Goal: Task Accomplishment & Management: Use online tool/utility

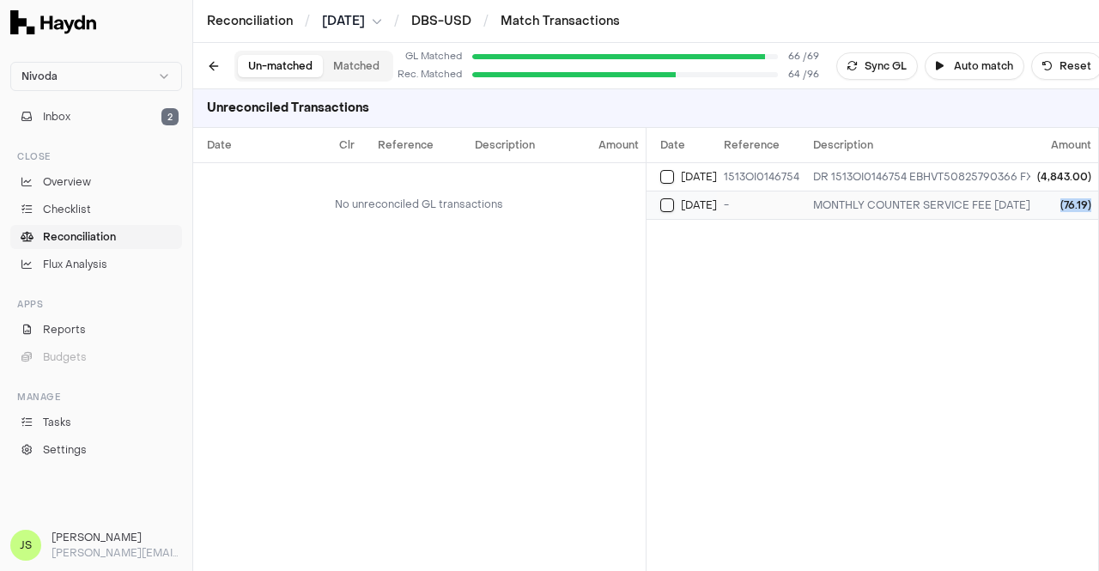
drag, startPoint x: 1096, startPoint y: 209, endPoint x: 1060, endPoint y: 213, distance: 36.3
click at [1060, 213] on td "(76.19)" at bounding box center [1064, 205] width 68 height 28
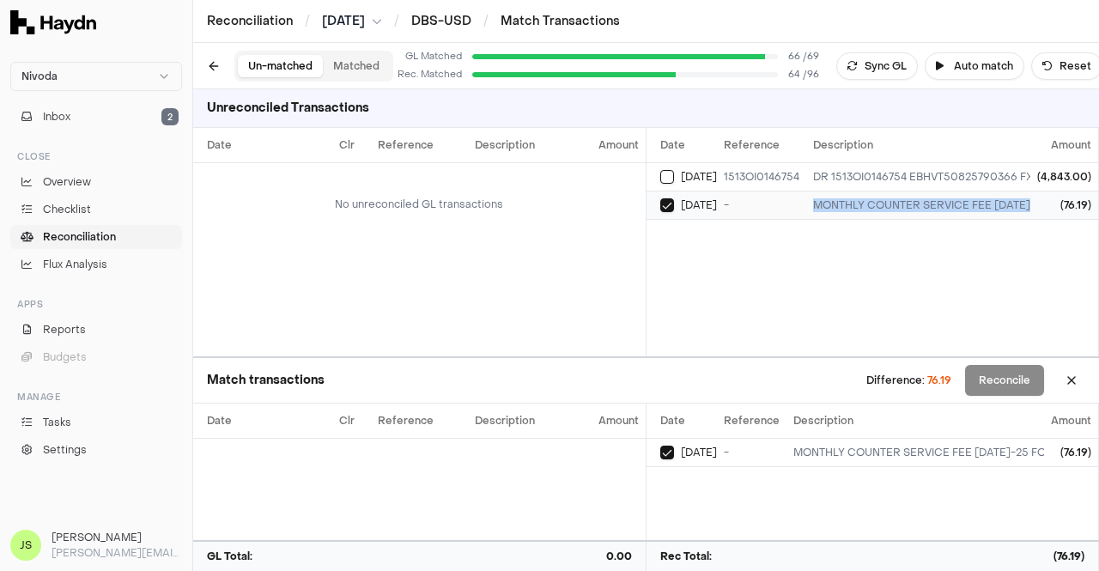
drag, startPoint x: 812, startPoint y: 206, endPoint x: 1036, endPoint y: 206, distance: 224.1
copy div "MONTHLY COUNTER SERVICE FEE JUL-25 FOR JUL25 USD 76.1915"
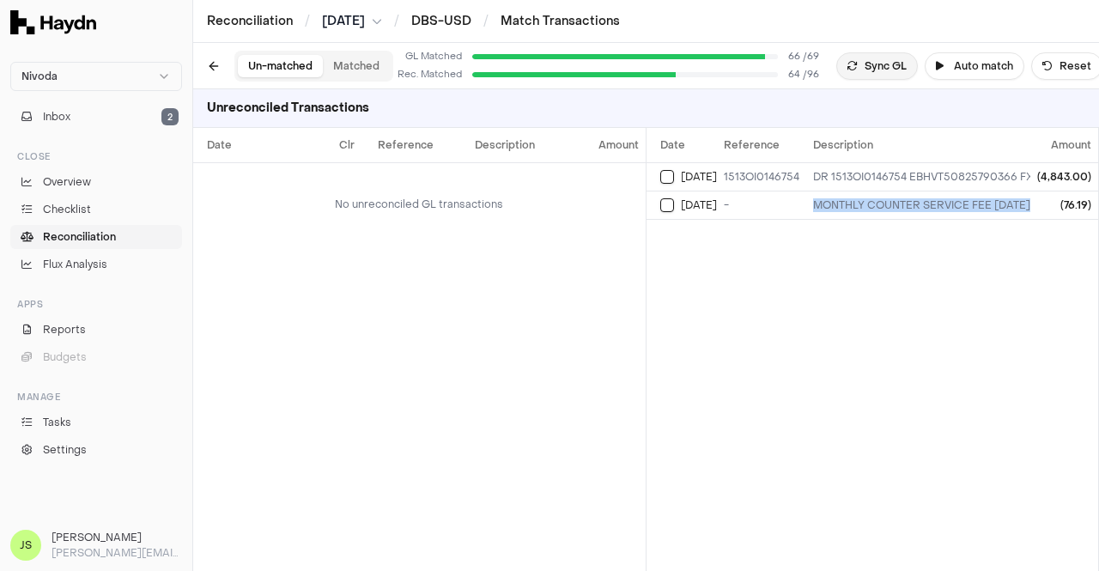
click at [860, 56] on button "Sync GL" at bounding box center [877, 65] width 82 height 27
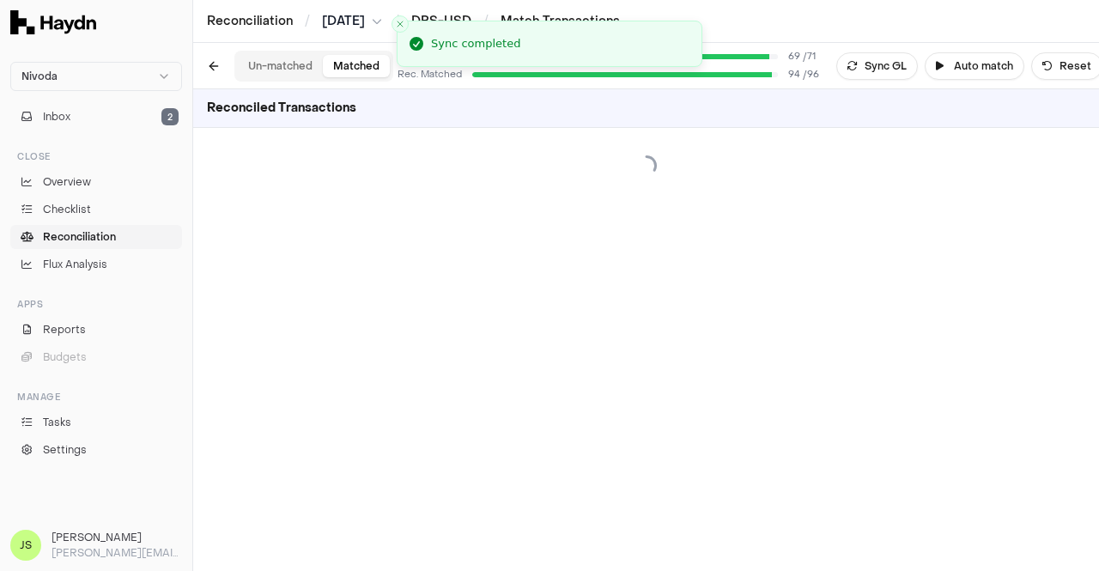
click at [338, 70] on button "Matched" at bounding box center [356, 66] width 67 height 22
click at [274, 70] on button "Un-matched" at bounding box center [280, 66] width 85 height 22
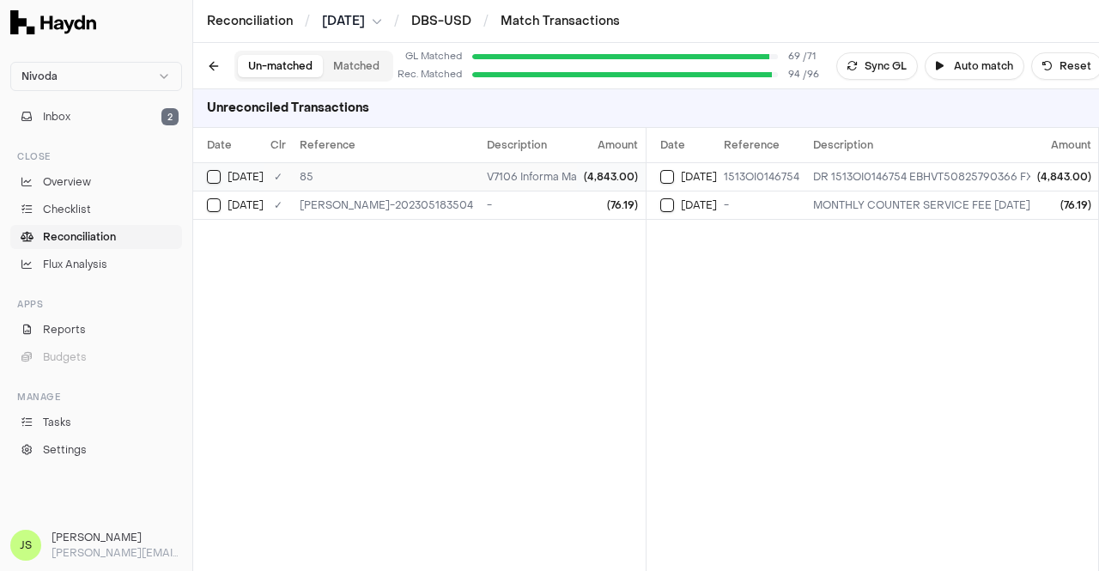
click at [219, 185] on td "Aug 25" at bounding box center [228, 176] width 70 height 28
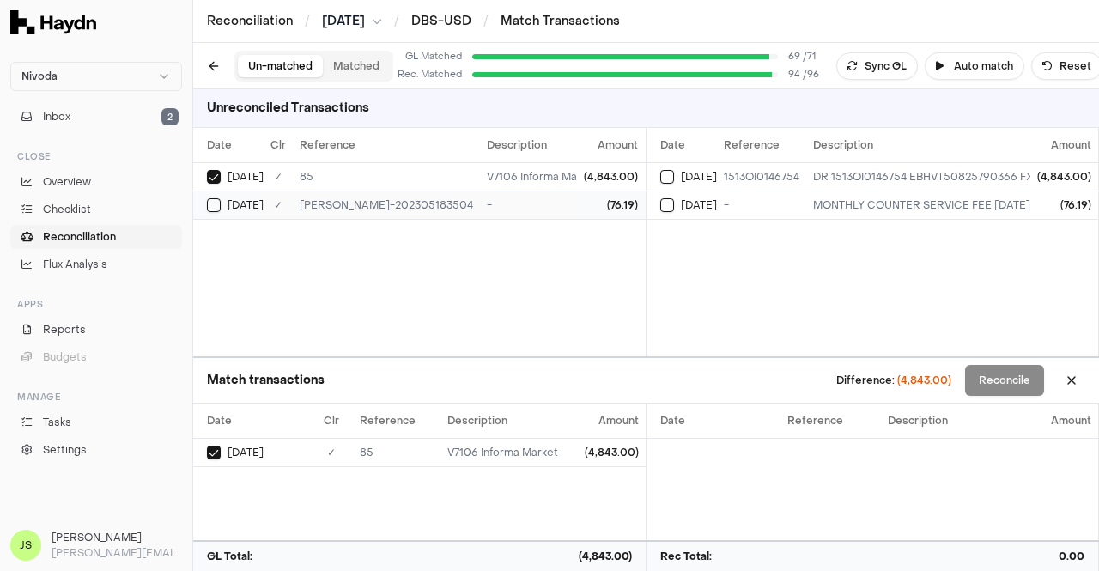
click at [204, 216] on td "Aug 26" at bounding box center [228, 205] width 70 height 28
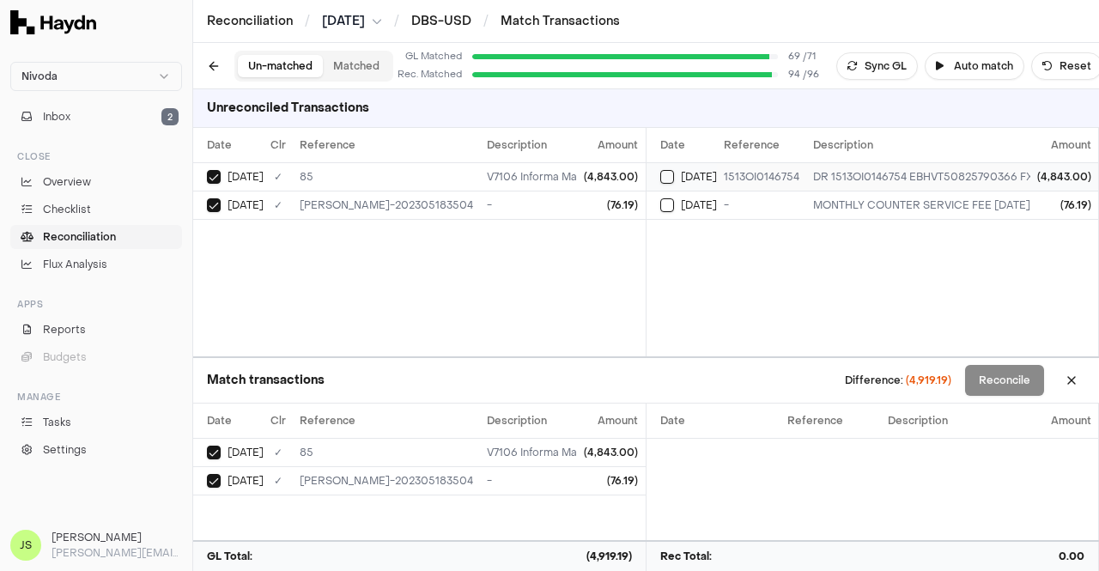
click at [665, 176] on button "Select reconciliation transaction 77041" at bounding box center [667, 177] width 14 height 14
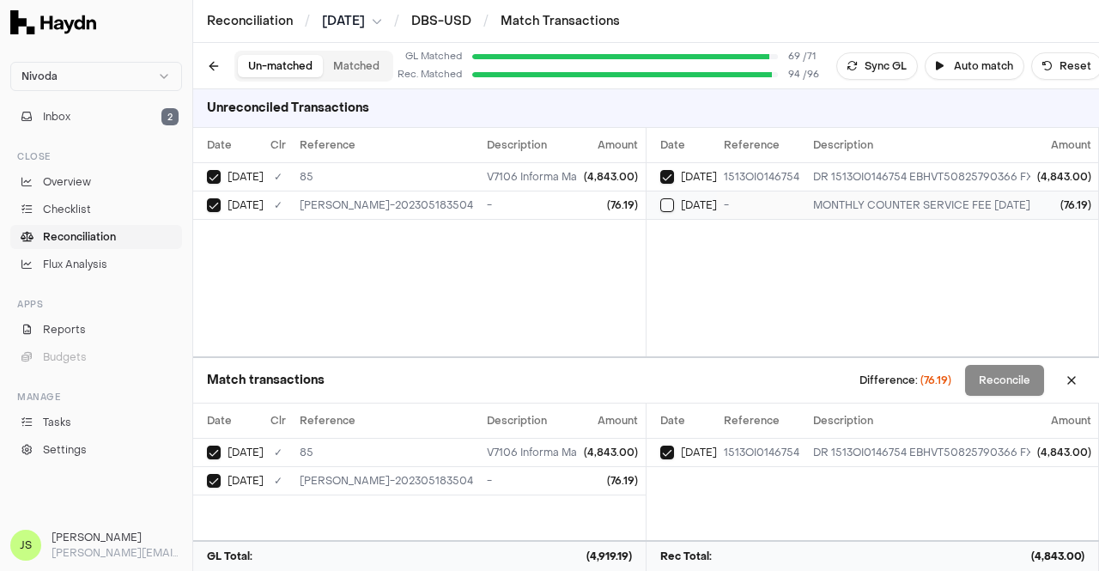
click at [664, 198] on button "Select reconciliation transaction 77042" at bounding box center [667, 205] width 14 height 14
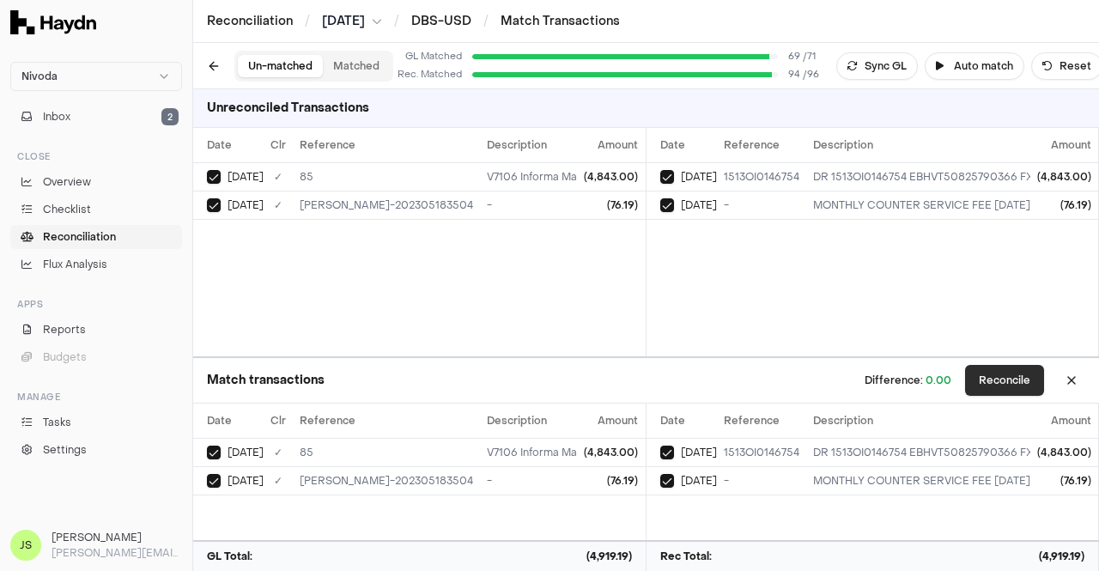
click at [1004, 386] on button "Reconcile" at bounding box center [1004, 380] width 79 height 31
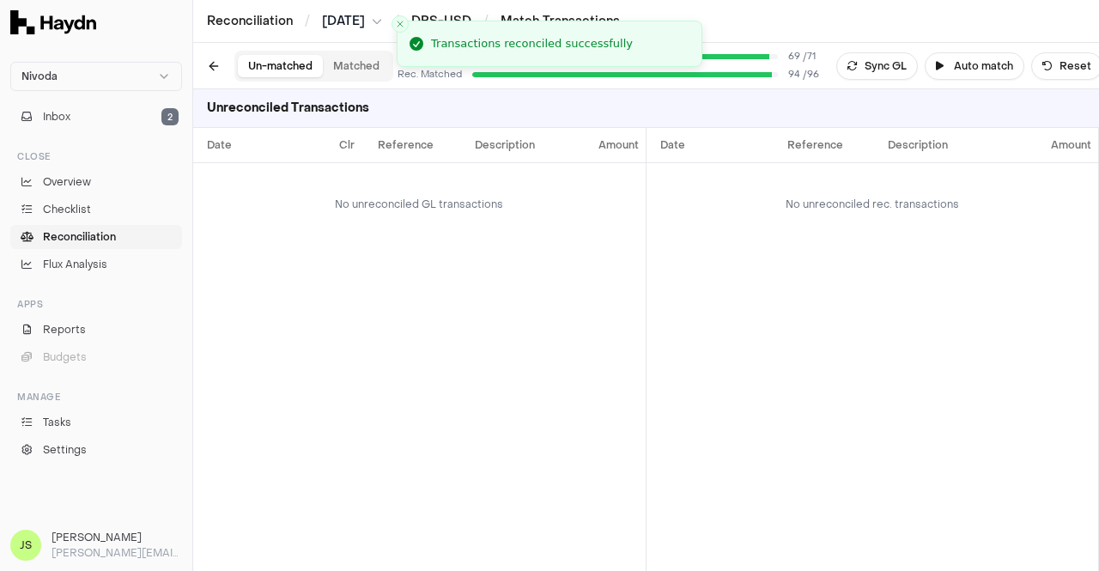
click at [1013, 281] on div "Date Reference Description Amount No unreconciled rec. transactions" at bounding box center [873, 349] width 453 height 443
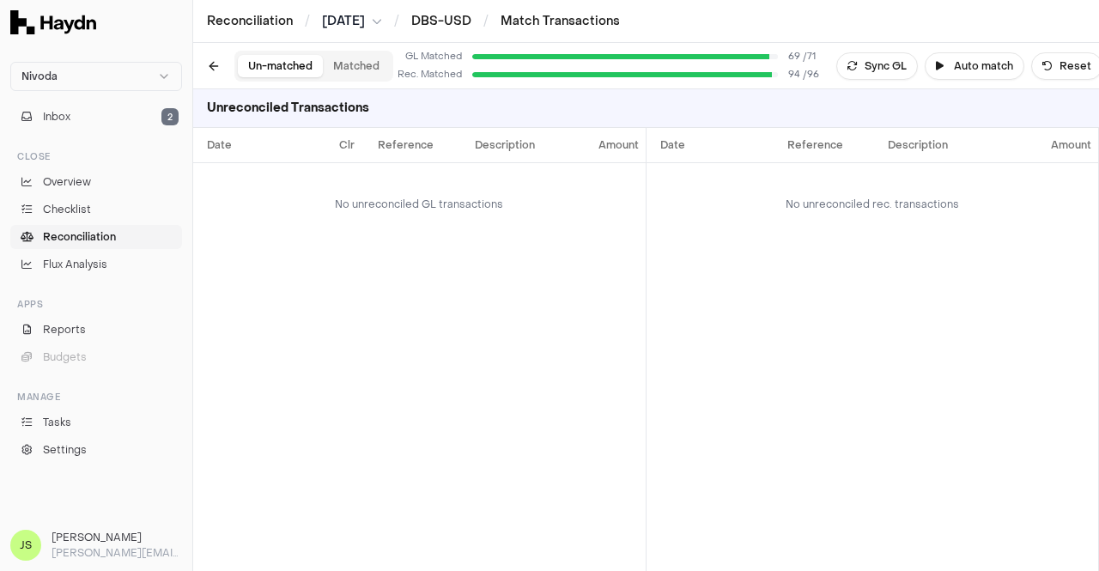
click at [456, 22] on link "DBS-USD" at bounding box center [441, 21] width 60 height 16
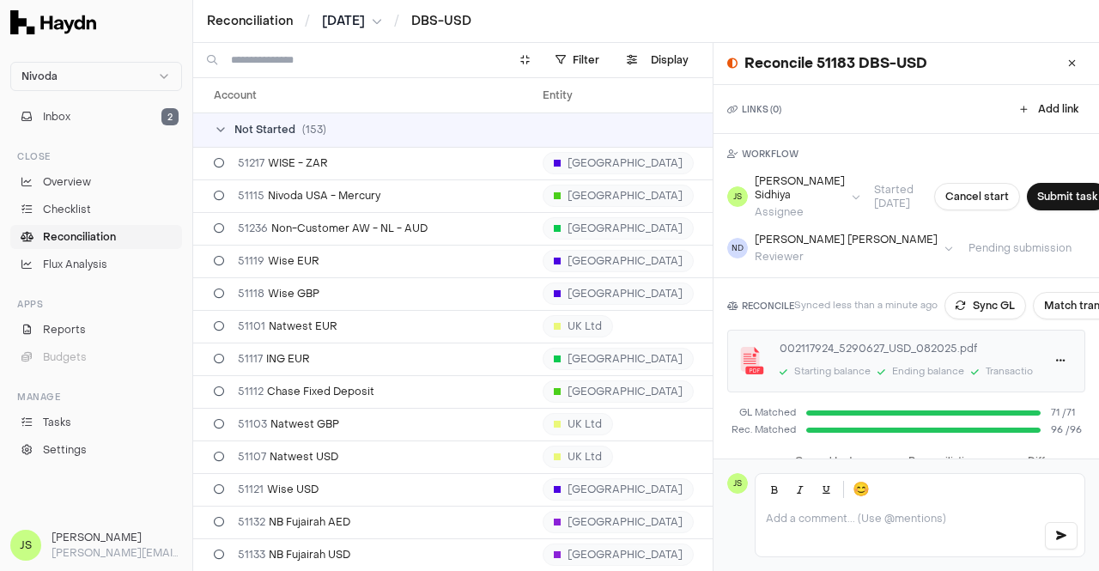
click at [365, 13] on span "[DATE]" at bounding box center [343, 21] width 43 height 17
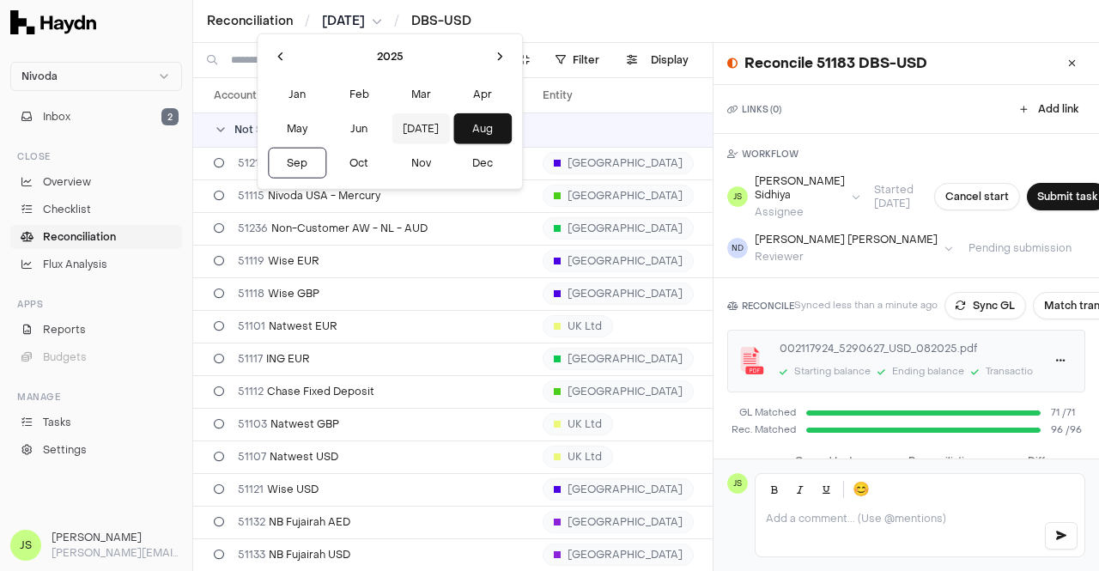
click at [392, 130] on button "Jul" at bounding box center [421, 128] width 58 height 31
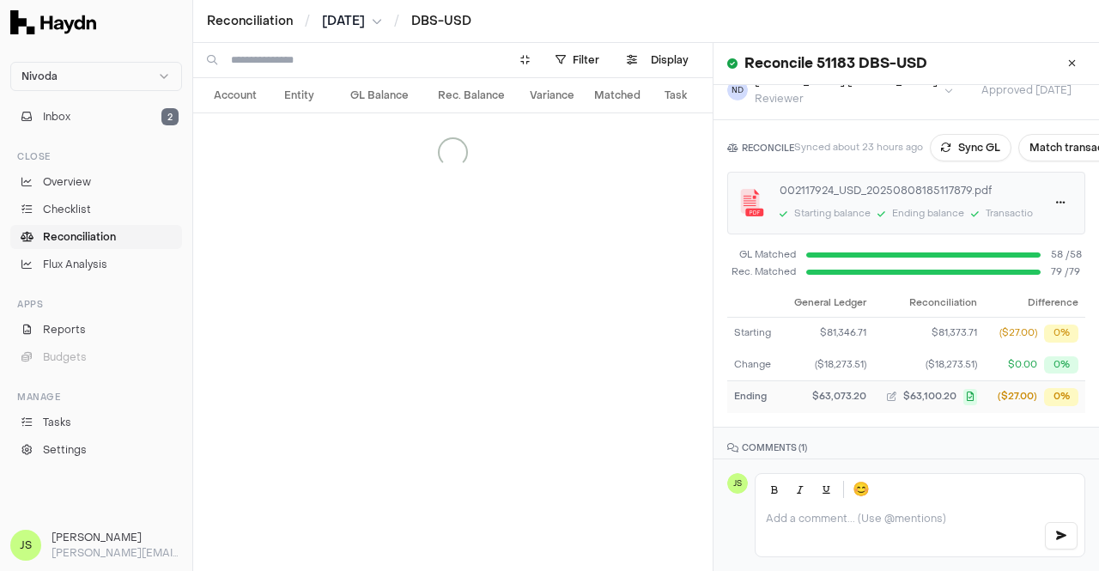
scroll to position [240, 0]
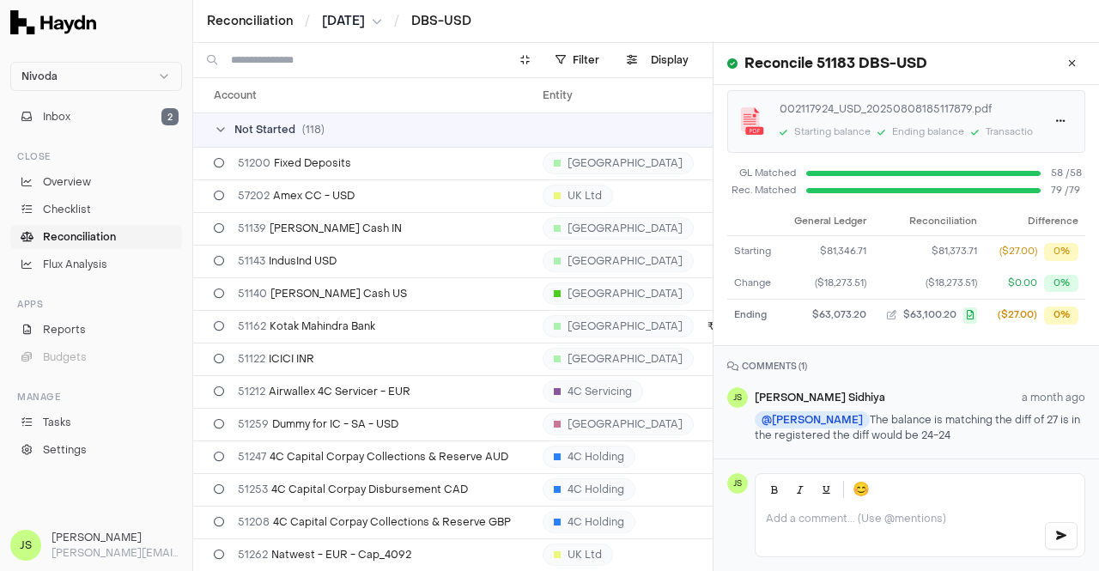
drag, startPoint x: 843, startPoint y: 399, endPoint x: 974, endPoint y: 415, distance: 131.4
click at [974, 415] on p "@ Nidhi Desai The balance is matching the diff of 27 is in the registered the d…" at bounding box center [920, 426] width 331 height 31
click at [934, 416] on p "@ Nidhi Desai The balance is matching the diff of 27 is in the registered the d…" at bounding box center [920, 426] width 331 height 31
drag, startPoint x: 842, startPoint y: 398, endPoint x: 938, endPoint y: 418, distance: 98.4
click at [938, 418] on p "@ Nidhi Desai The balance is matching the diff of 27 is in the registered the d…" at bounding box center [920, 426] width 331 height 31
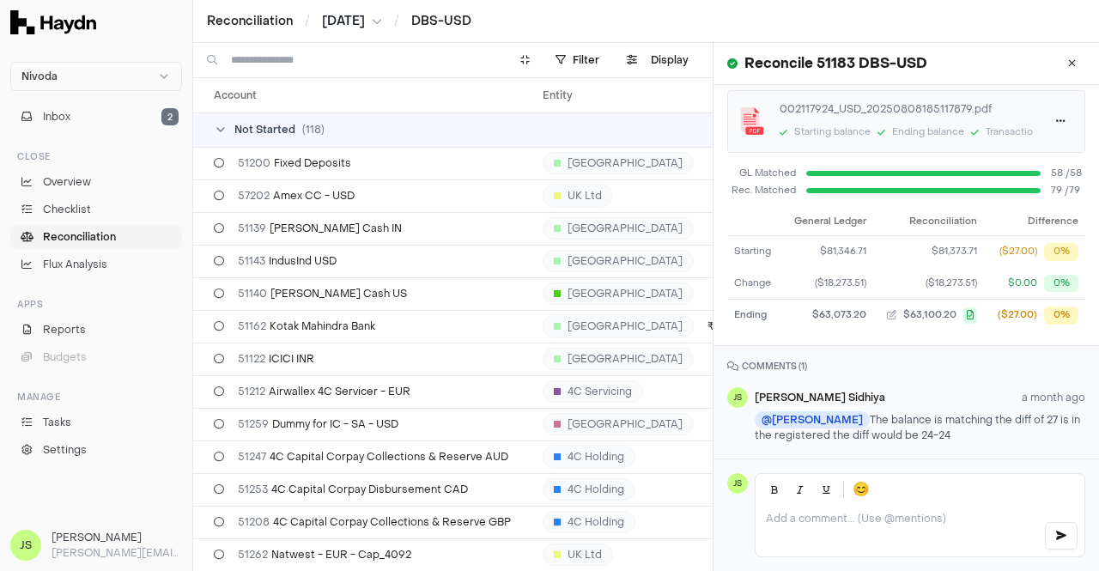
copy p "The balance is matching the diff of 27 is in the registered the diff would be 2…"
click at [337, 9] on div "Reconciliation / Jul 2025 / DBS-USD" at bounding box center [646, 21] width 906 height 43
click at [337, 17] on span "Jul 2025" at bounding box center [343, 21] width 43 height 17
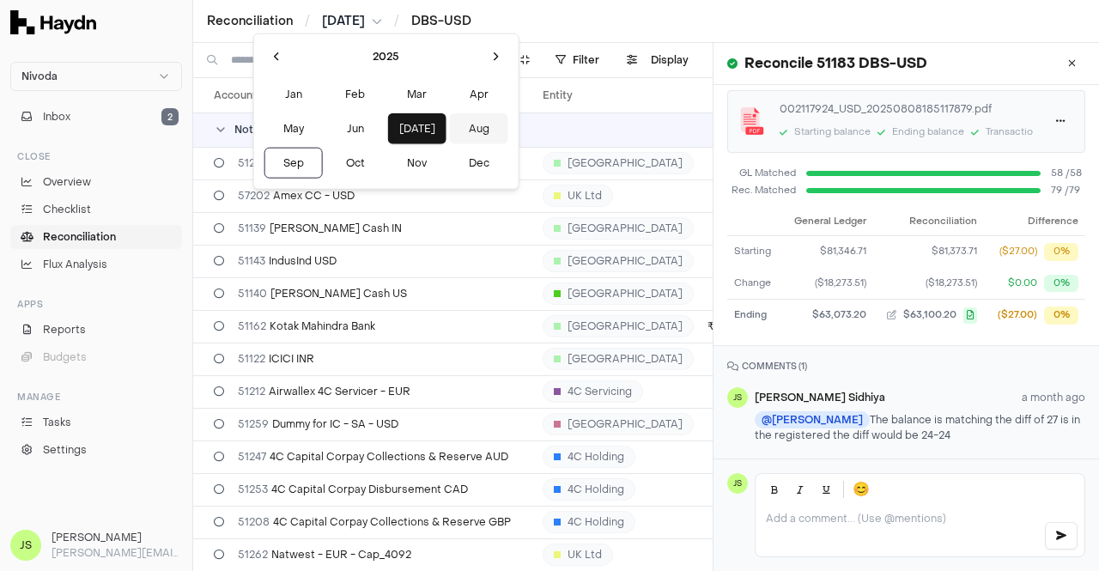
click at [450, 131] on button "Aug" at bounding box center [479, 128] width 58 height 31
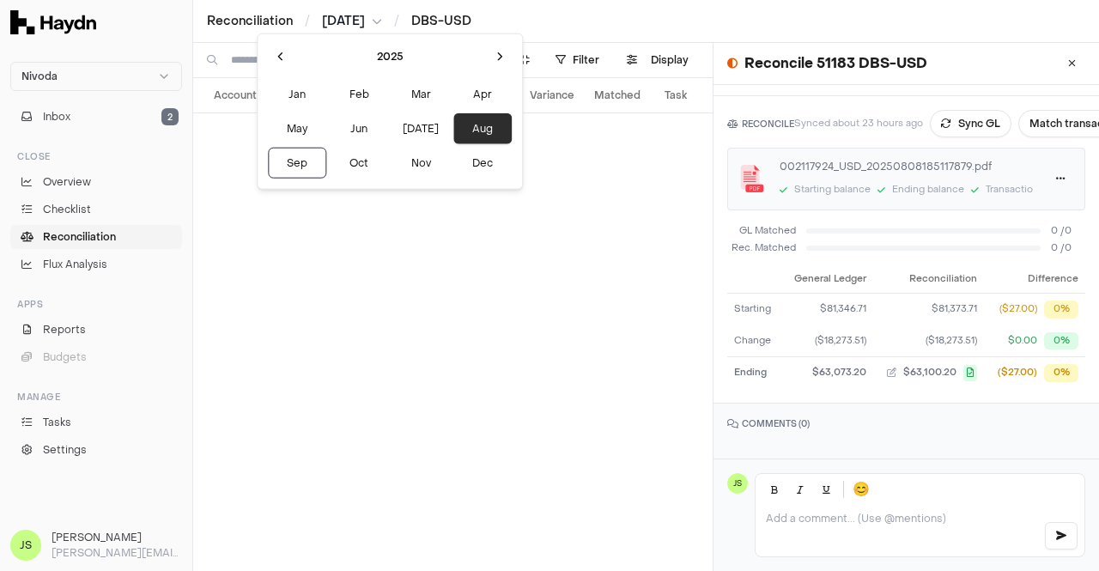
scroll to position [191, 0]
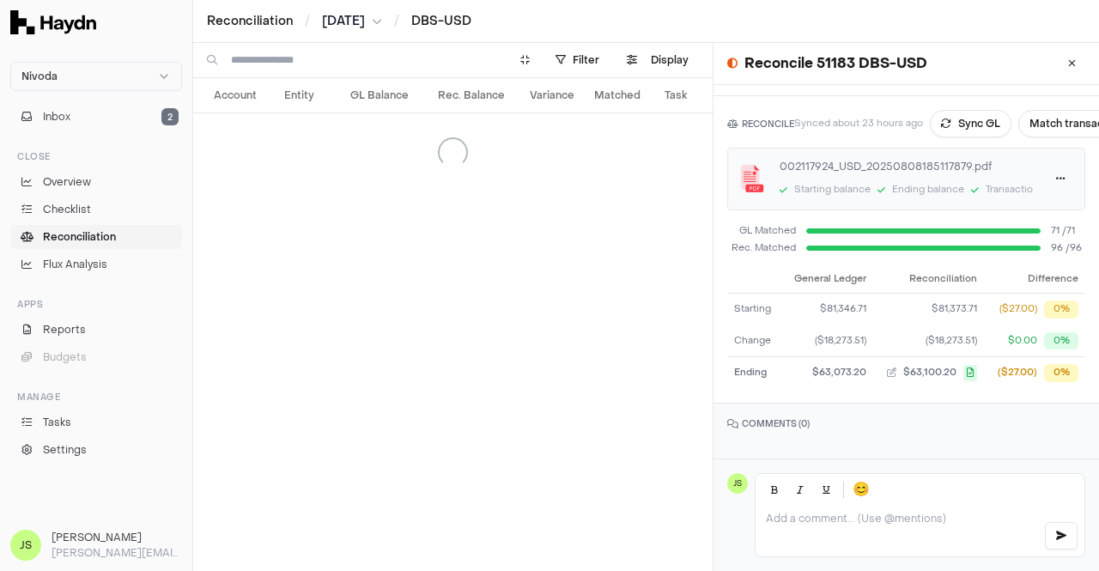
click at [854, 511] on div at bounding box center [920, 531] width 329 height 52
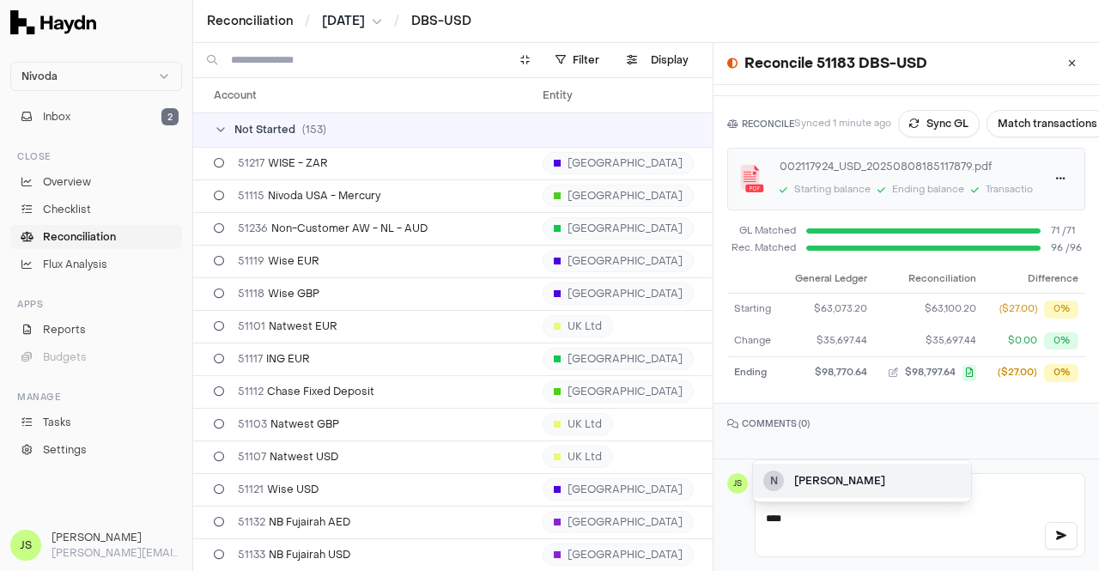
click at [840, 488] on div "Nidhi Desai" at bounding box center [877, 480] width 167 height 15
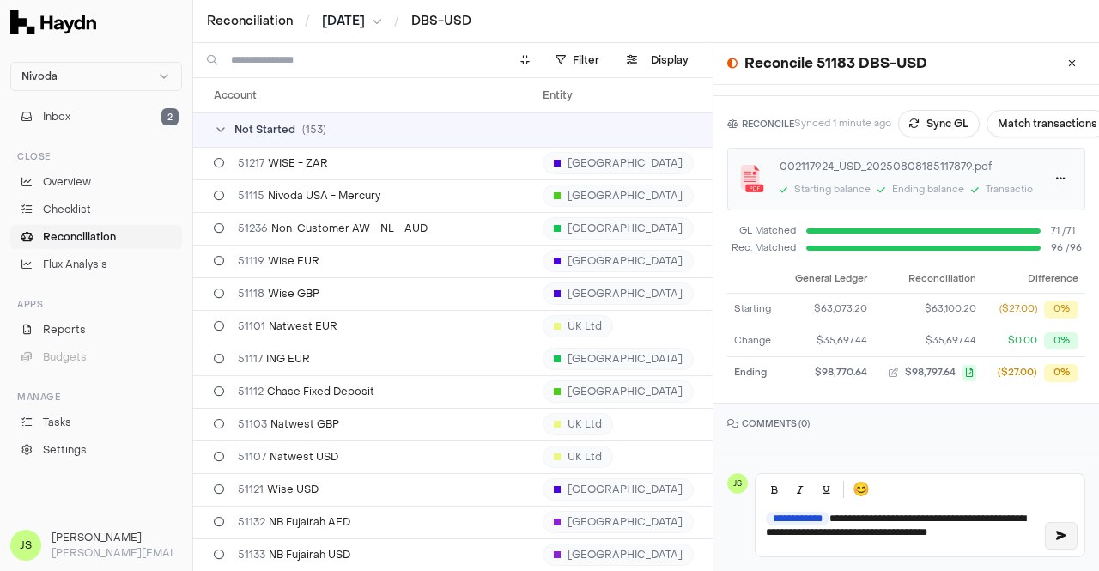
click at [1054, 535] on button "button" at bounding box center [1061, 535] width 33 height 27
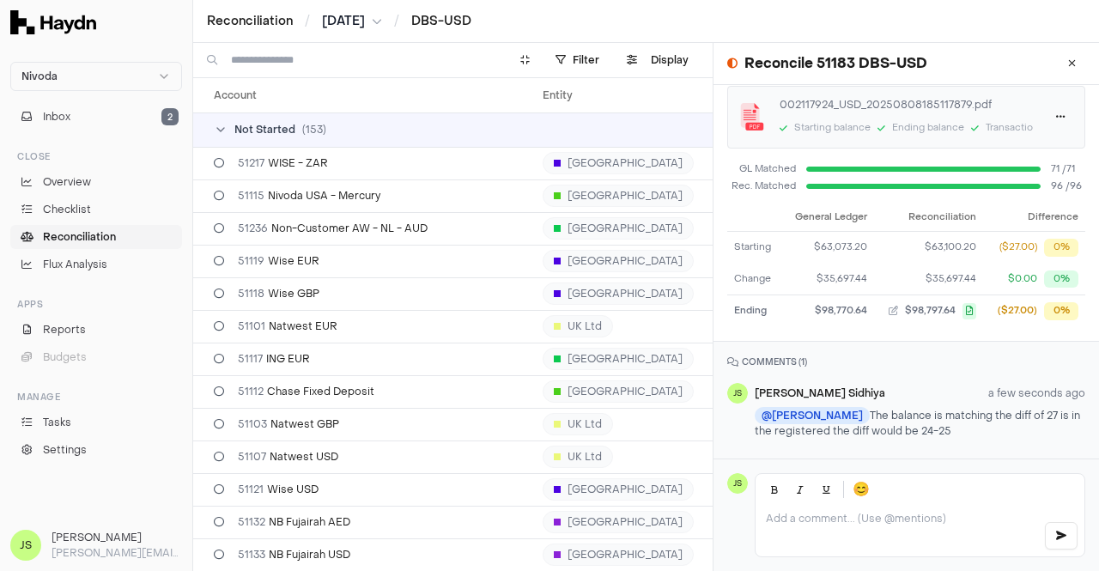
scroll to position [0, 0]
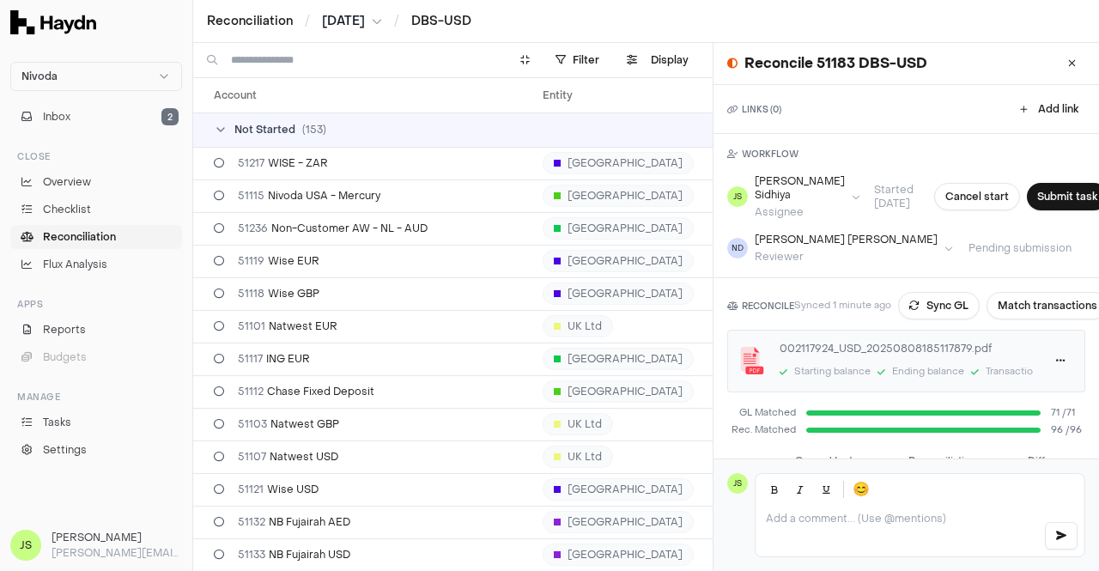
click at [829, 63] on h1 "Reconcile 51183 DBS-USD" at bounding box center [835, 63] width 183 height 21
copy h1 "51183"
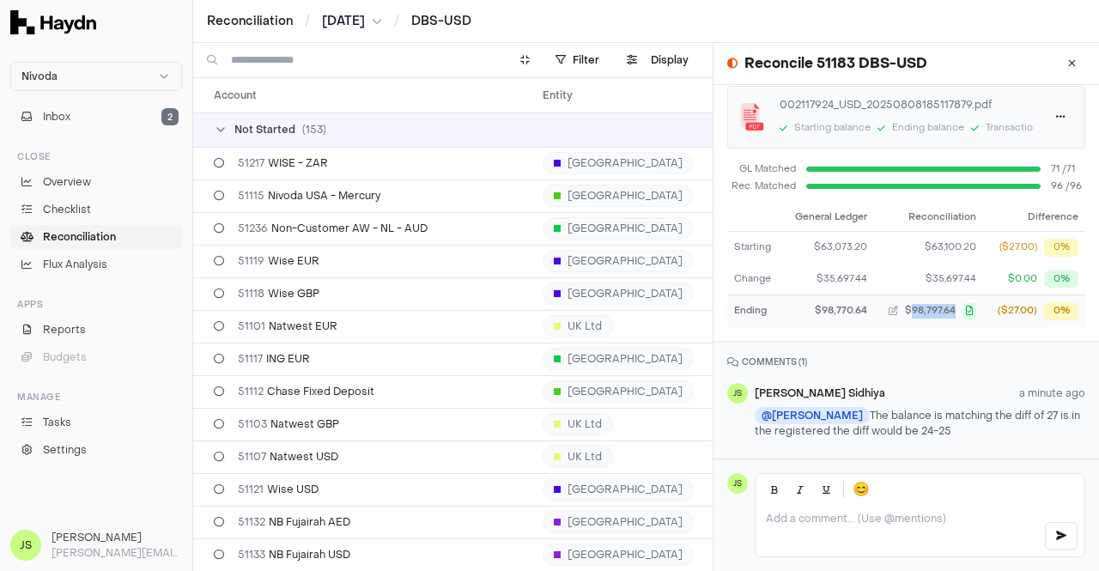
drag, startPoint x: 902, startPoint y: 310, endPoint x: 950, endPoint y: 311, distance: 48.1
click at [950, 311] on td "$98,797.64" at bounding box center [928, 311] width 109 height 32
copy span "98,797.64"
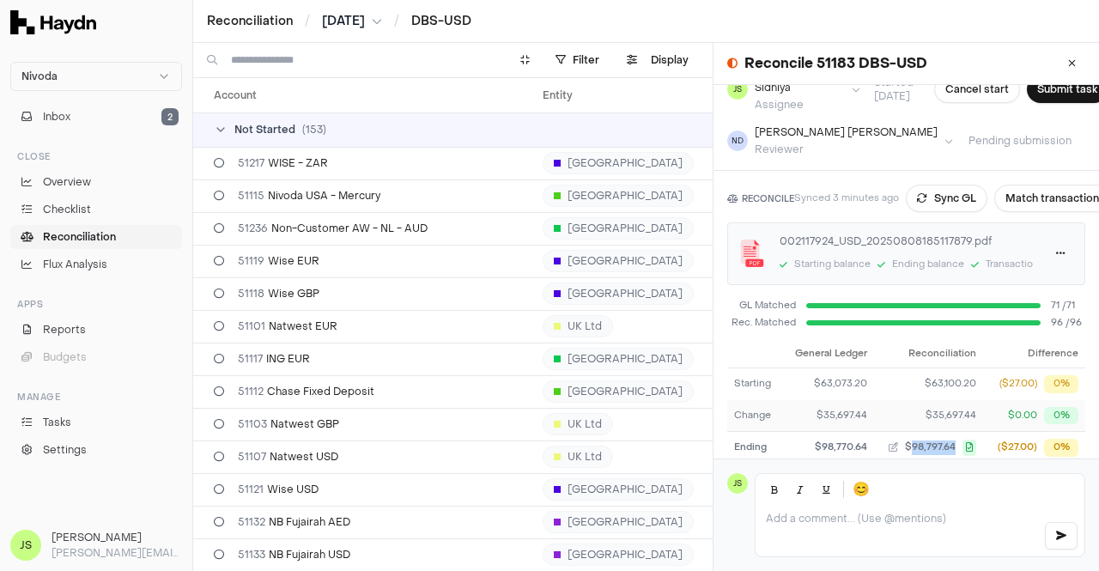
scroll to position [0, 0]
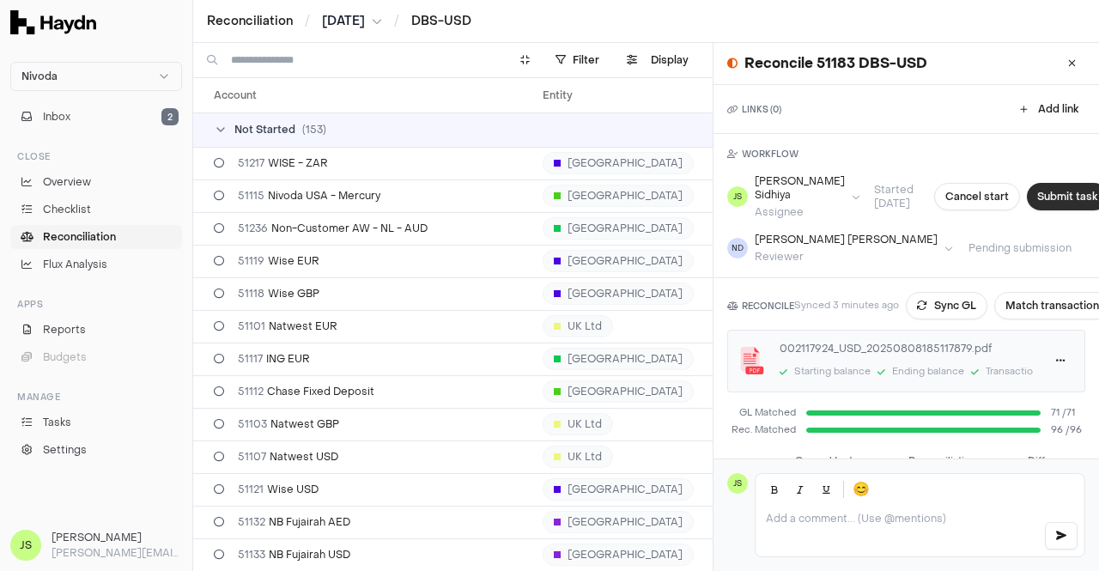
click at [1027, 185] on button "Submit task" at bounding box center [1067, 196] width 81 height 27
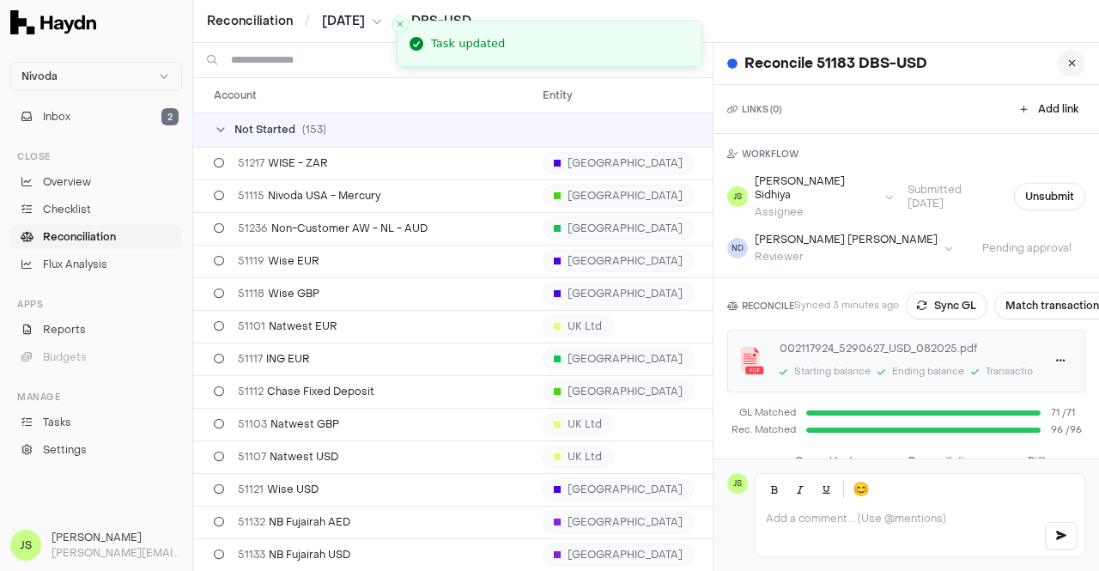
click at [1058, 66] on button at bounding box center [1071, 63] width 27 height 27
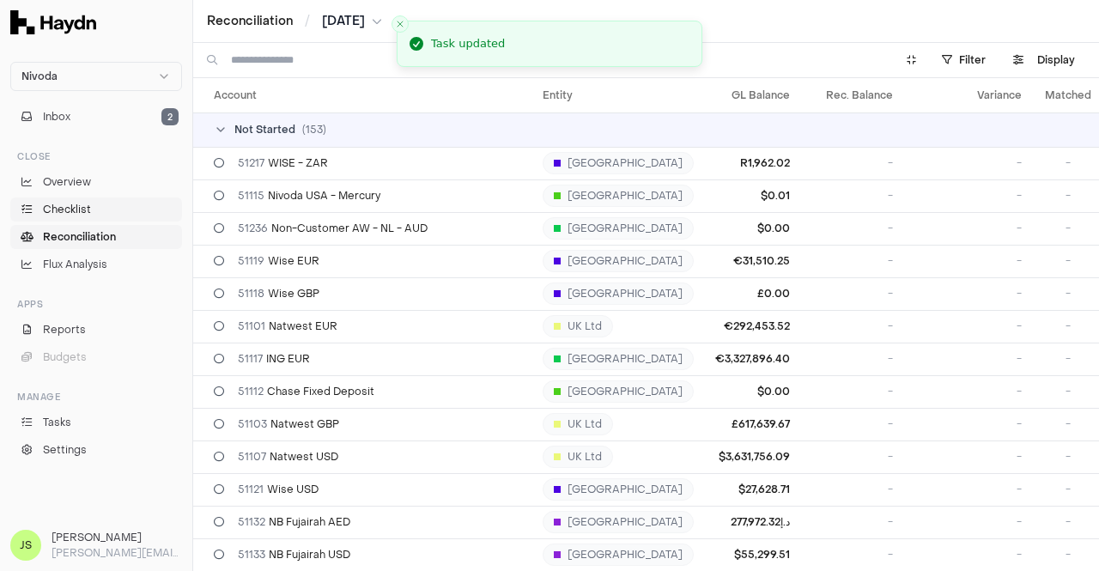
click at [67, 204] on span "Checklist" at bounding box center [67, 209] width 48 height 15
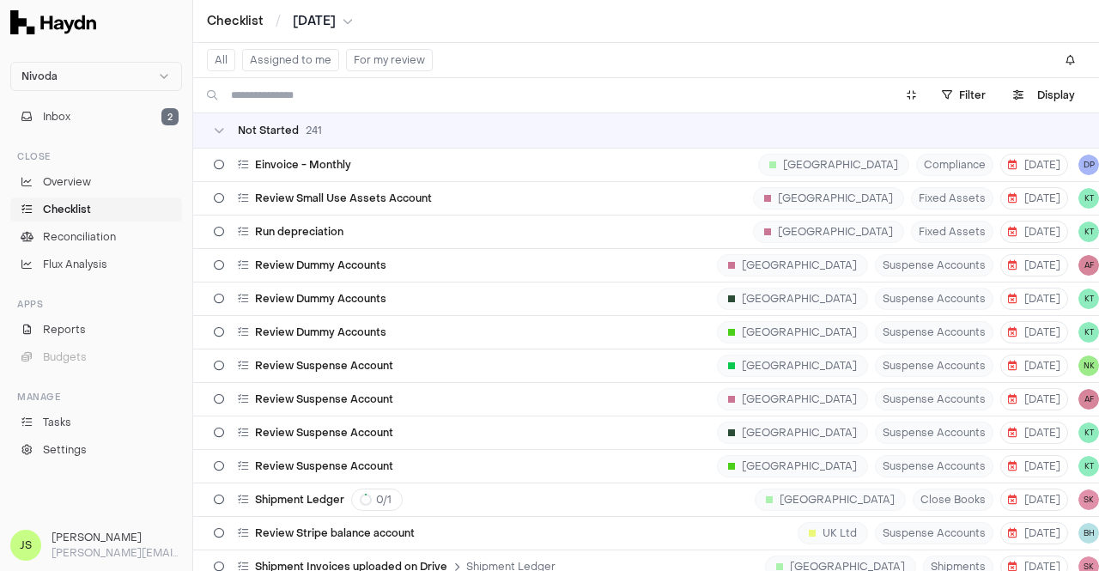
click at [280, 60] on button "Assigned to me" at bounding box center [290, 60] width 97 height 22
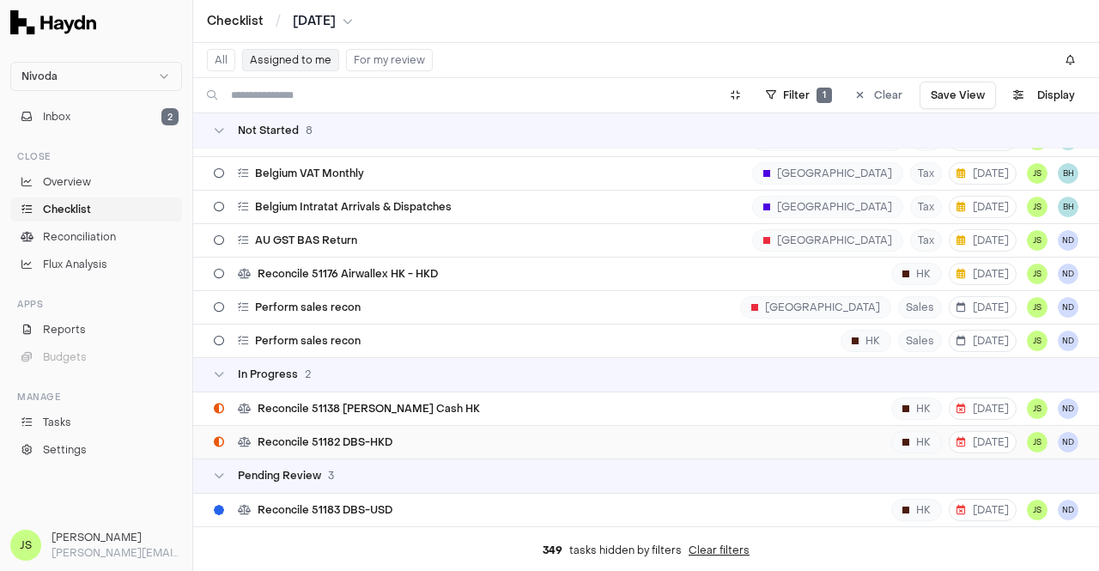
scroll to position [86, 0]
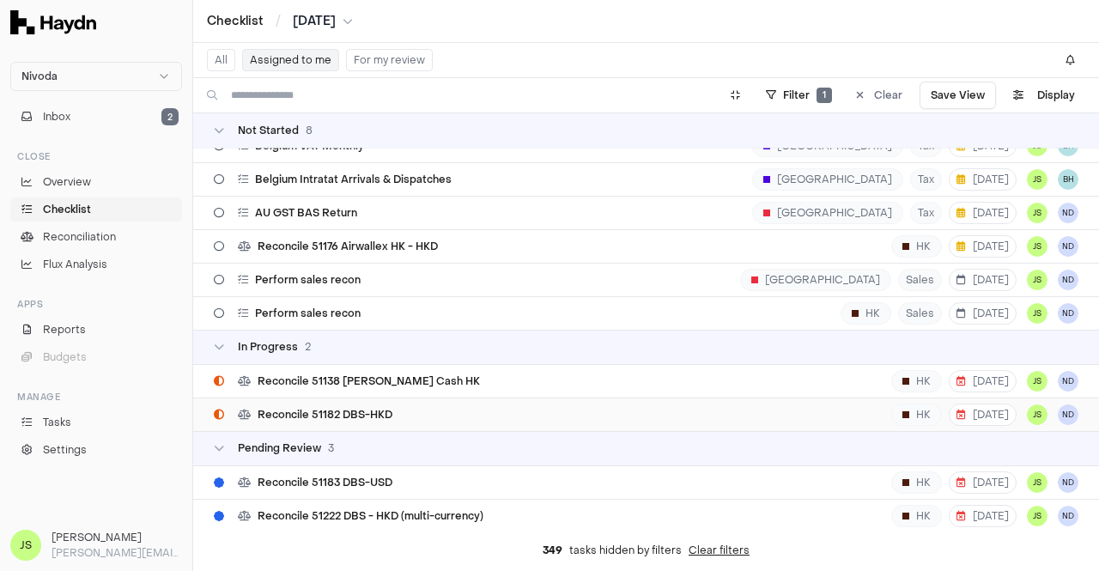
click at [374, 410] on span "Reconcile 51182 DBS-HKD" at bounding box center [325, 415] width 135 height 14
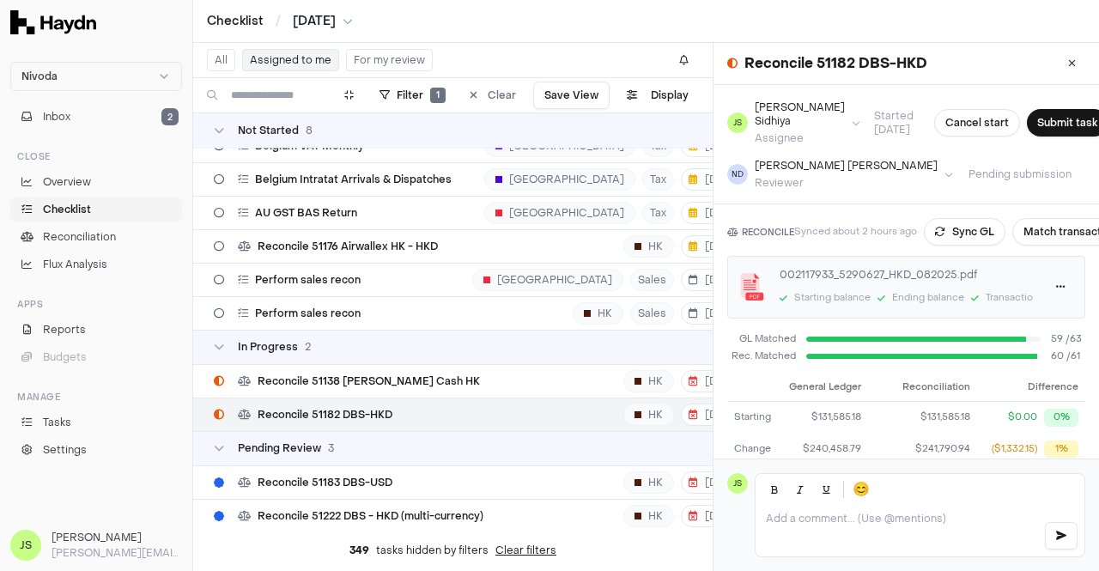
scroll to position [20, 0]
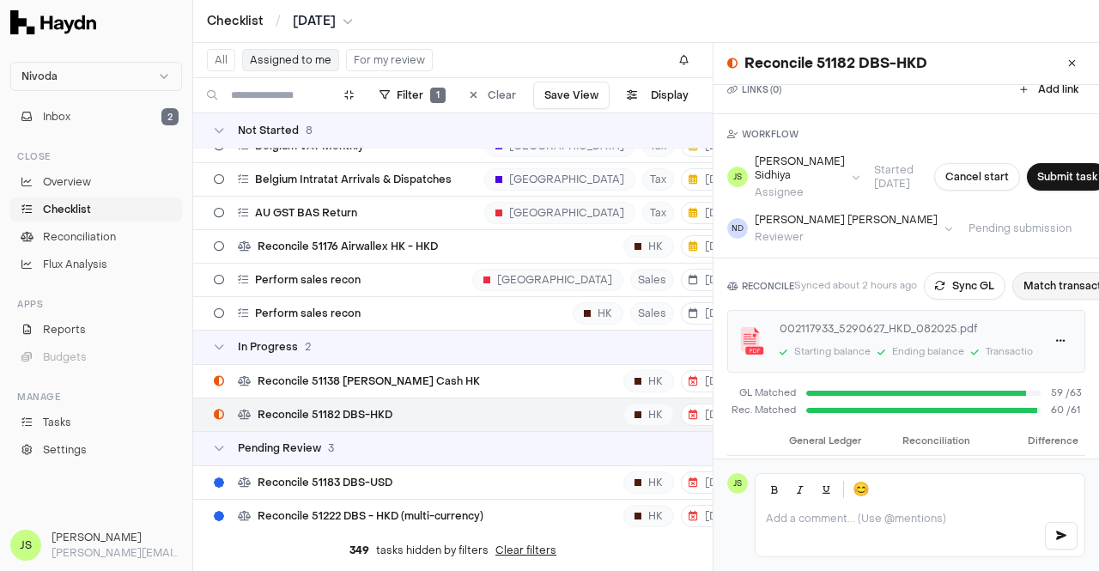
click at [1048, 277] on button "Match transactions" at bounding box center [1073, 285] width 122 height 27
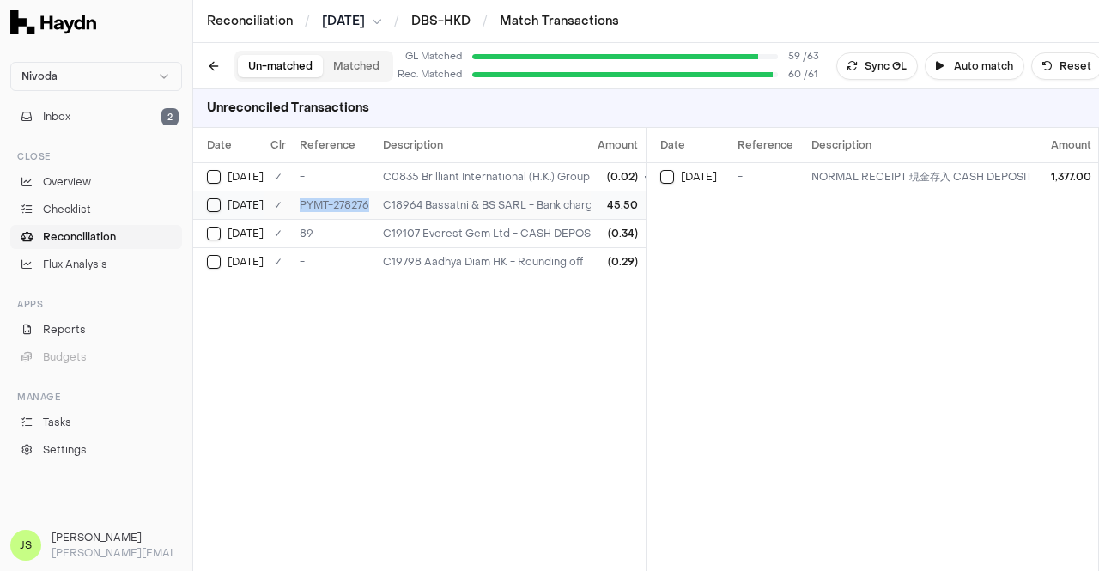
drag, startPoint x: 375, startPoint y: 210, endPoint x: 295, endPoint y: 216, distance: 80.0
click at [295, 216] on td "PYMT-278276" at bounding box center [334, 205] width 83 height 28
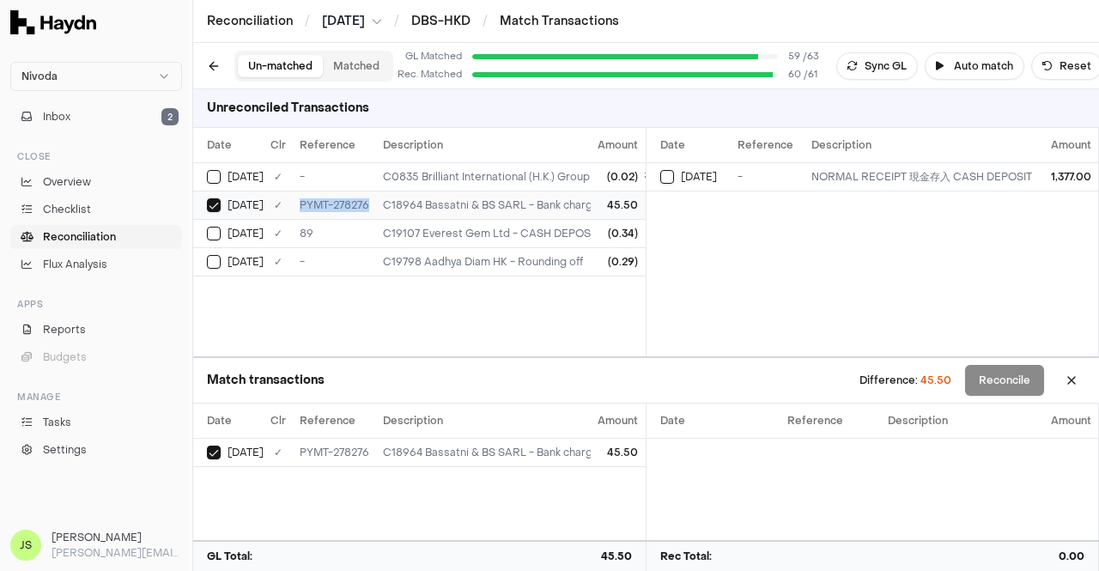
copy div "PYMT-278276"
click at [872, 64] on button "Sync GL" at bounding box center [877, 65] width 82 height 27
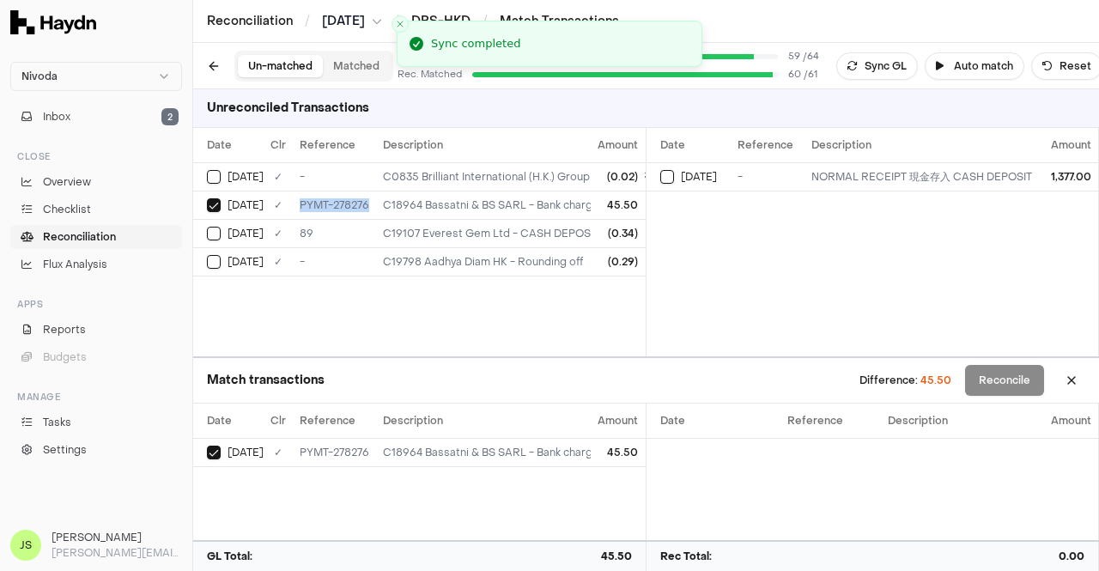
click at [346, 75] on button "Matched" at bounding box center [356, 66] width 67 height 22
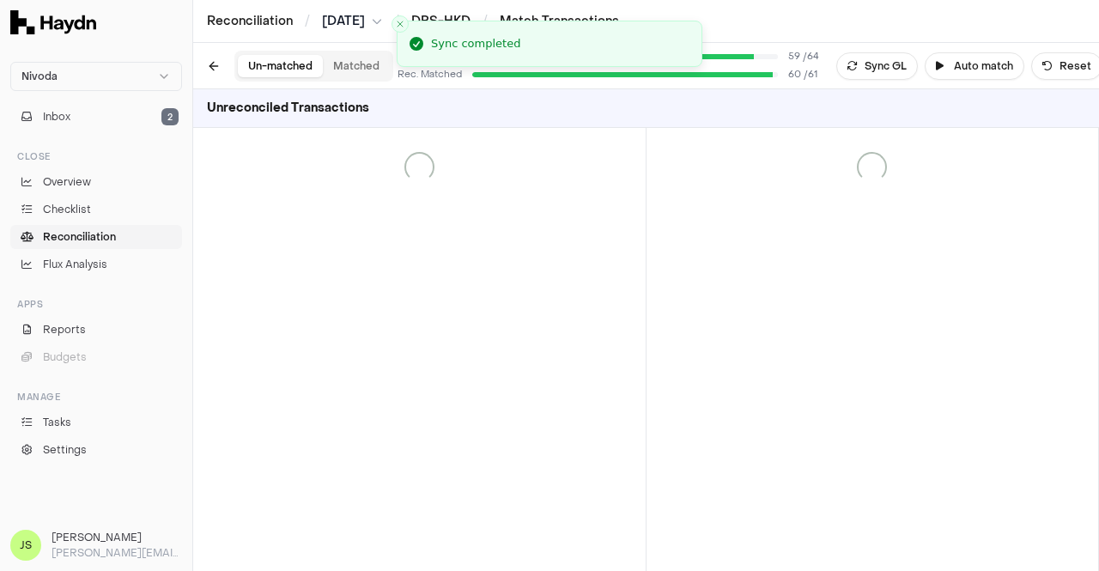
click at [297, 73] on button "Un-matched" at bounding box center [280, 66] width 85 height 22
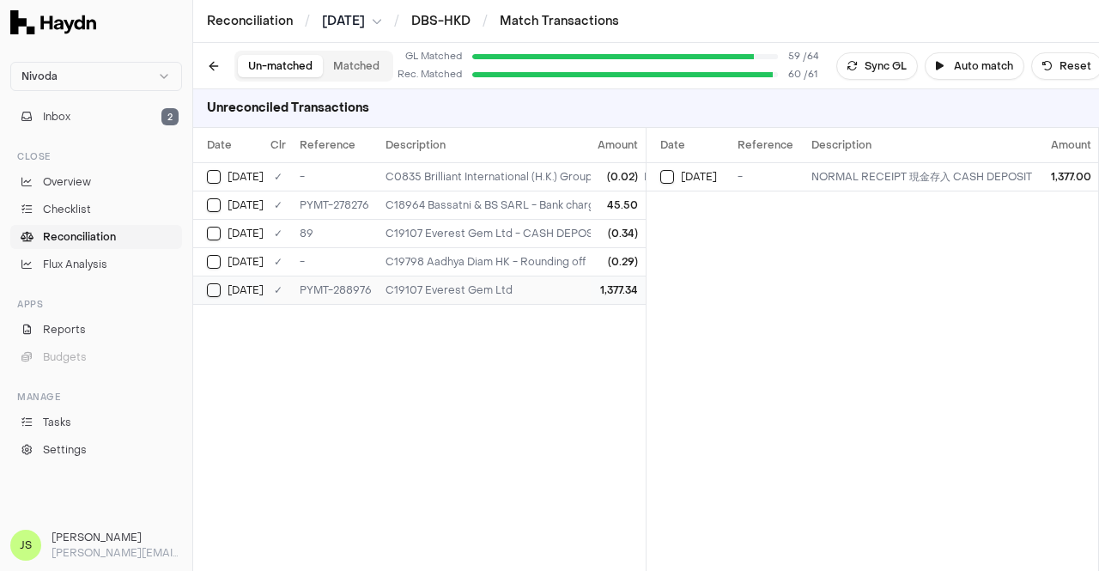
click at [220, 290] on button "Select GL transaction 184580234" at bounding box center [214, 290] width 14 height 14
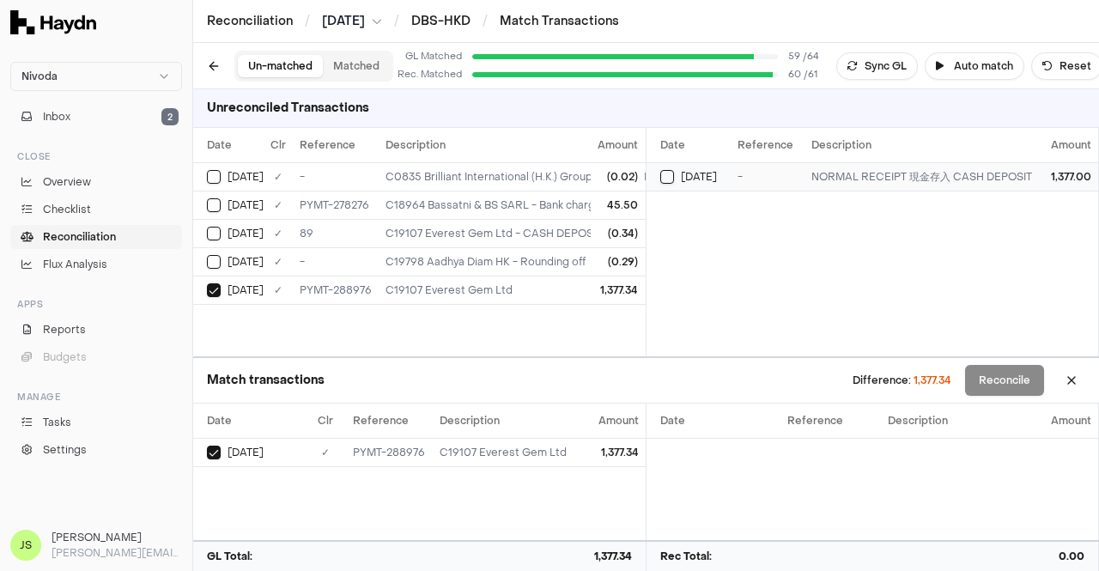
click at [681, 170] on span "Aug 20" at bounding box center [699, 177] width 36 height 14
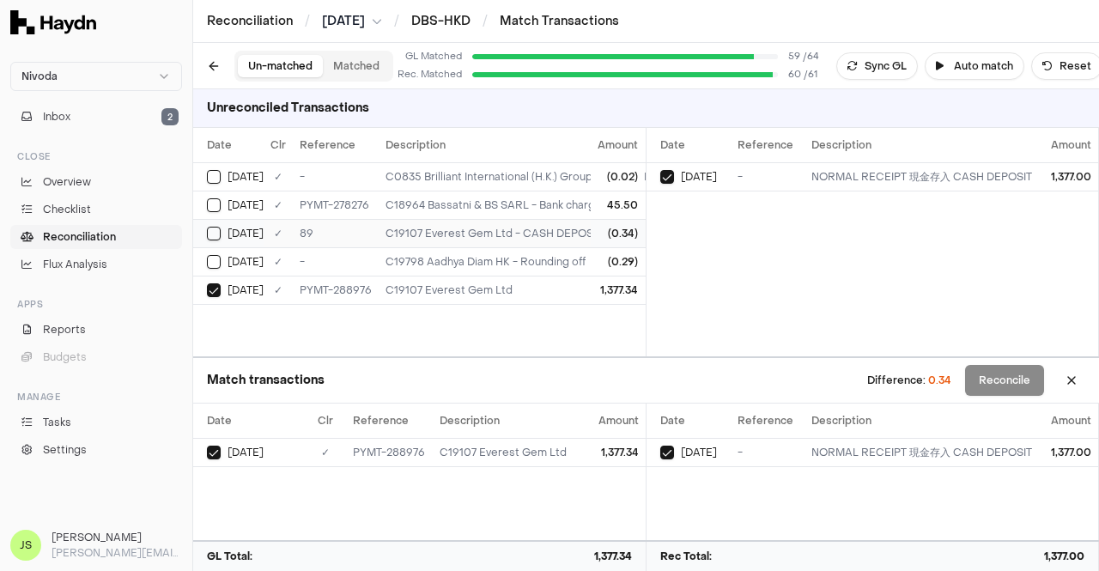
click at [622, 228] on div "(0.34)" at bounding box center [619, 234] width 40 height 14
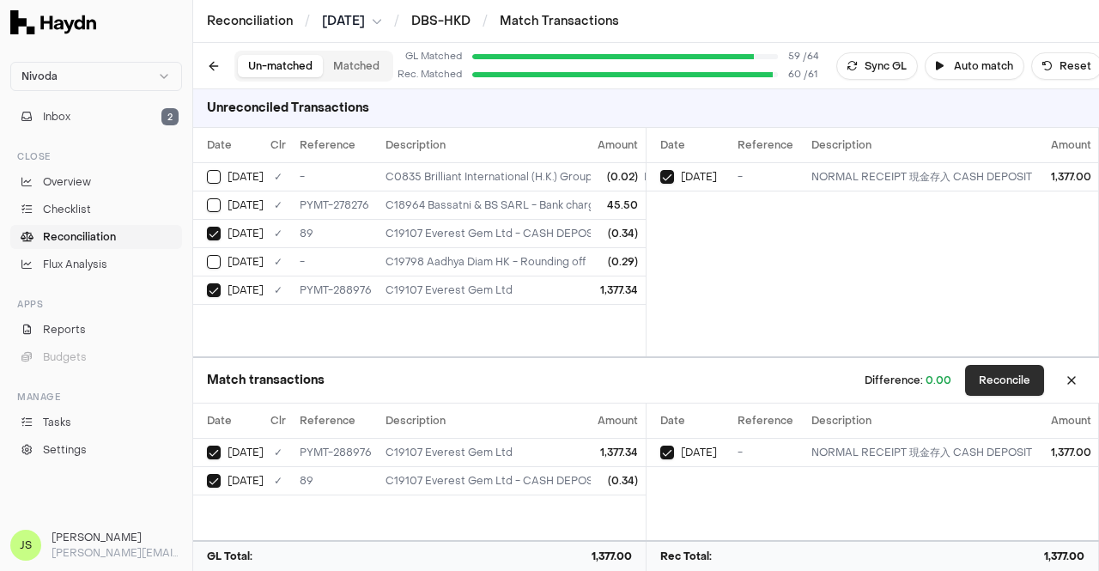
click at [983, 377] on button "Reconcile" at bounding box center [1004, 380] width 79 height 31
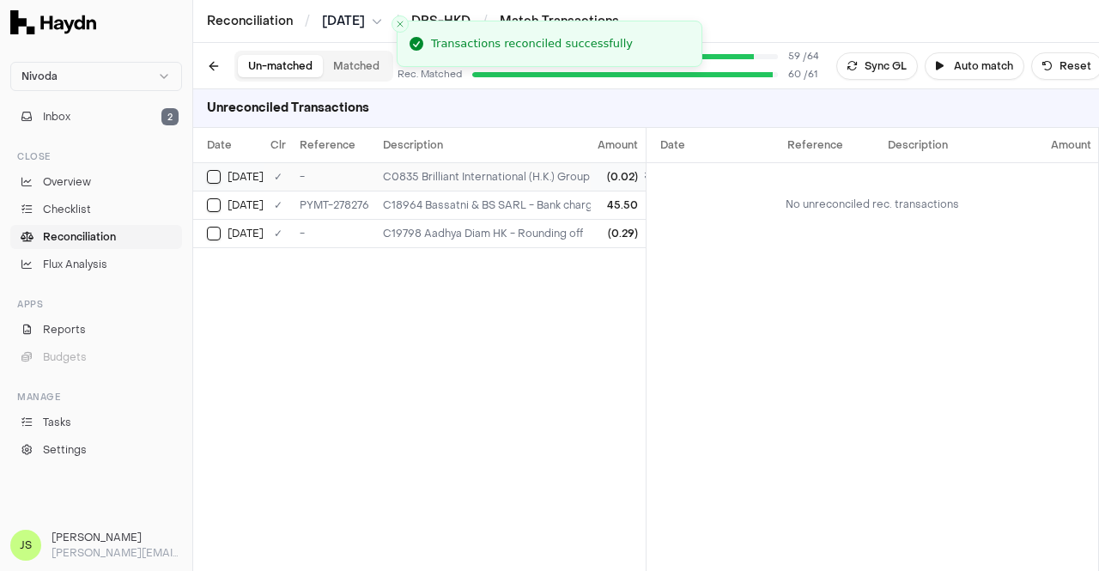
click at [577, 178] on div "C0835 Brilliant International (H.K.) Group Limited - Rounding off" at bounding box center [545, 177] width 324 height 14
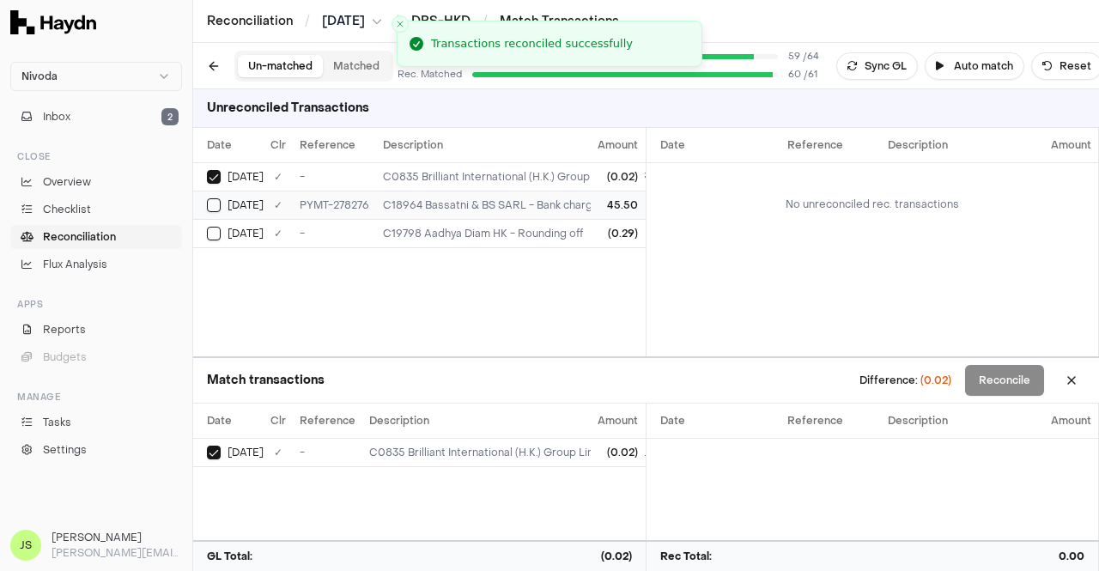
click at [556, 199] on div "C18964 Bassatni & BS SARL - Bank charges" at bounding box center [545, 205] width 324 height 14
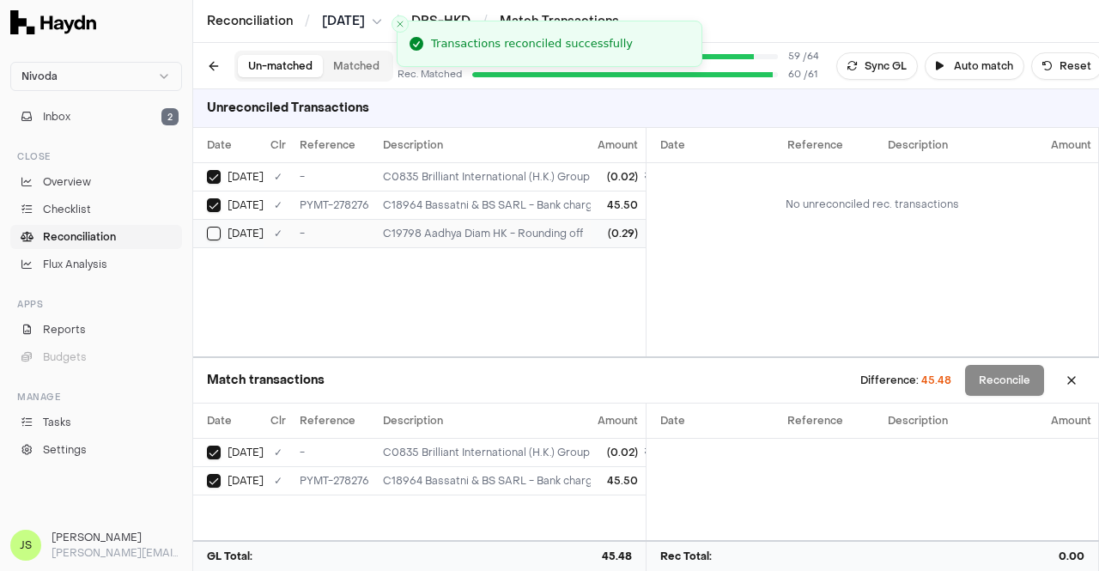
click at [556, 227] on div "C19798 Aadhya Diam HK - Rounding off" at bounding box center [545, 234] width 324 height 14
click at [556, 228] on div "C19798 Aadhya Diam HK - Rounding off" at bounding box center [545, 234] width 324 height 14
click at [450, 191] on td "C18964 Bassatni & BS SARL - Bank charges" at bounding box center [544, 205] width 337 height 28
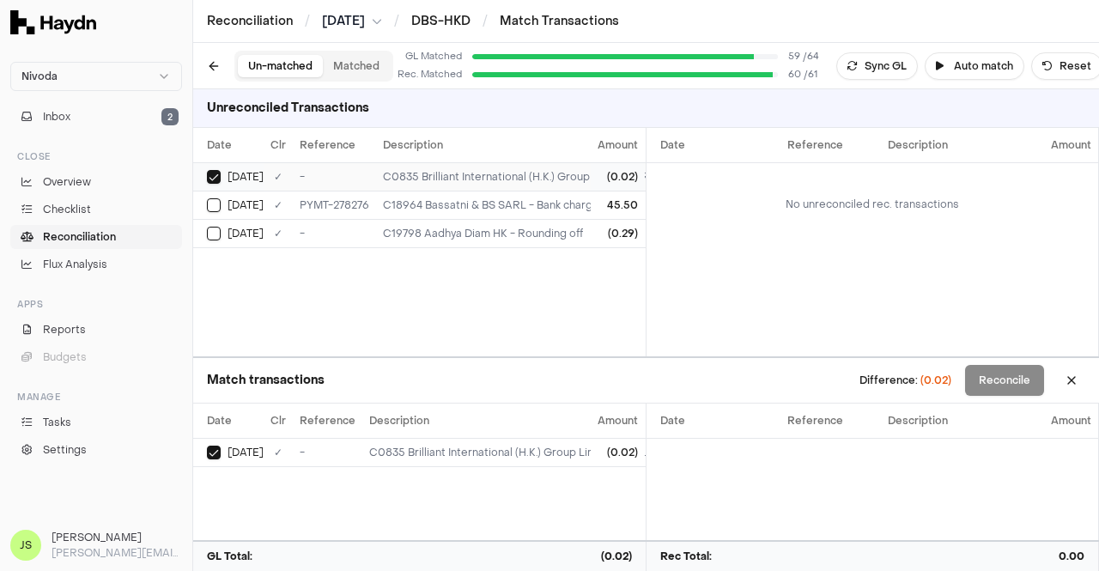
click at [441, 176] on div "C0835 Brilliant International (H.K.) Group Limited - Rounding off" at bounding box center [545, 177] width 324 height 14
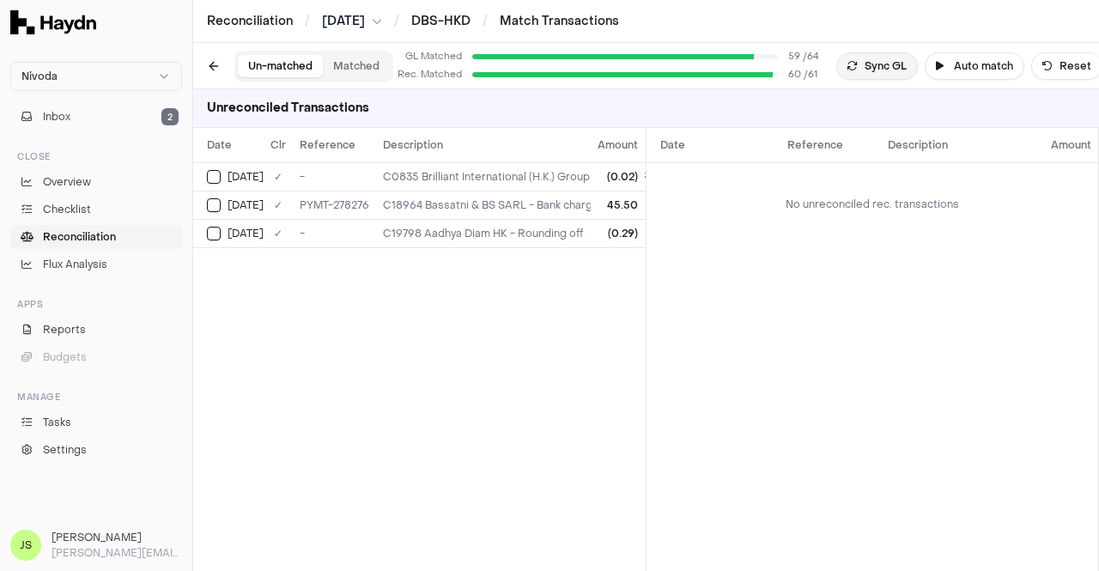
click at [881, 66] on button "Sync GL" at bounding box center [877, 65] width 82 height 27
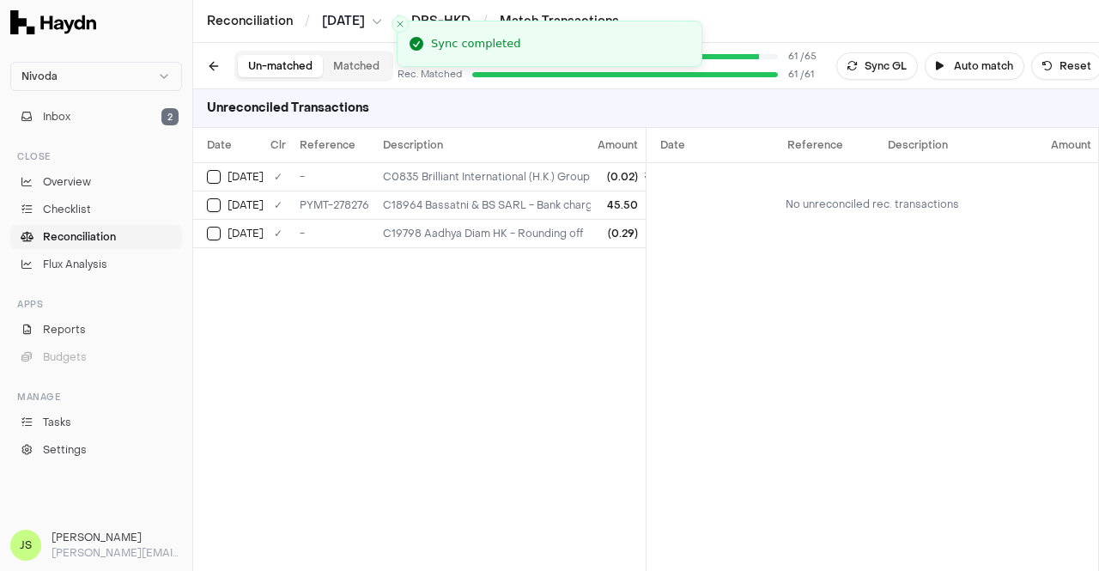
click at [355, 64] on button "Matched" at bounding box center [356, 66] width 67 height 22
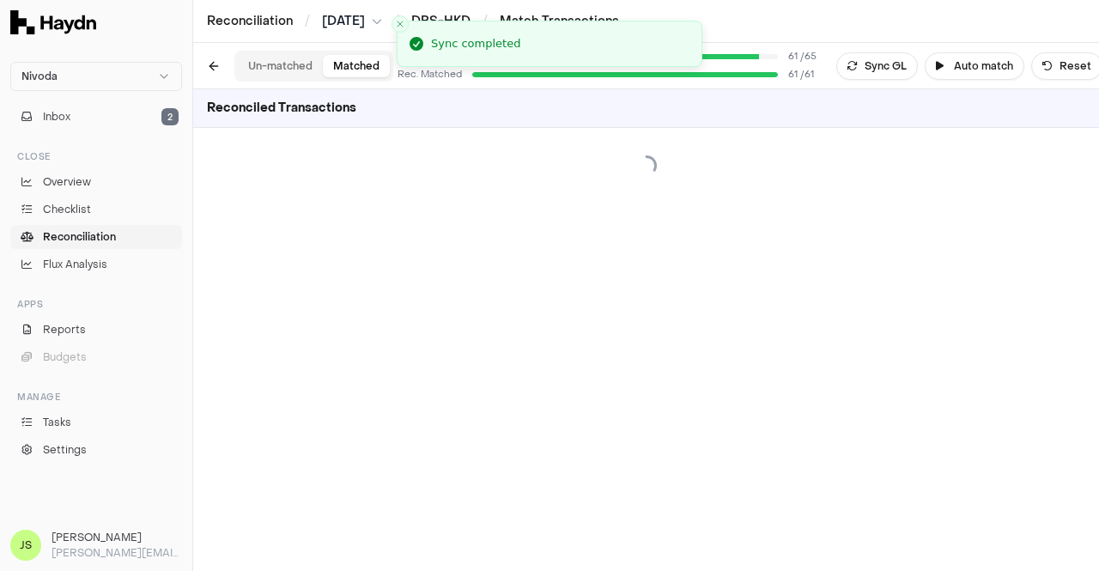
click at [291, 70] on button "Un-matched" at bounding box center [280, 66] width 85 height 22
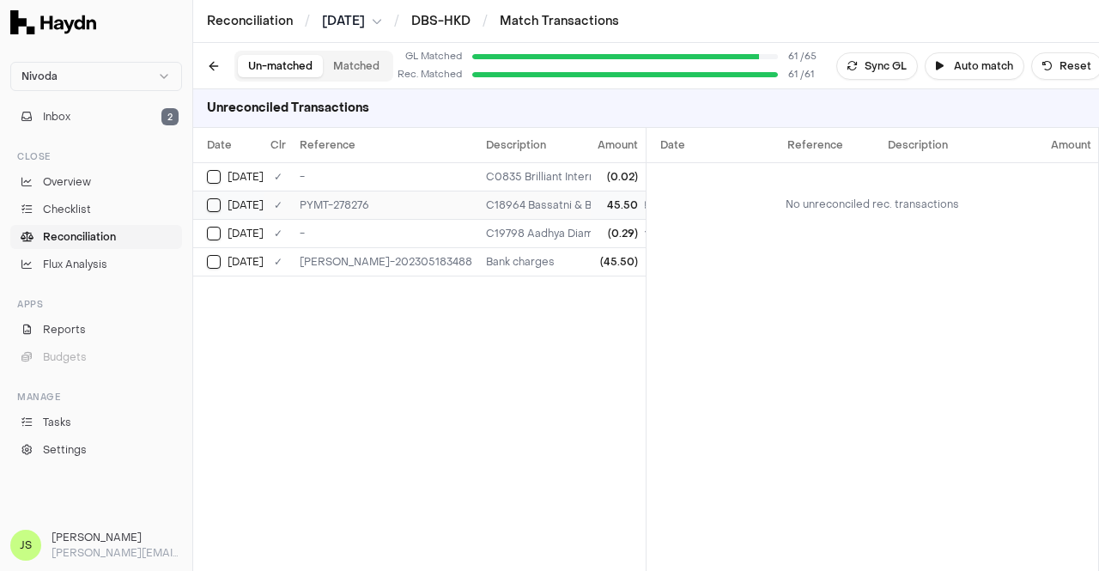
click at [598, 210] on td "45.50" at bounding box center [619, 205] width 54 height 28
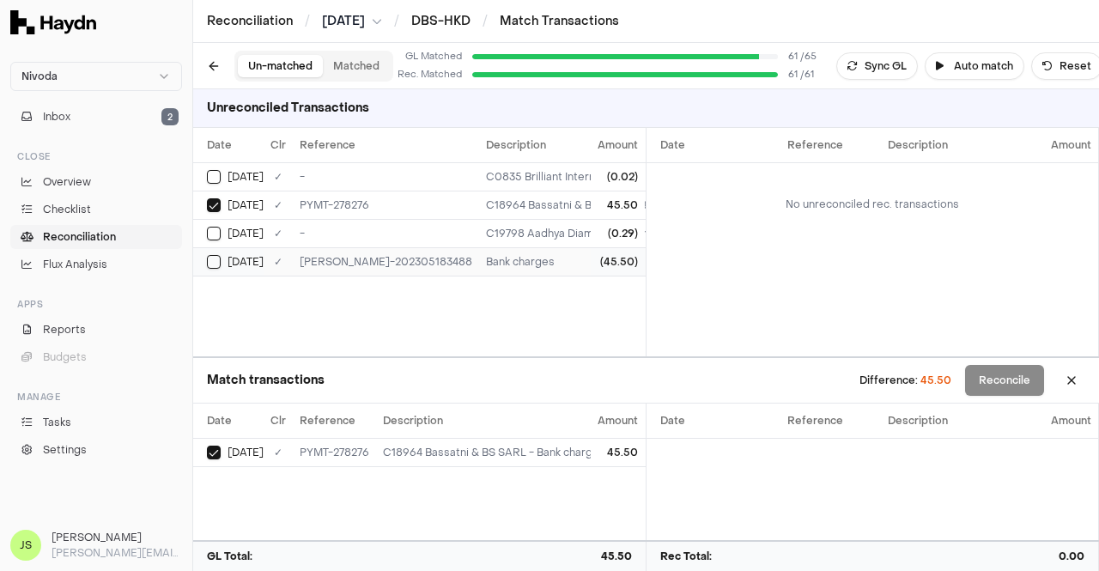
click at [479, 270] on td "Bank charges" at bounding box center [647, 261] width 337 height 28
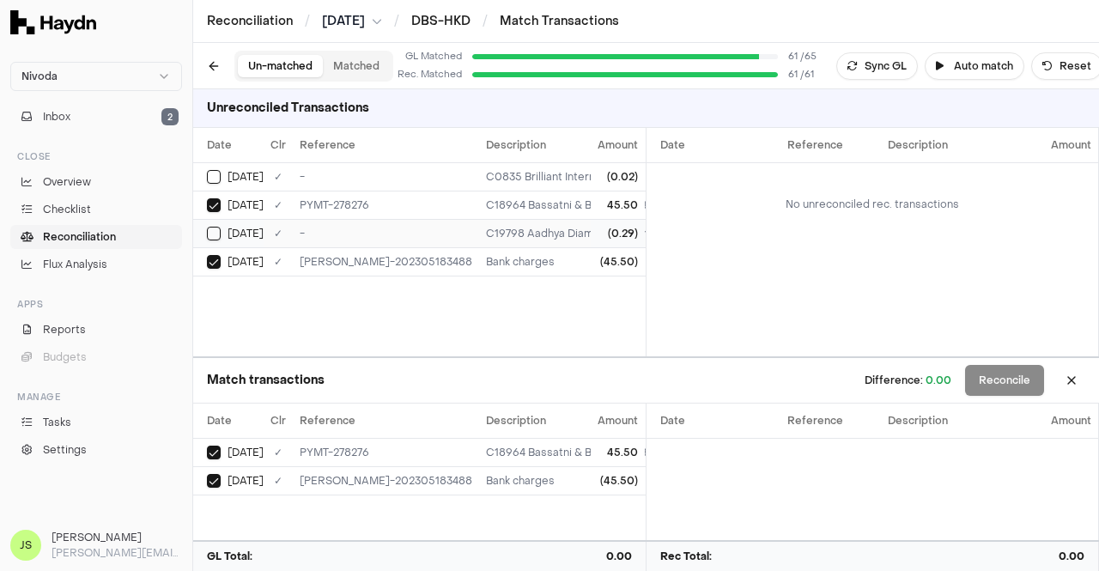
click at [486, 232] on div "C19798 Aadhya Diam HK - Rounding off" at bounding box center [648, 234] width 324 height 14
click at [486, 176] on div "C0835 Brilliant International (H.K.) Group Limited - Rounding off" at bounding box center [648, 177] width 324 height 14
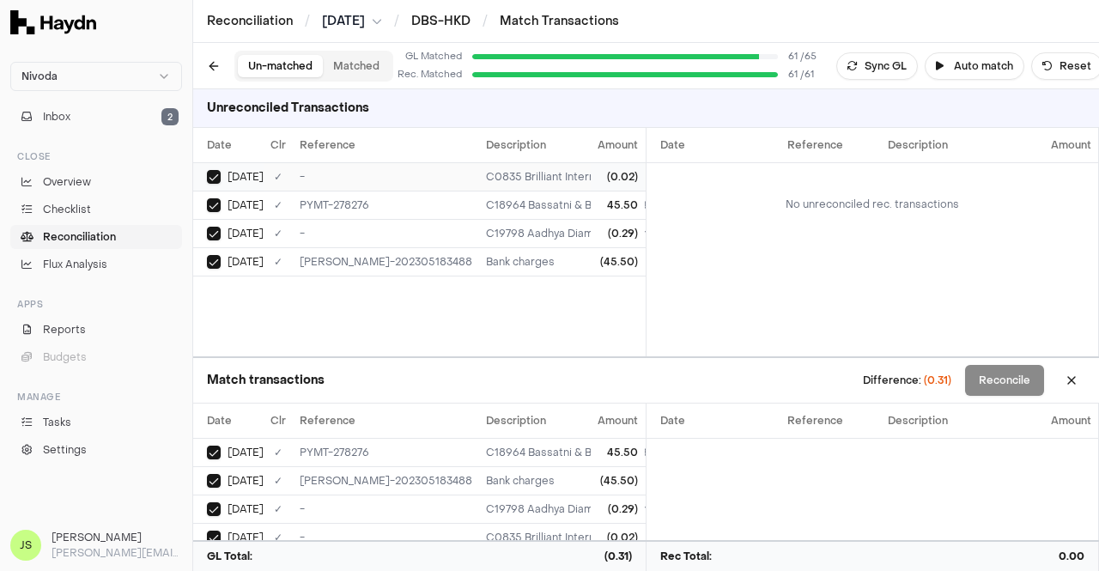
click at [486, 174] on div "C0835 Brilliant International (H.K.) Group Limited - Rounding off" at bounding box center [648, 177] width 324 height 14
click at [492, 231] on div "C19798 Aadhya Diam HK - Rounding off" at bounding box center [648, 234] width 324 height 14
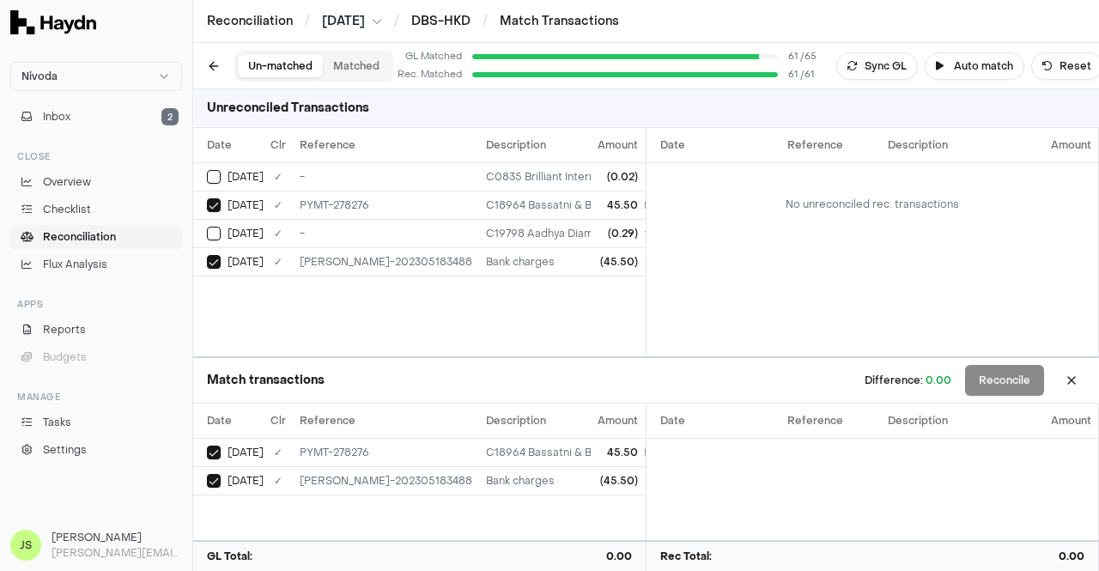
click at [338, 66] on button "Matched" at bounding box center [356, 66] width 67 height 22
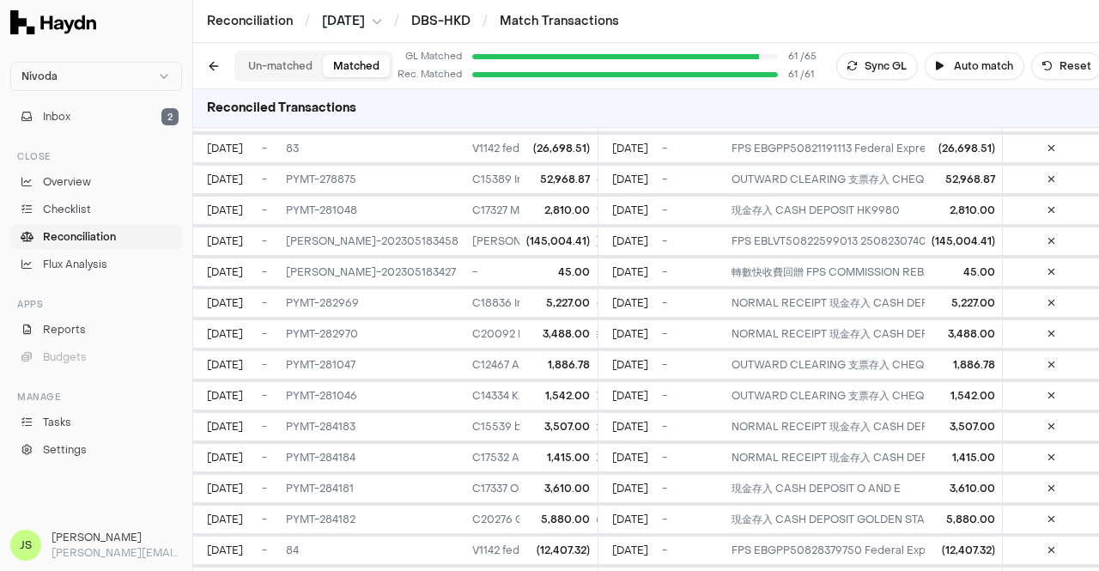
scroll to position [1407, 0]
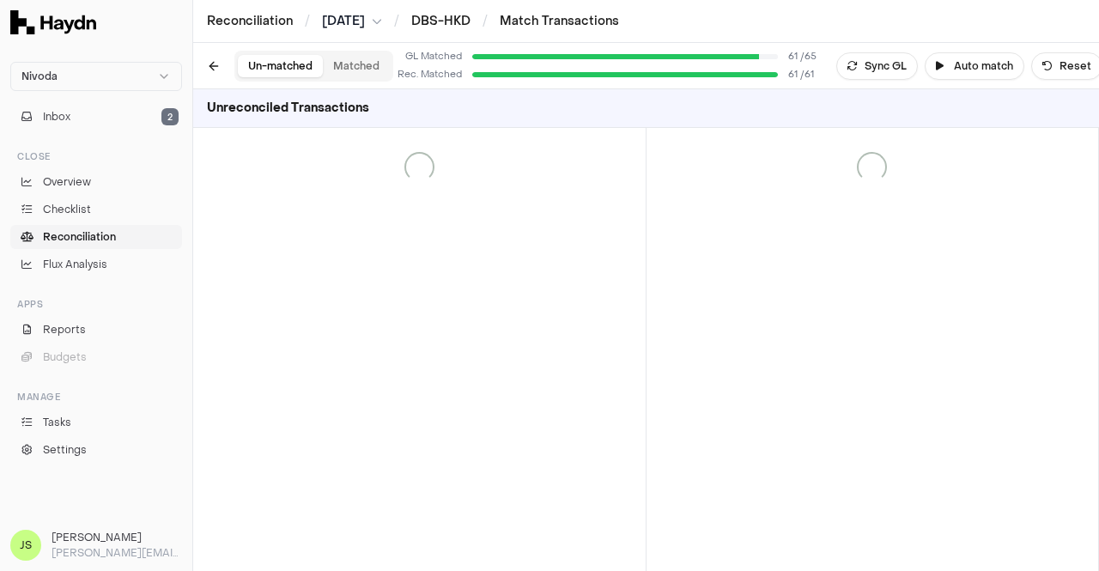
click at [268, 68] on button "Un-matched" at bounding box center [280, 66] width 85 height 22
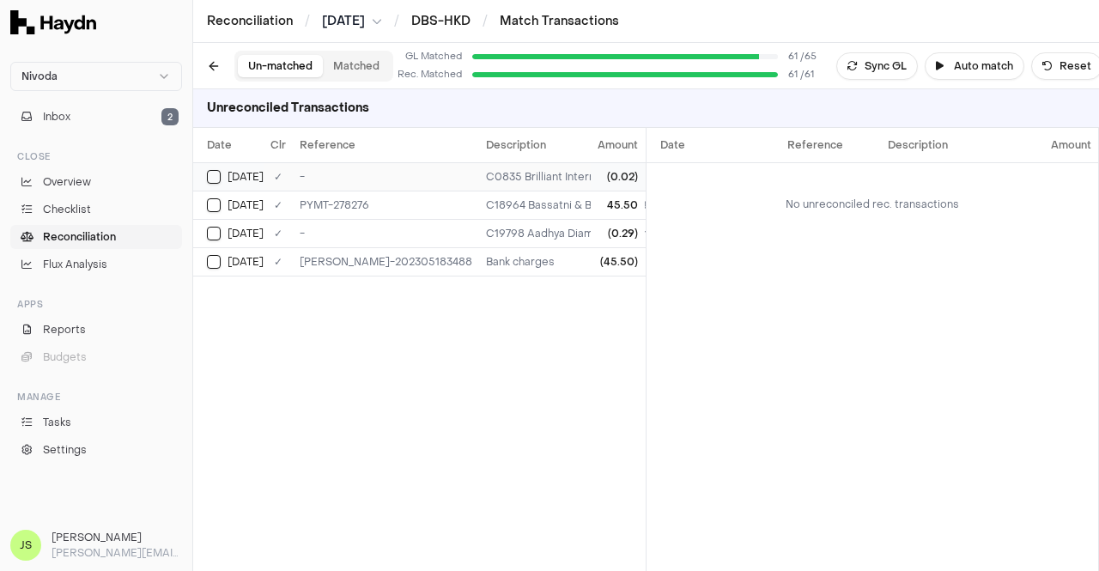
click at [486, 176] on div "C0835 Brilliant International (H.K.) Group Limited - Rounding off" at bounding box center [648, 177] width 324 height 14
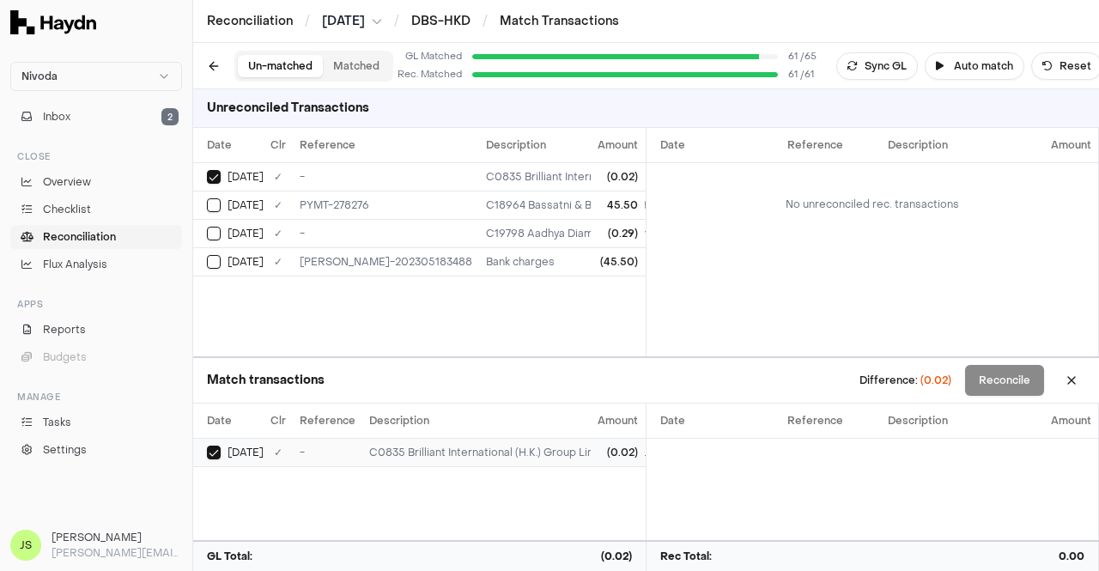
click at [301, 449] on div "-" at bounding box center [328, 453] width 56 height 14
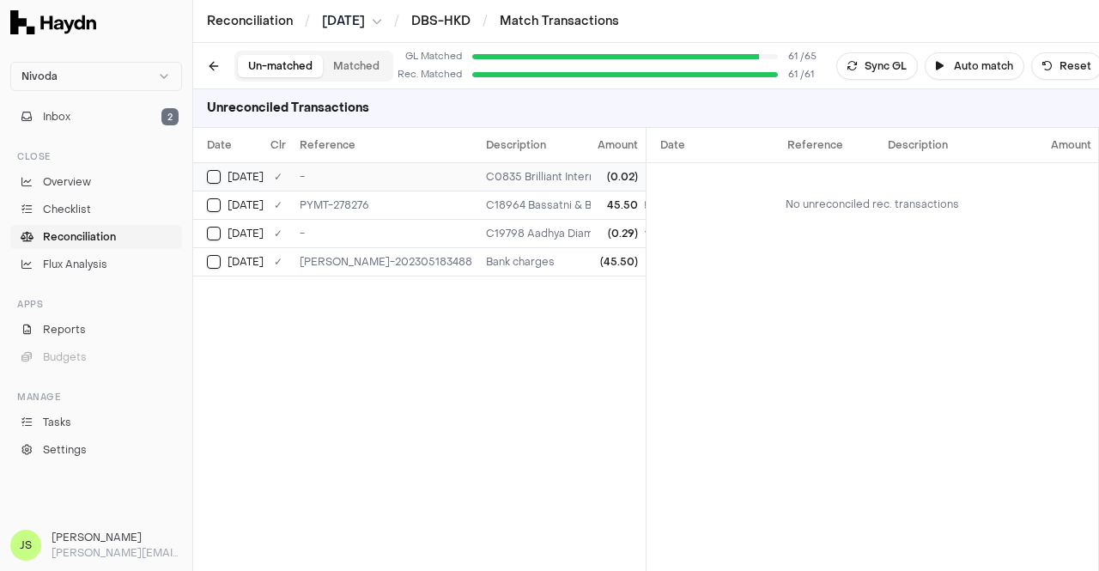
click at [486, 176] on div "C0835 Brilliant International (H.K.) Group Limited - Rounding off" at bounding box center [648, 177] width 324 height 14
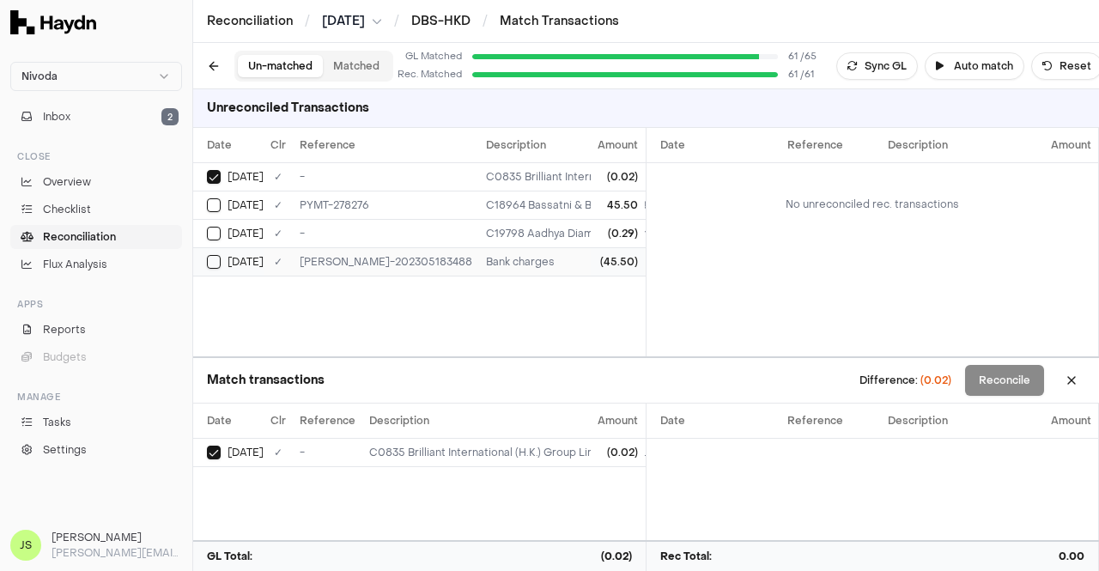
click at [417, 267] on td "JE-HK-202305183488" at bounding box center [386, 261] width 186 height 28
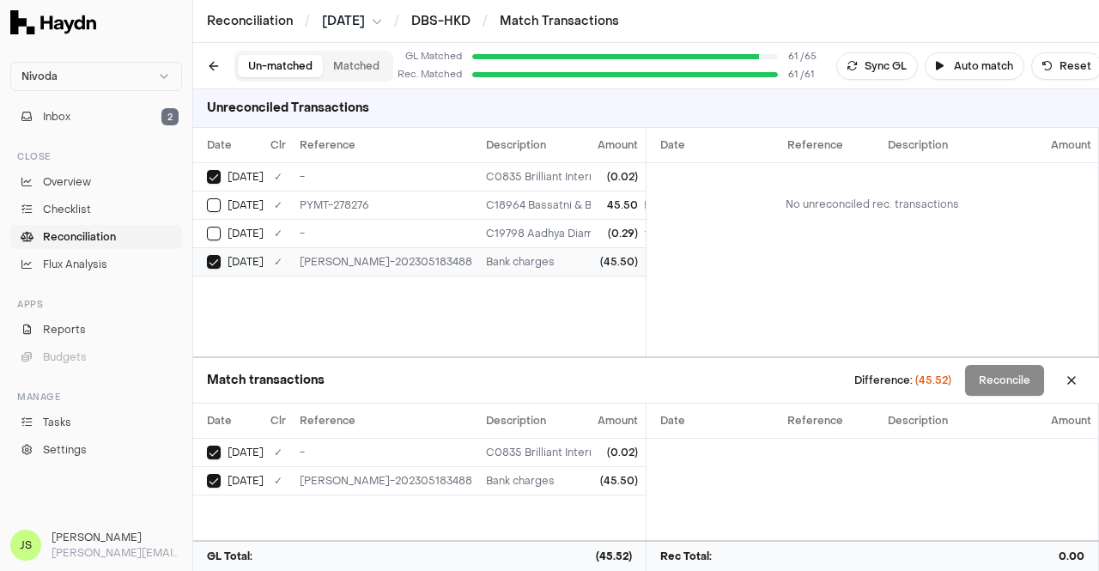
click at [417, 267] on td "JE-HK-202305183488" at bounding box center [386, 261] width 186 height 28
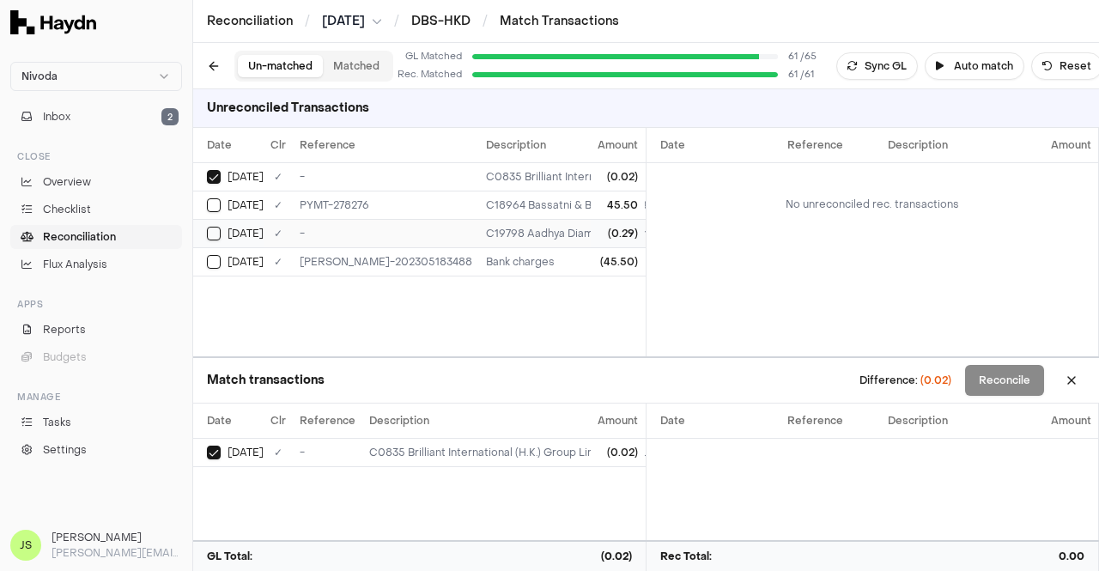
click at [486, 227] on div "C19798 Aadhya Diam HK - Rounding off" at bounding box center [648, 234] width 324 height 14
click at [887, 65] on button "Sync GL" at bounding box center [877, 65] width 82 height 27
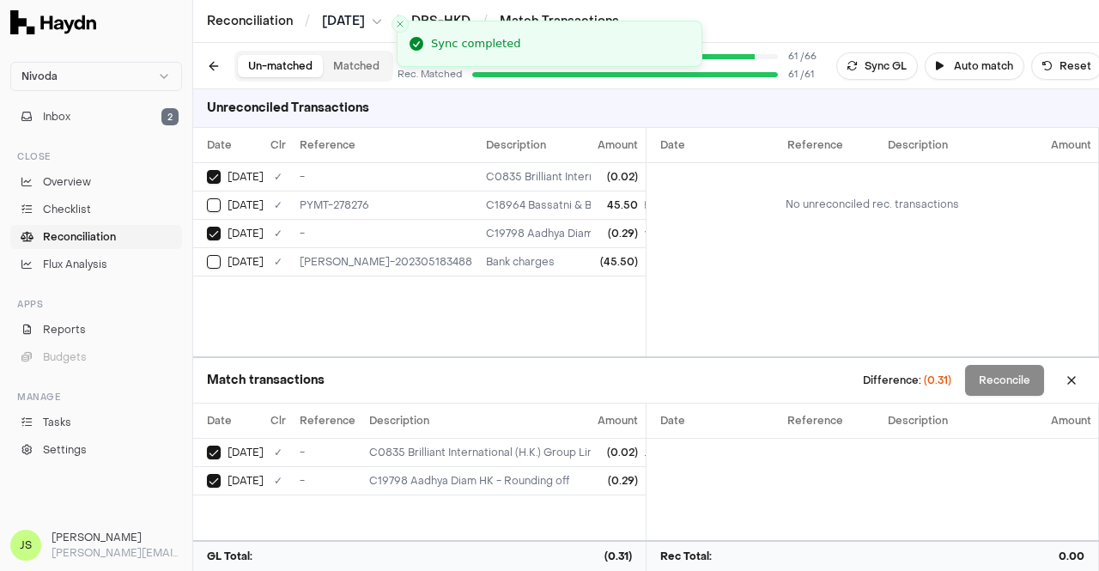
click at [872, 64] on button "Sync GL" at bounding box center [877, 65] width 82 height 27
click at [781, 230] on td "No unreconciled rec. transactions" at bounding box center [873, 203] width 453 height 83
click at [354, 66] on button "Matched" at bounding box center [356, 66] width 67 height 22
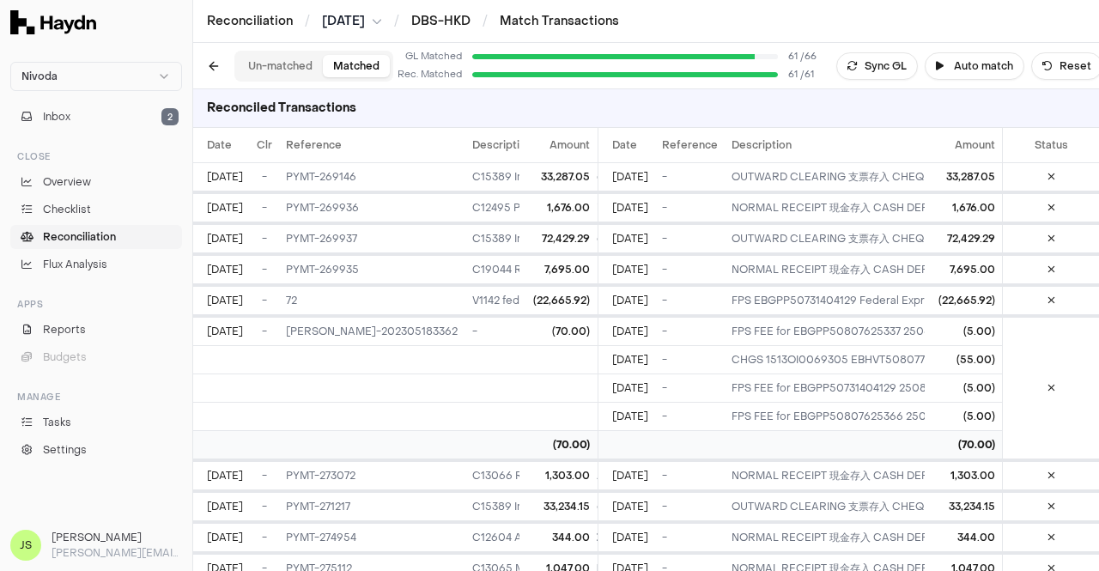
click at [302, 66] on button "Un-matched" at bounding box center [280, 66] width 85 height 22
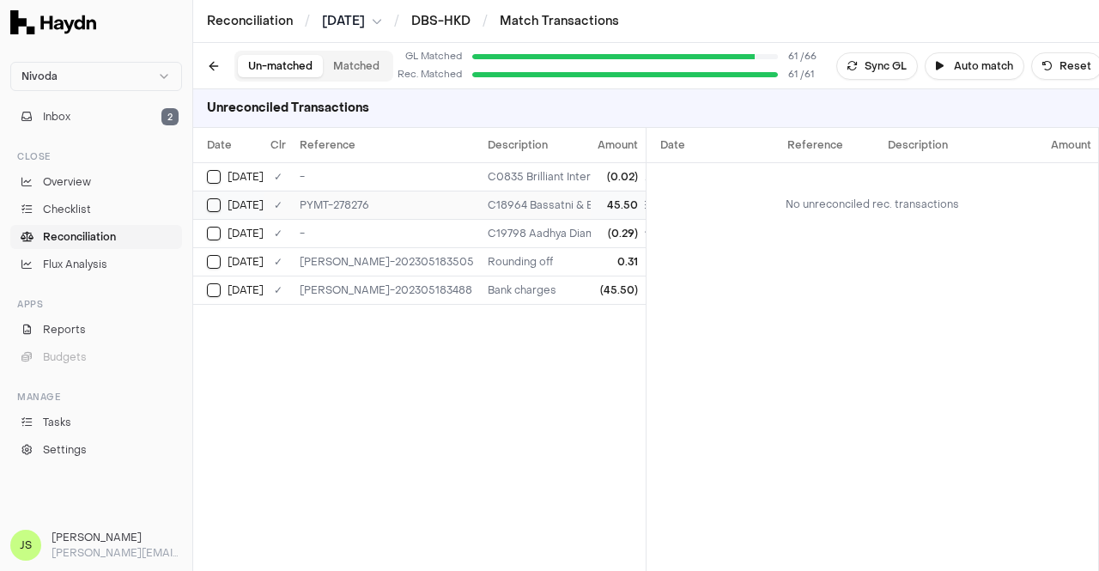
click at [577, 193] on td "C18964 Bassatni & BS SARL - Bank charges" at bounding box center [649, 205] width 337 height 28
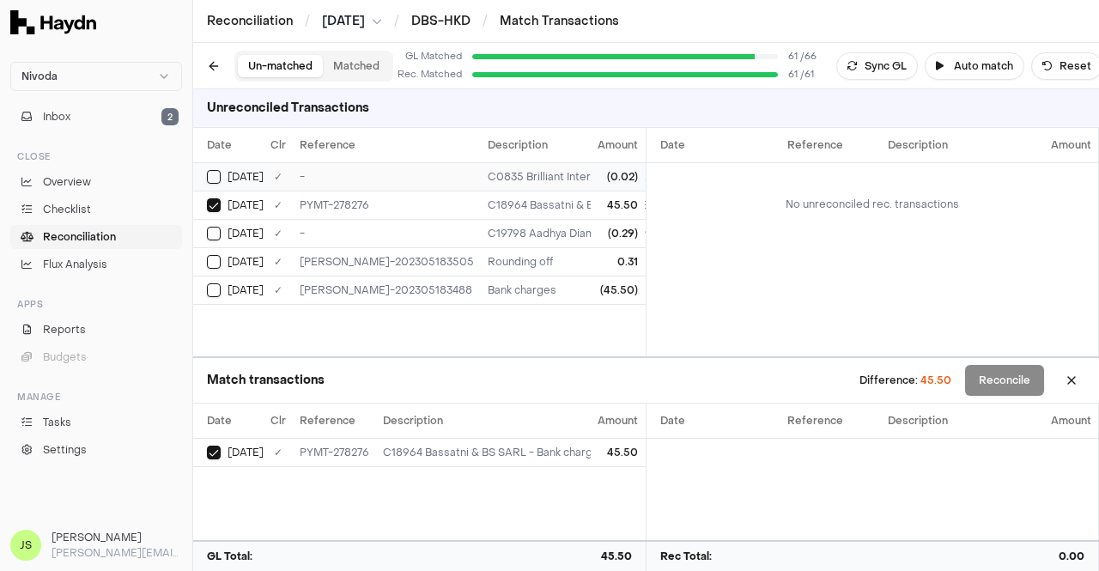
click at [556, 181] on div "C0835 Brilliant International (H.K.) Group Limited - Rounding off" at bounding box center [650, 177] width 324 height 14
click at [548, 221] on td "C19798 Aadhya Diam HK - Rounding off" at bounding box center [649, 233] width 337 height 28
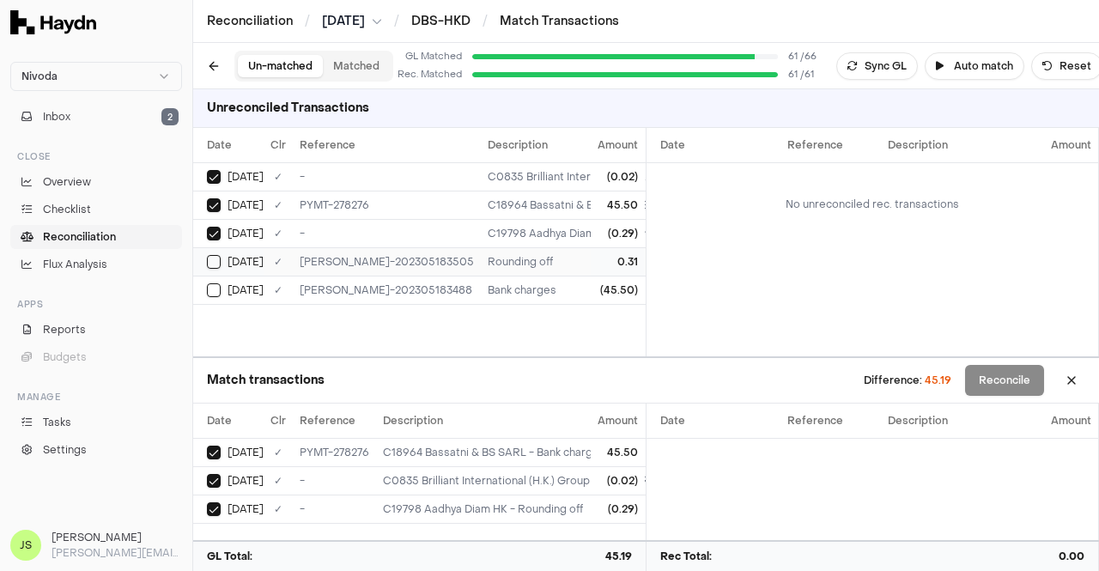
click at [548, 267] on td "Rounding off" at bounding box center [649, 261] width 337 height 28
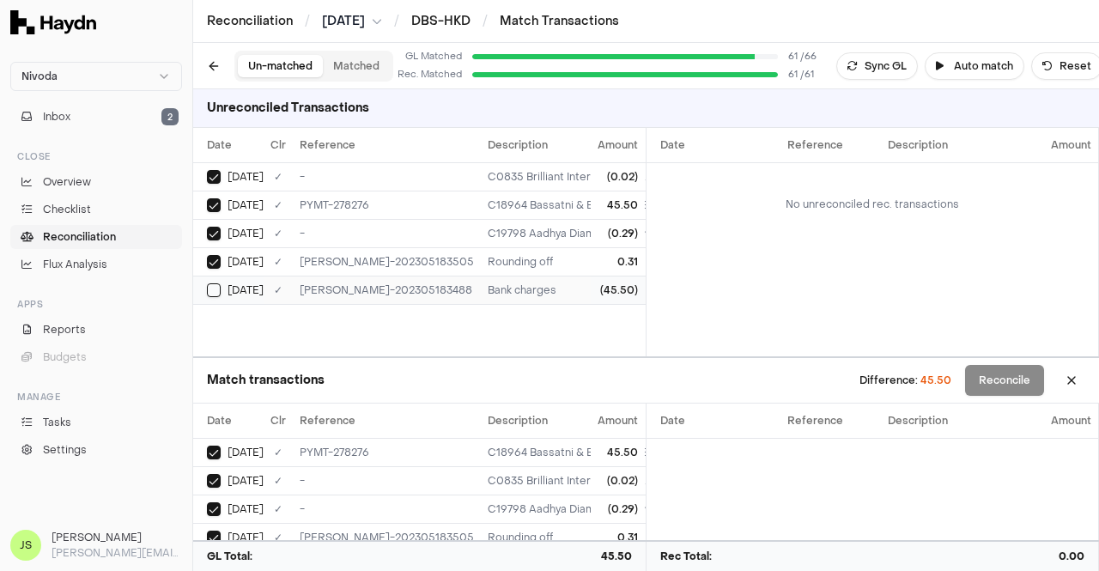
click at [548, 295] on td "Bank charges" at bounding box center [649, 290] width 337 height 28
click at [1073, 382] on button at bounding box center [1071, 380] width 27 height 27
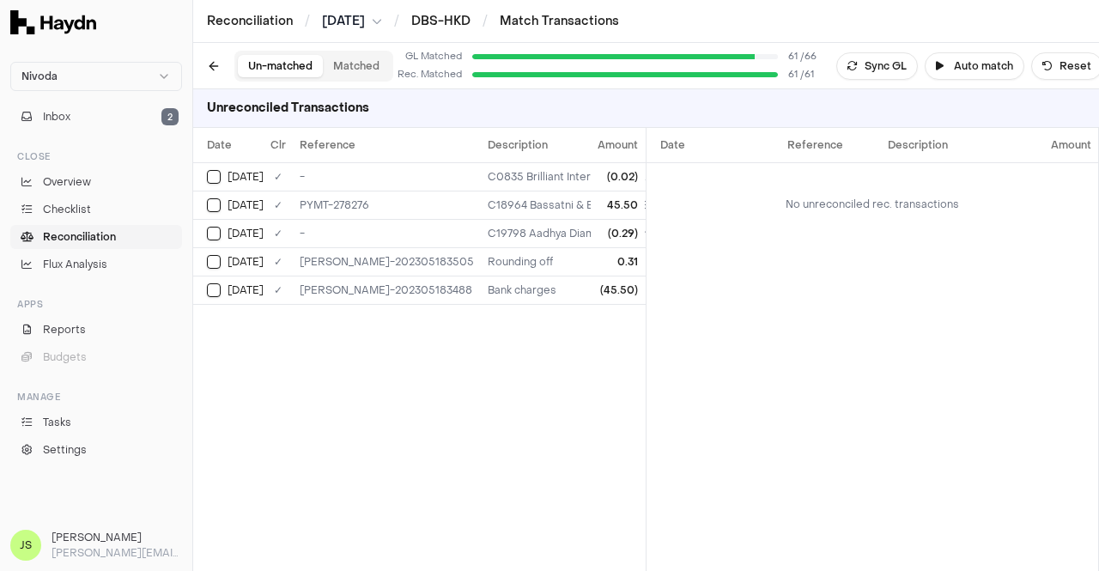
click at [366, 71] on button "Matched" at bounding box center [356, 66] width 67 height 22
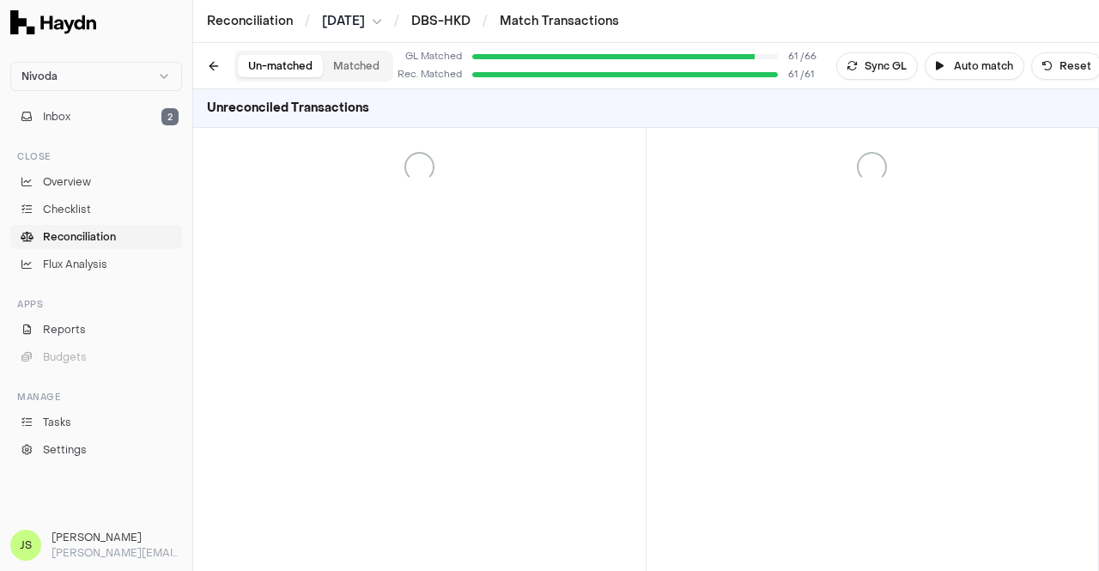
click at [284, 69] on button "Un-matched" at bounding box center [280, 66] width 85 height 22
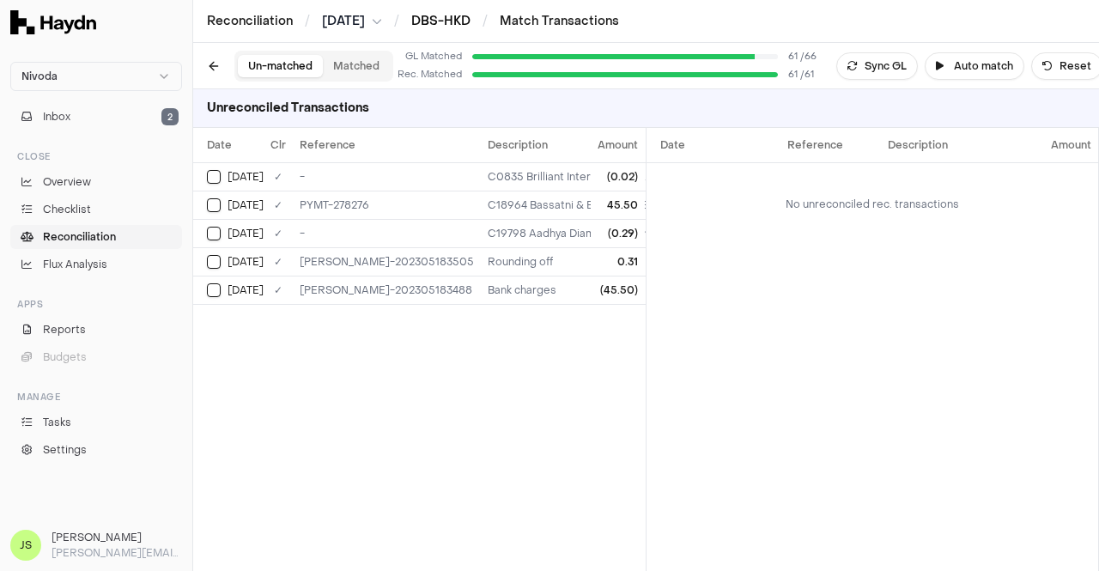
click at [465, 25] on link "DBS-HKD" at bounding box center [440, 21] width 59 height 16
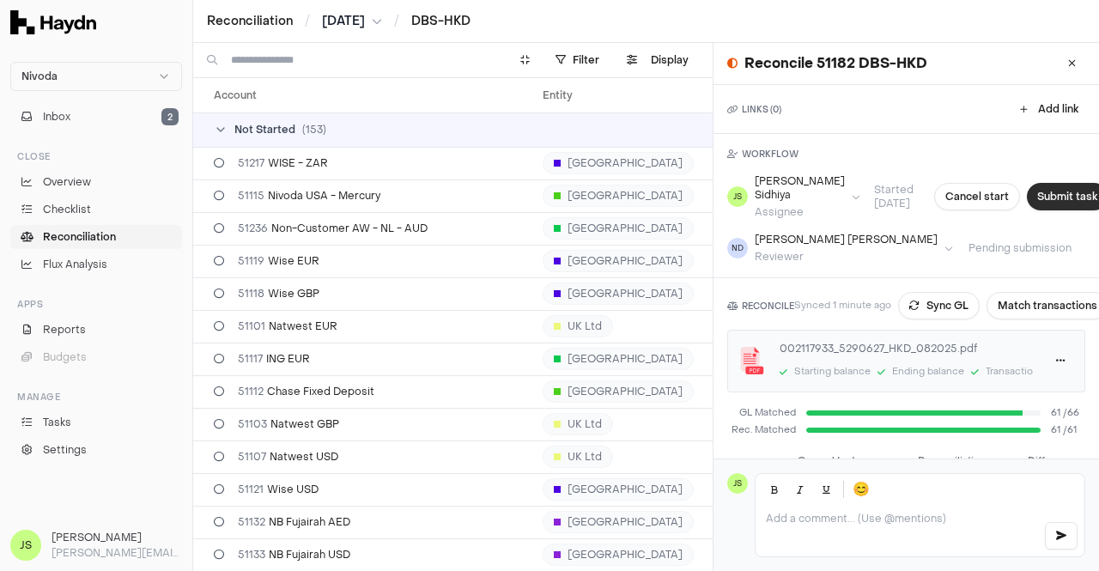
click at [1041, 197] on button "Submit task" at bounding box center [1067, 196] width 81 height 27
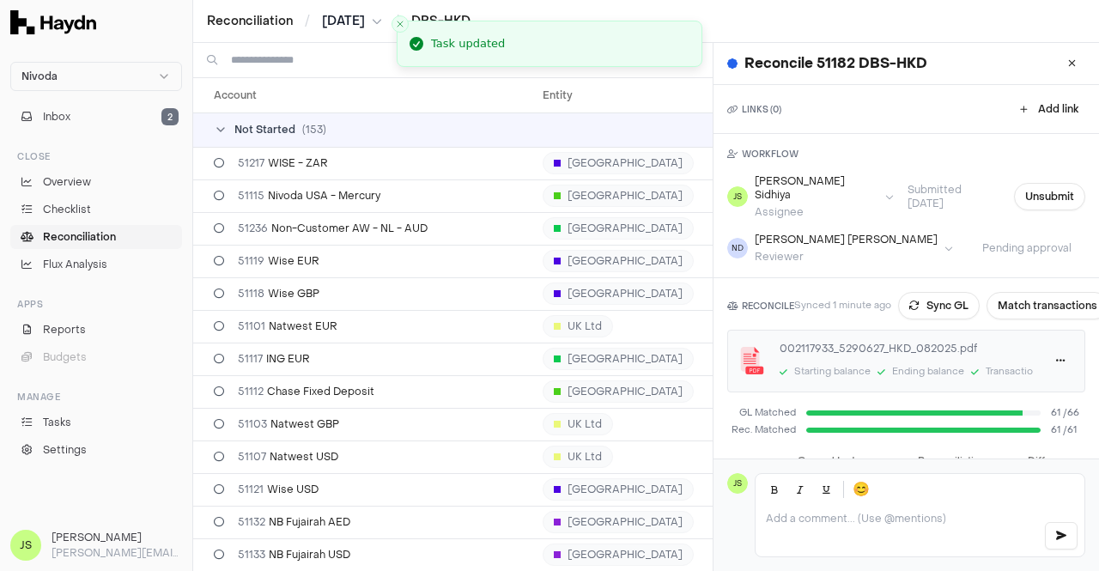
click at [833, 65] on h1 "Reconcile 51182 DBS-HKD" at bounding box center [835, 63] width 183 height 21
copy h1 "51182"
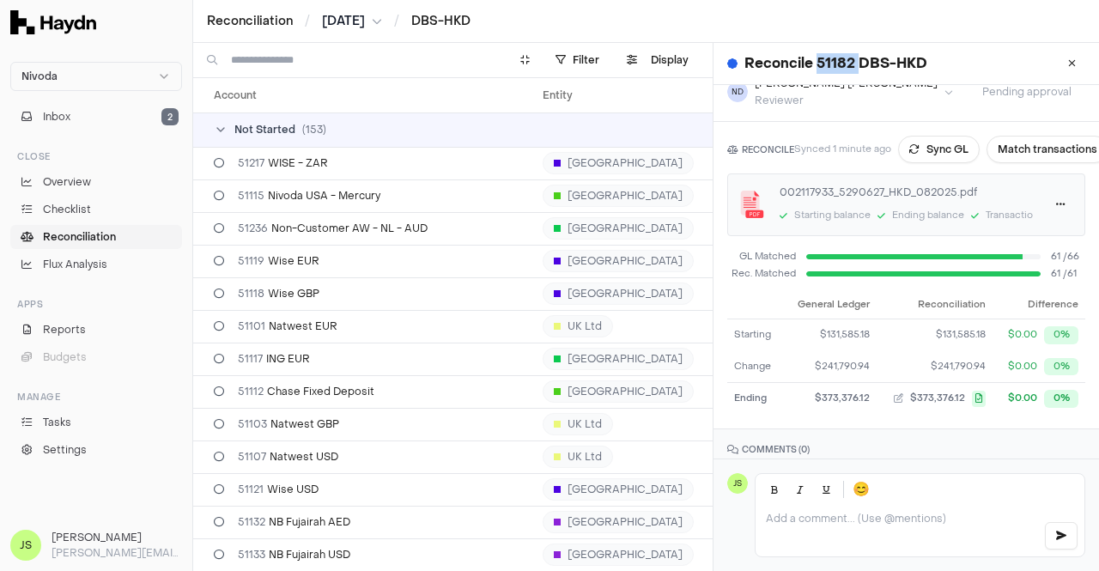
scroll to position [178, 0]
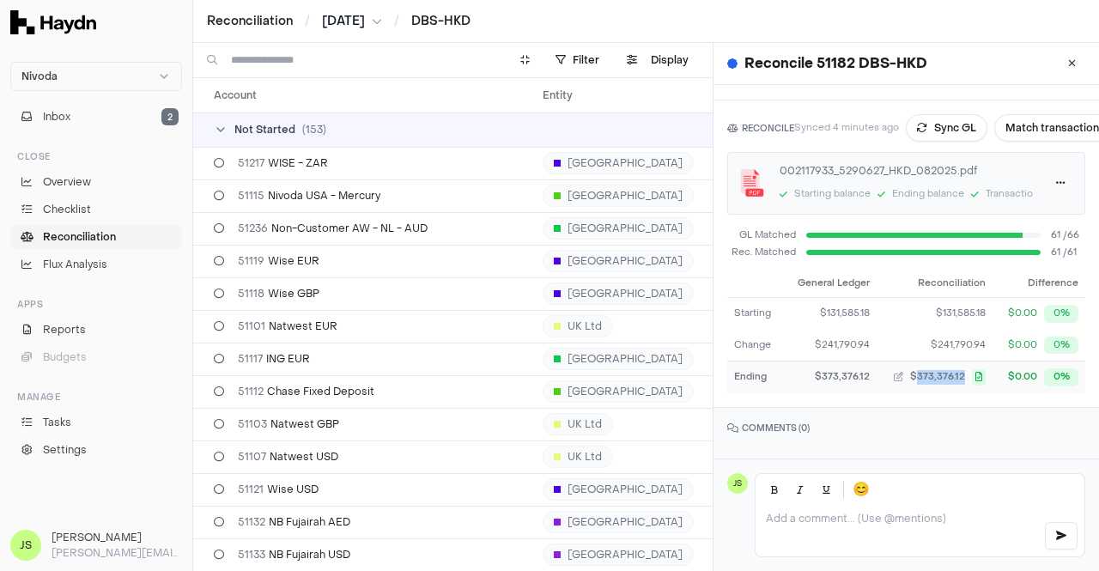
drag, startPoint x: 909, startPoint y: 374, endPoint x: 957, endPoint y: 373, distance: 47.2
click at [957, 373] on td "$373,376.12" at bounding box center [935, 378] width 116 height 32
copy span "373,376.12"
click at [1068, 67] on icon at bounding box center [1072, 63] width 8 height 10
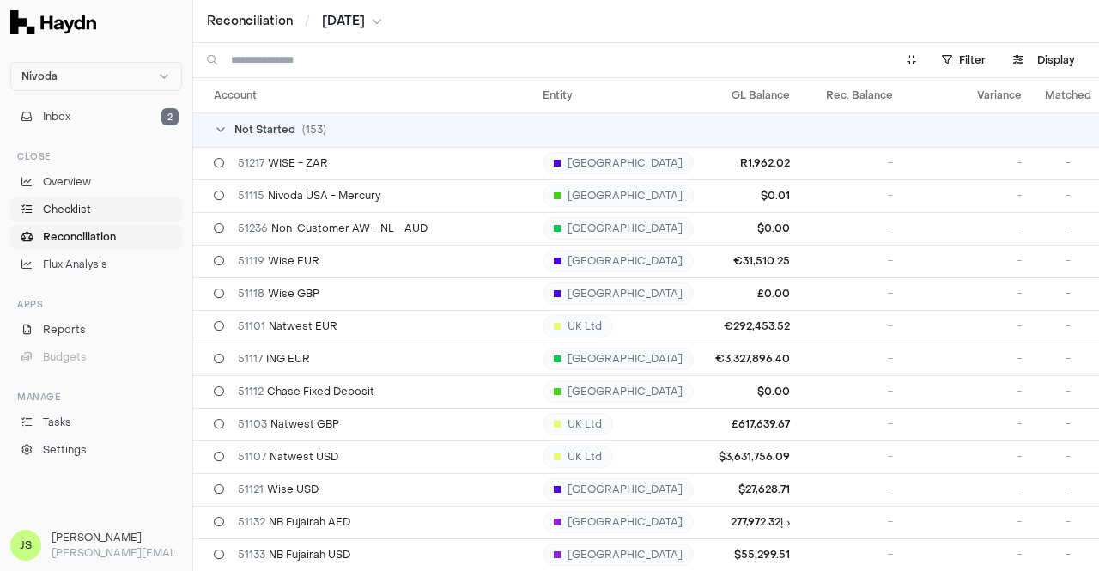
click at [88, 212] on span "Checklist" at bounding box center [67, 209] width 48 height 15
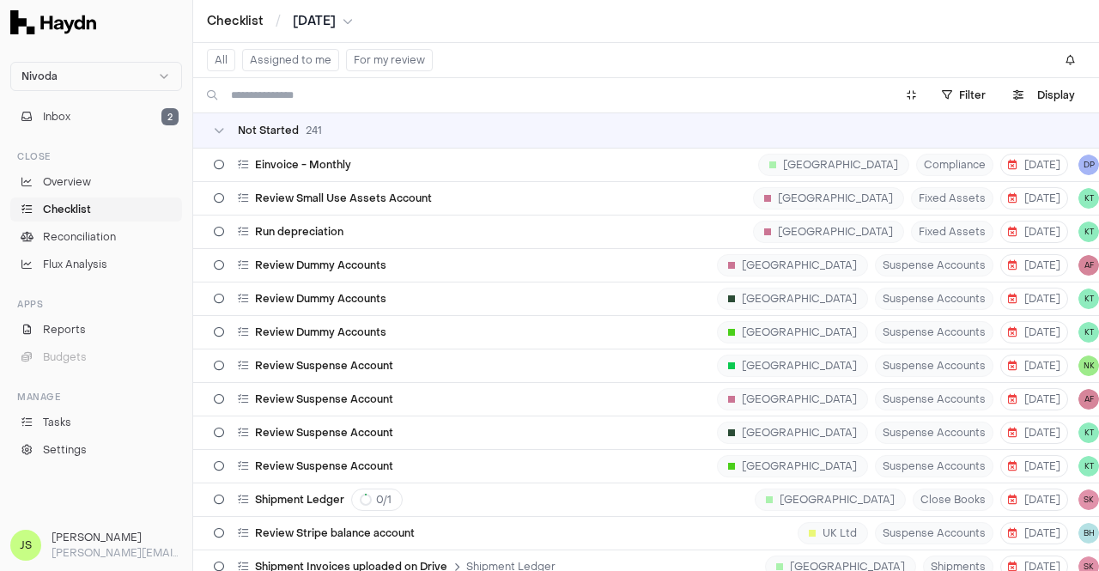
click at [288, 64] on button "Assigned to me" at bounding box center [290, 60] width 97 height 22
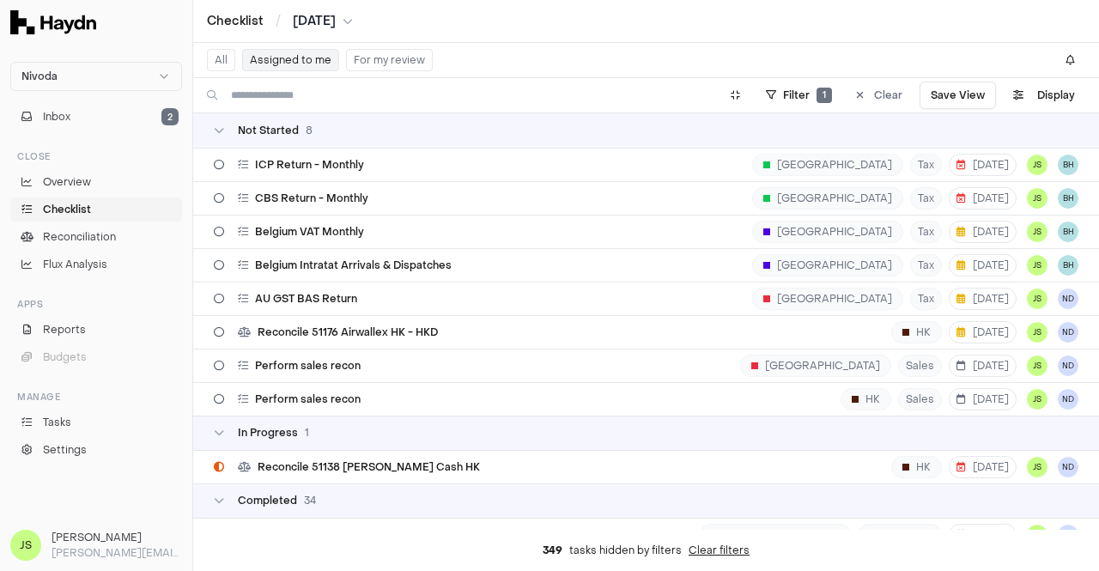
scroll to position [172, 0]
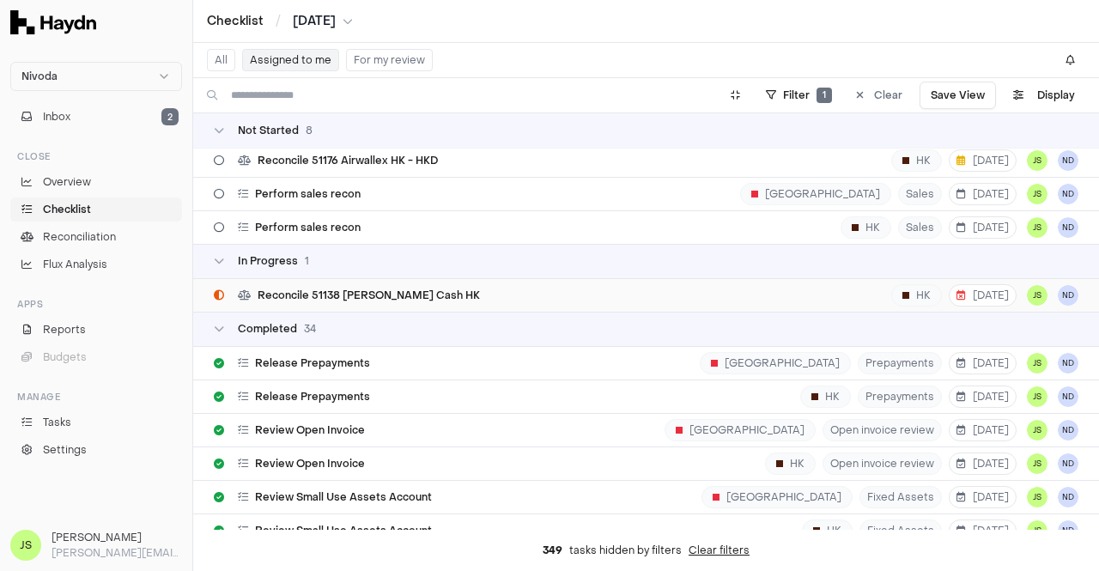
click at [383, 301] on div "Reconcile 51138 Petty Cash HK HK 16 Sep JS ND" at bounding box center [646, 295] width 865 height 33
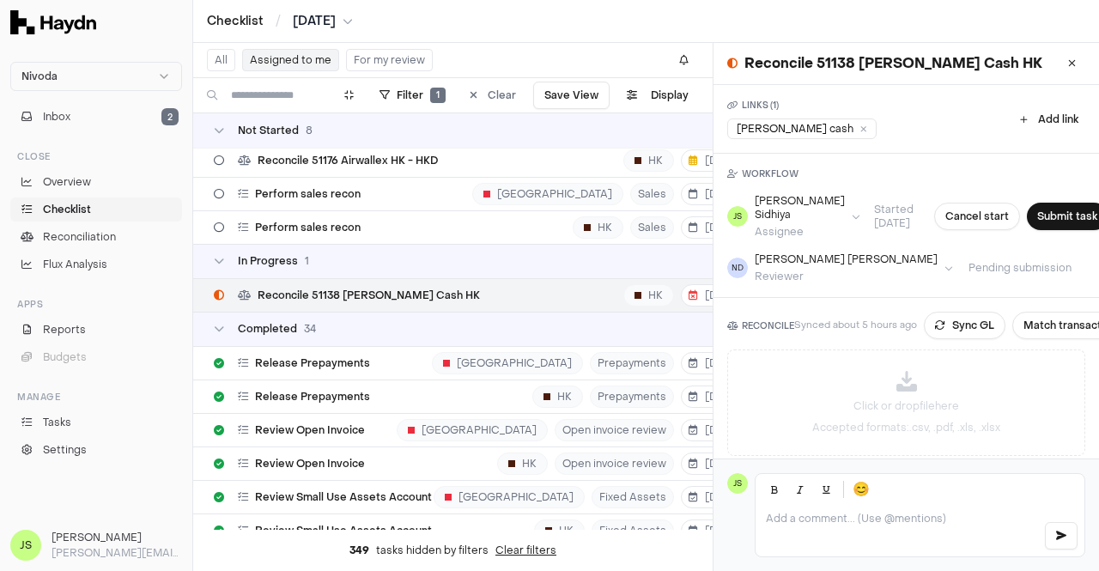
click at [318, 18] on span "[DATE]" at bounding box center [314, 21] width 43 height 17
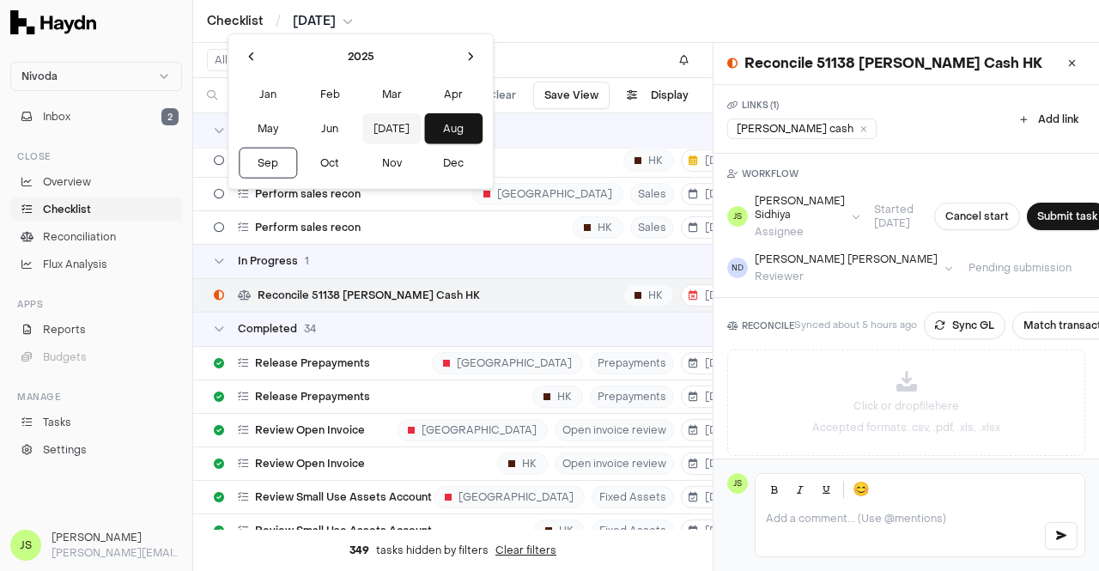
click at [362, 129] on button "Jul" at bounding box center [391, 128] width 58 height 31
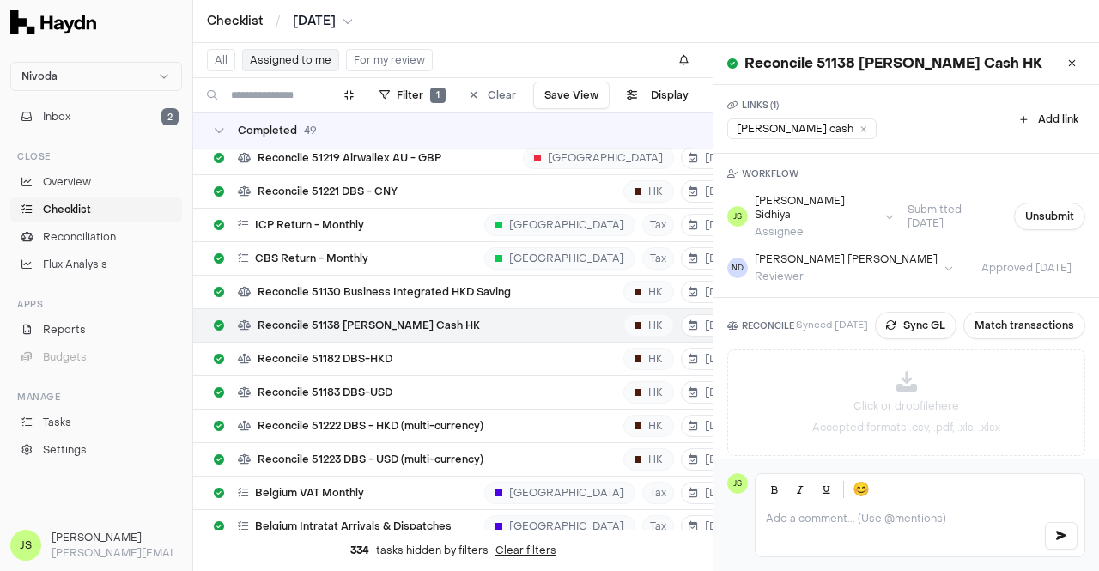
click at [320, 23] on span "Jul 2025" at bounding box center [314, 21] width 43 height 17
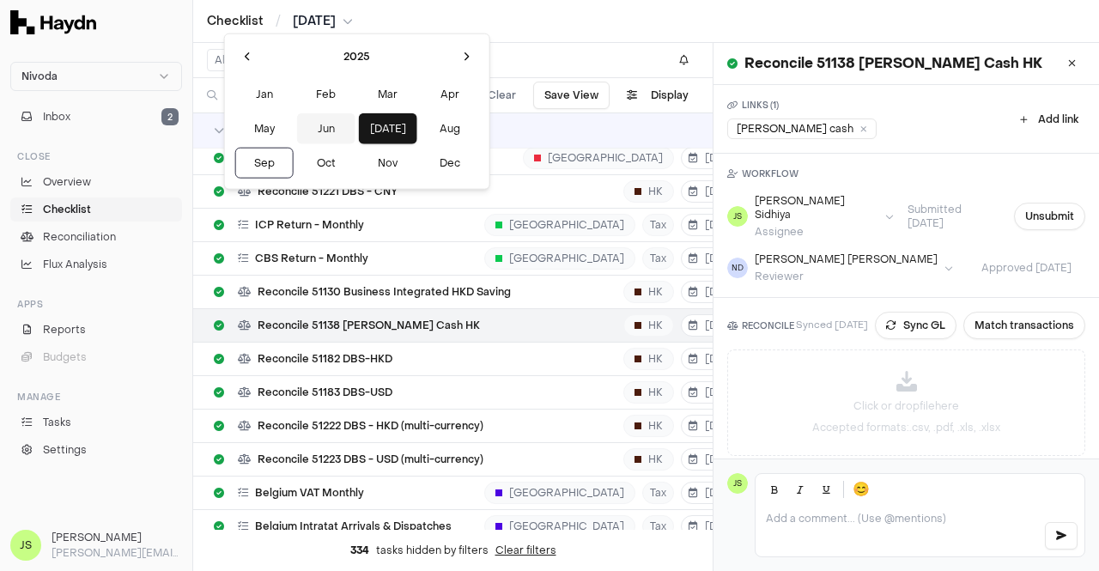
click at [297, 121] on button "Jun" at bounding box center [326, 128] width 58 height 31
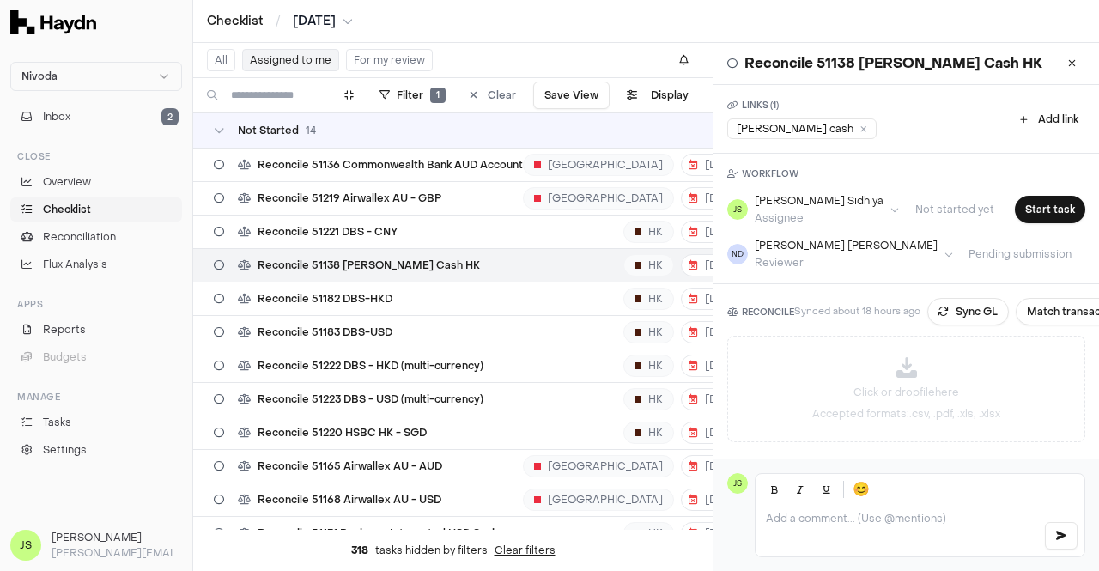
click at [336, 21] on span "Jun 2025" at bounding box center [314, 21] width 43 height 17
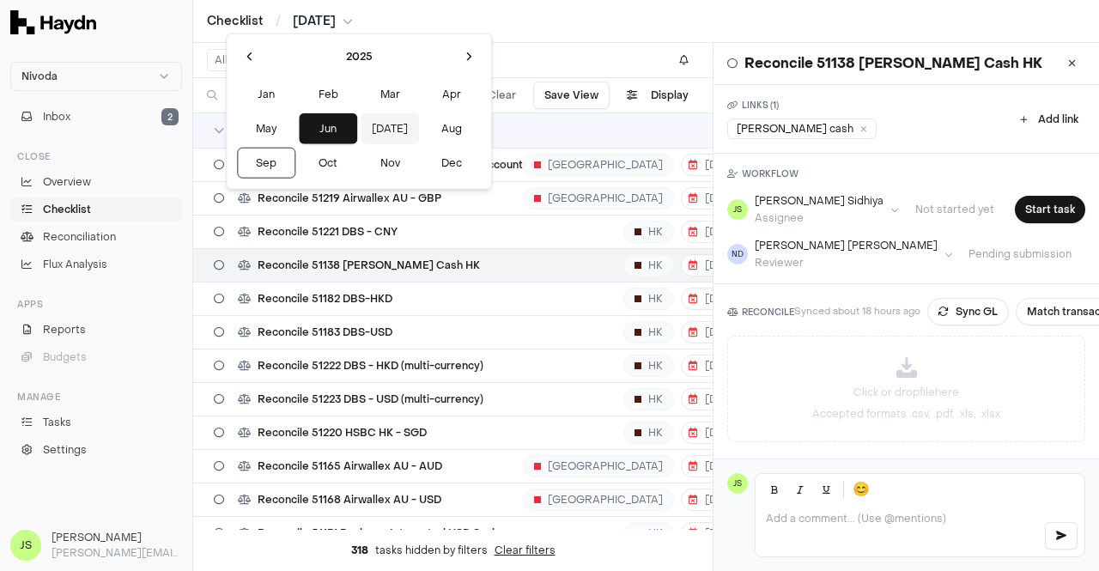
click at [361, 123] on button "Jul" at bounding box center [390, 128] width 58 height 31
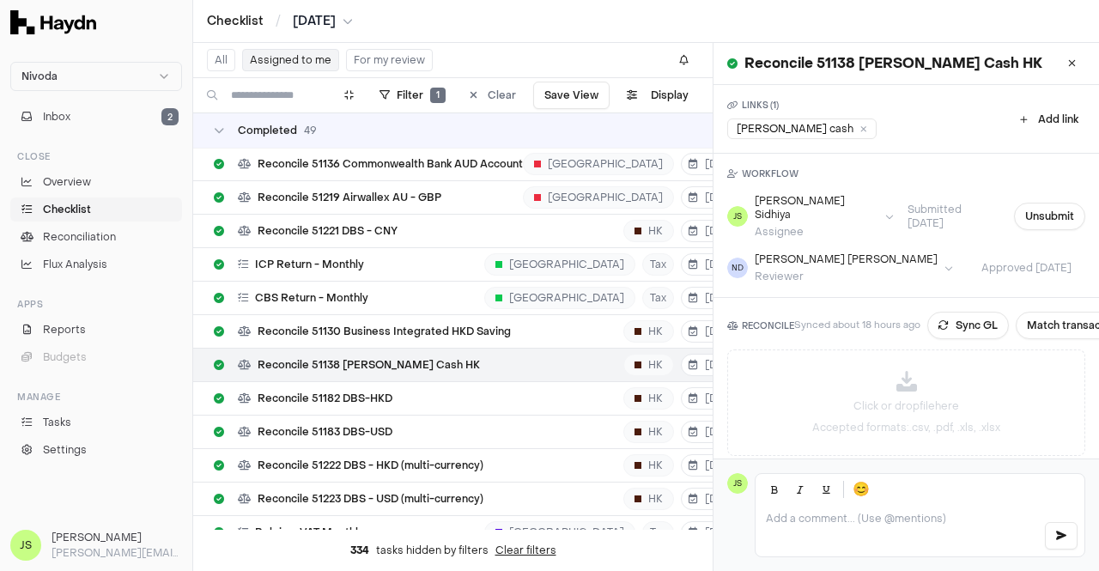
scroll to position [945, 0]
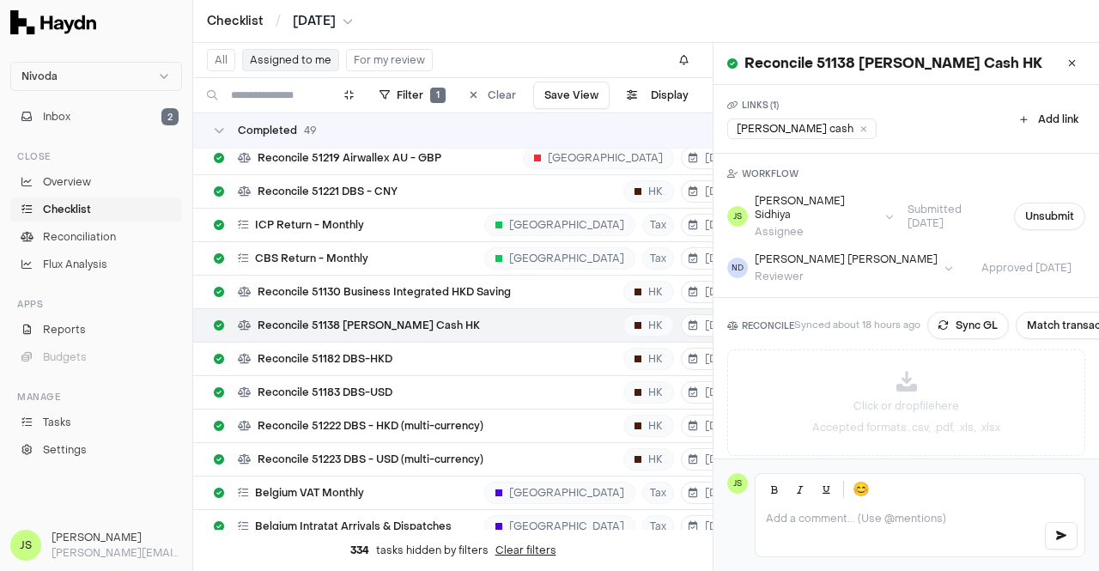
click at [318, 27] on span "Jul 2025" at bounding box center [314, 21] width 43 height 17
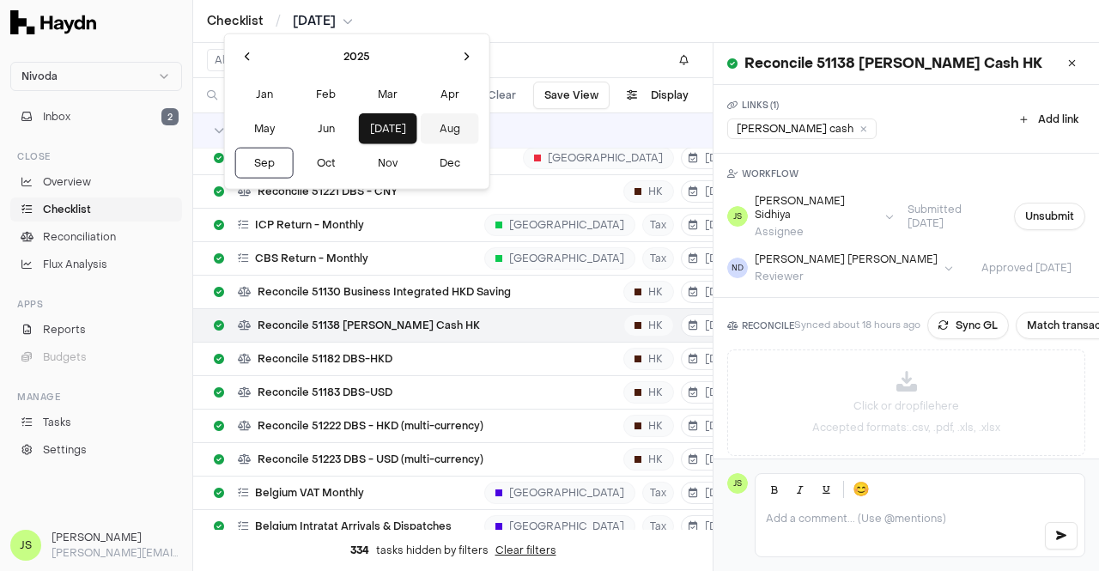
click at [421, 126] on button "Aug" at bounding box center [450, 128] width 58 height 31
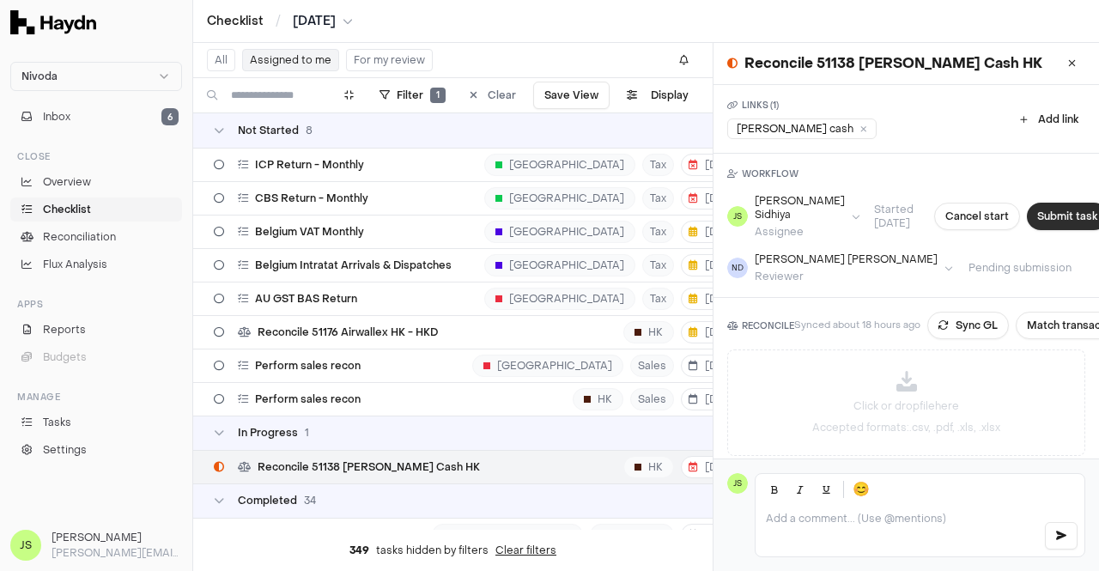
click at [1046, 212] on button "Submit task" at bounding box center [1067, 216] width 81 height 27
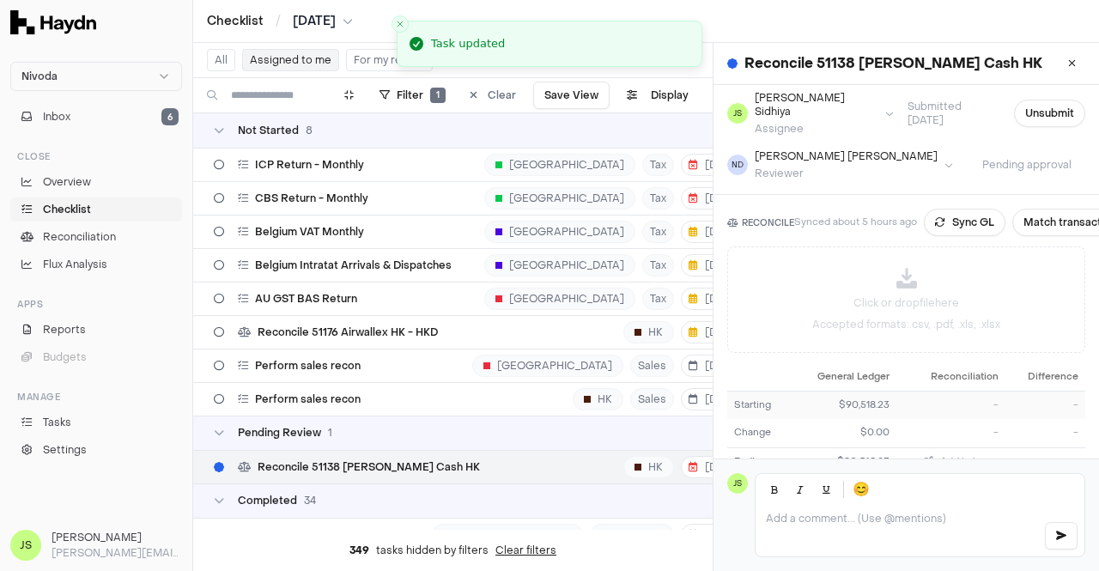
scroll to position [185, 0]
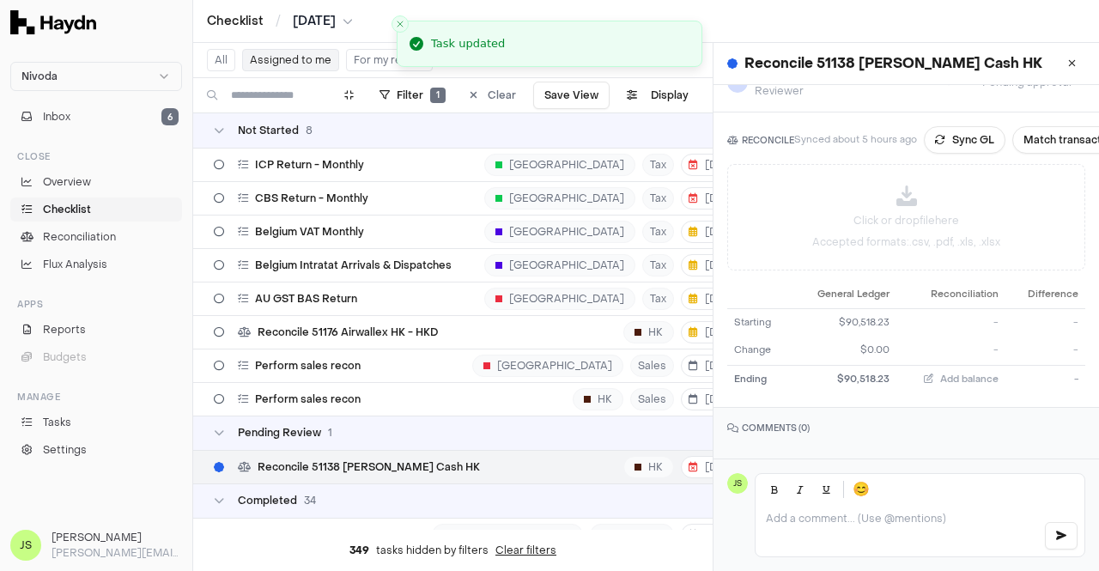
click at [835, 507] on div at bounding box center [920, 531] width 329 height 52
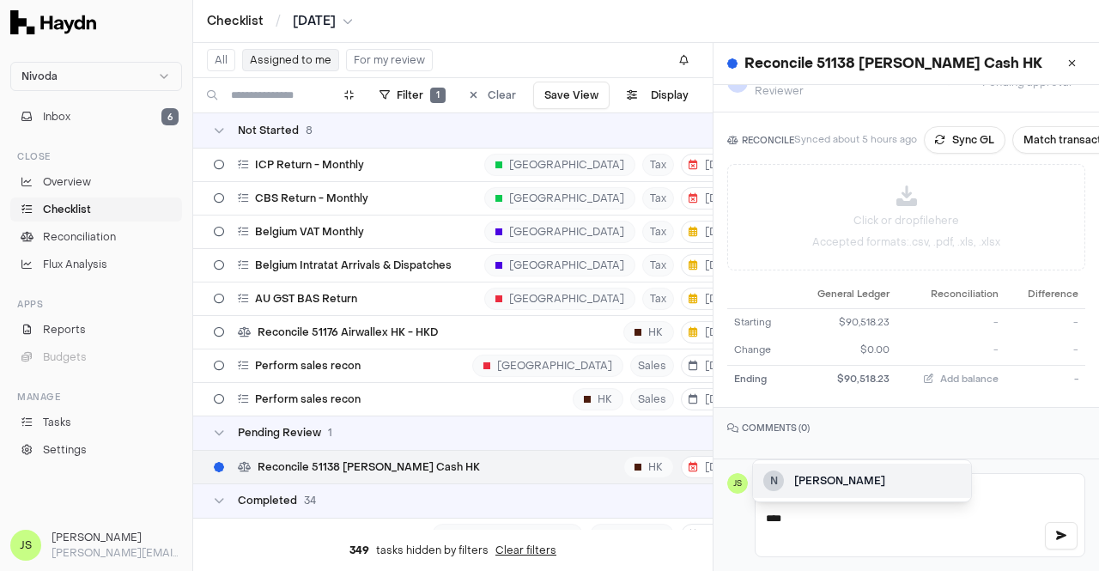
click at [834, 483] on div "Nidhi Desai" at bounding box center [877, 480] width 167 height 15
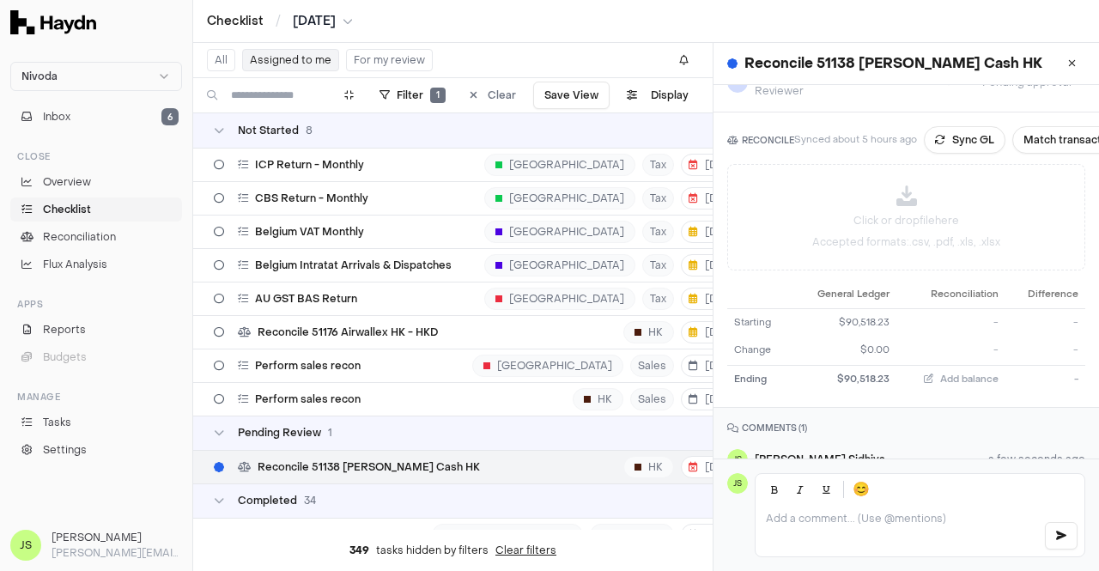
scroll to position [247, 0]
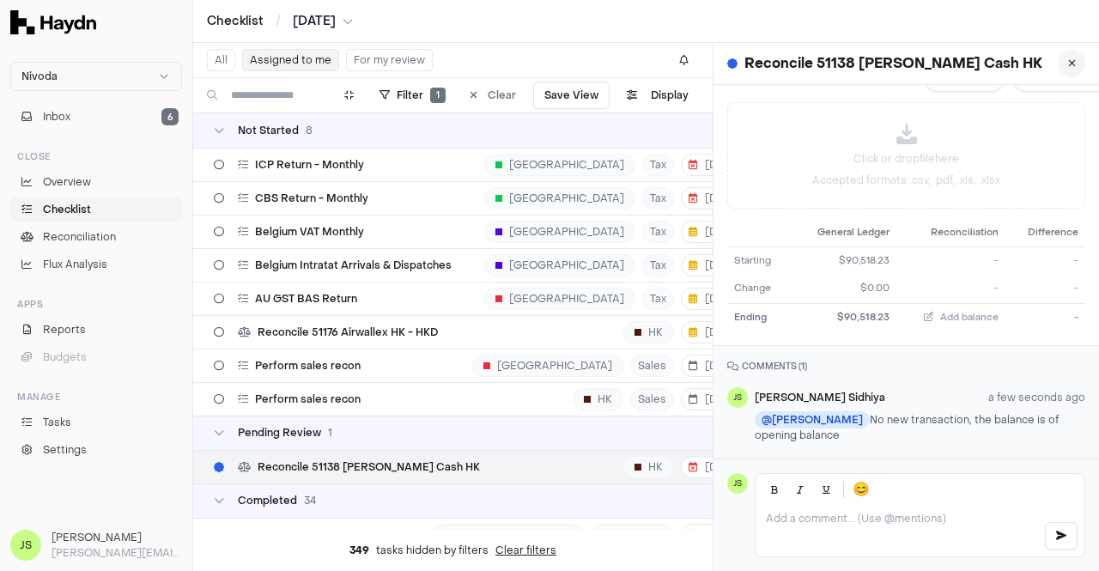
click at [1068, 63] on icon at bounding box center [1072, 63] width 8 height 10
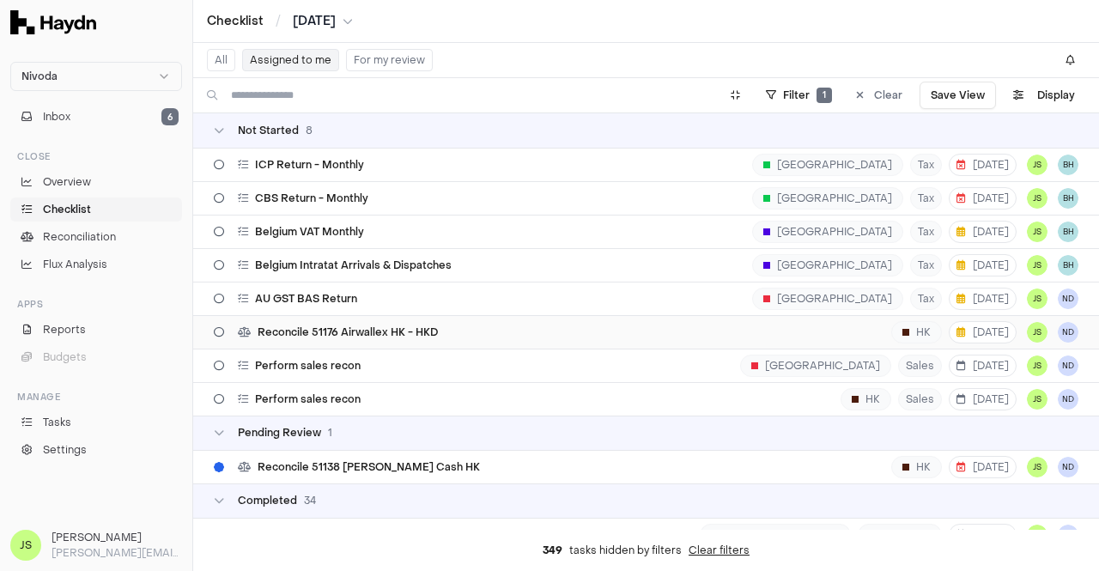
click at [446, 319] on div "Reconcile 51176 Airwallex HK - HKD HK 19 Sep JS ND" at bounding box center [646, 332] width 865 height 33
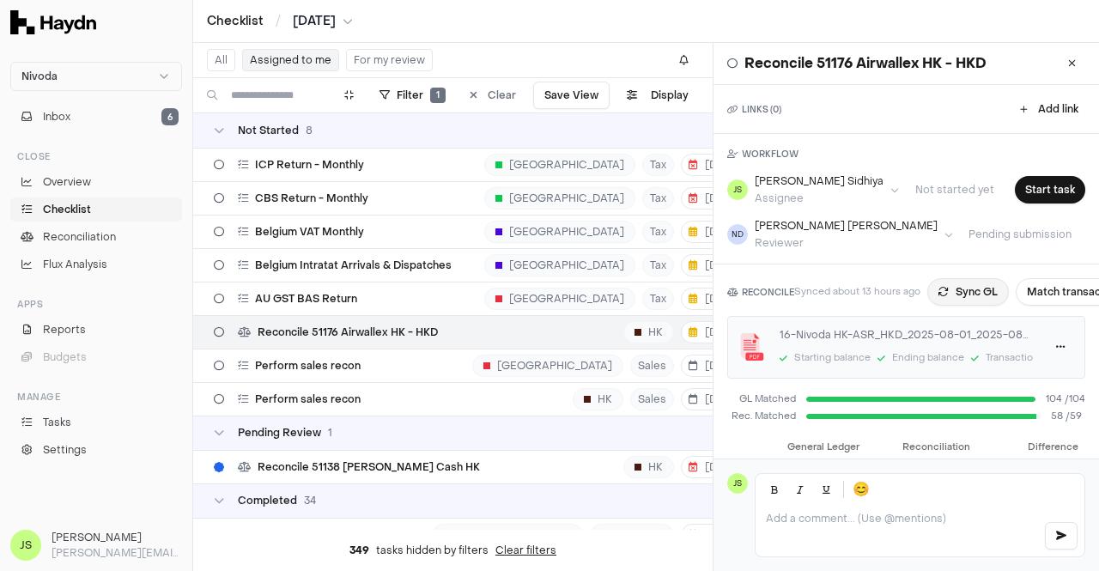
click at [958, 286] on button "Sync GL" at bounding box center [968, 291] width 82 height 27
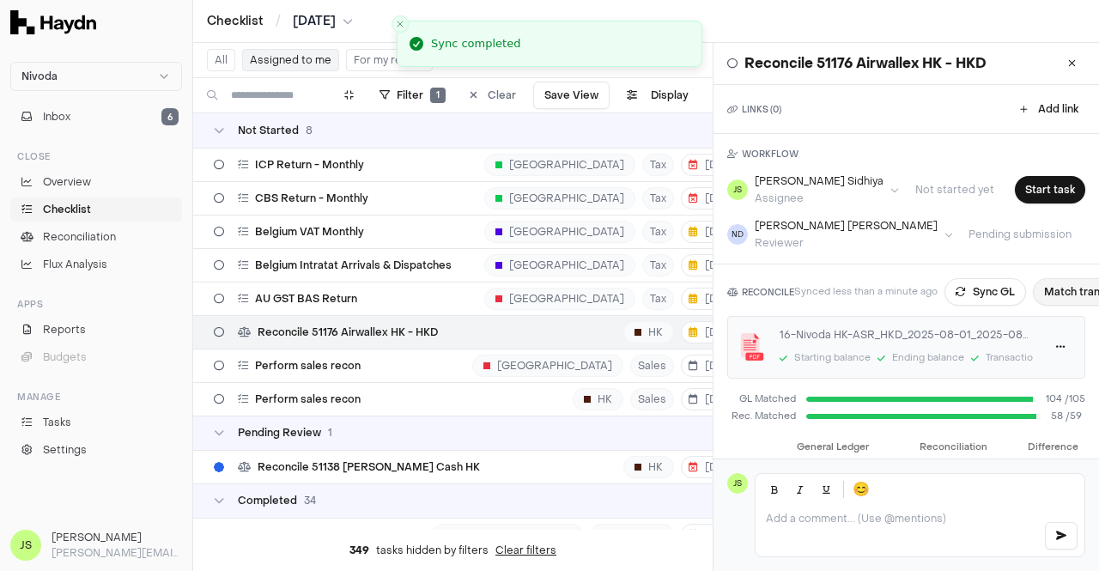
click at [1058, 289] on button "Match transactions" at bounding box center [1094, 291] width 122 height 27
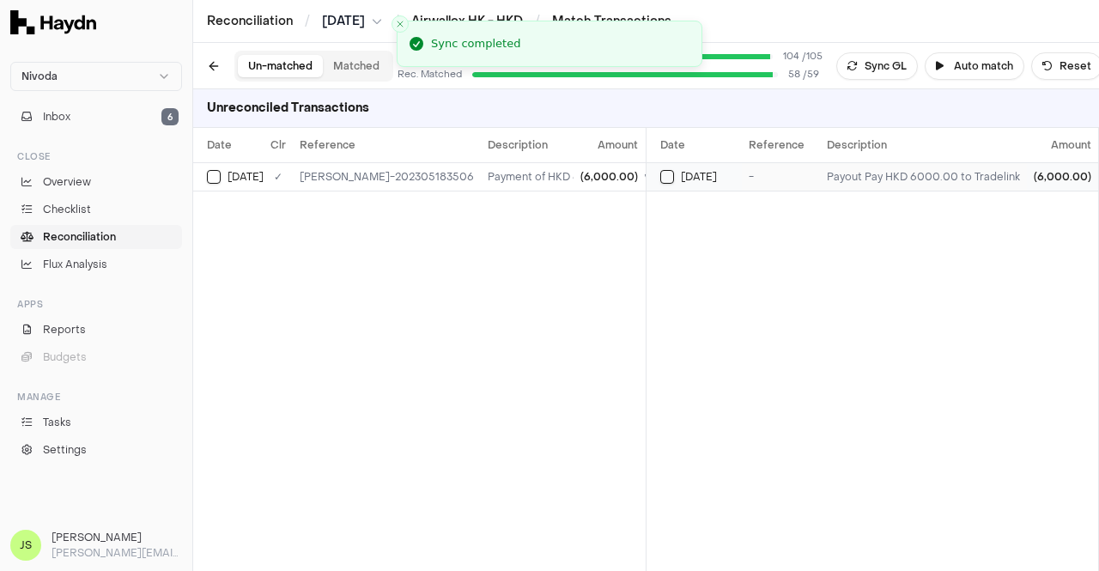
click at [673, 170] on div "Aug 29" at bounding box center [701, 177] width 82 height 14
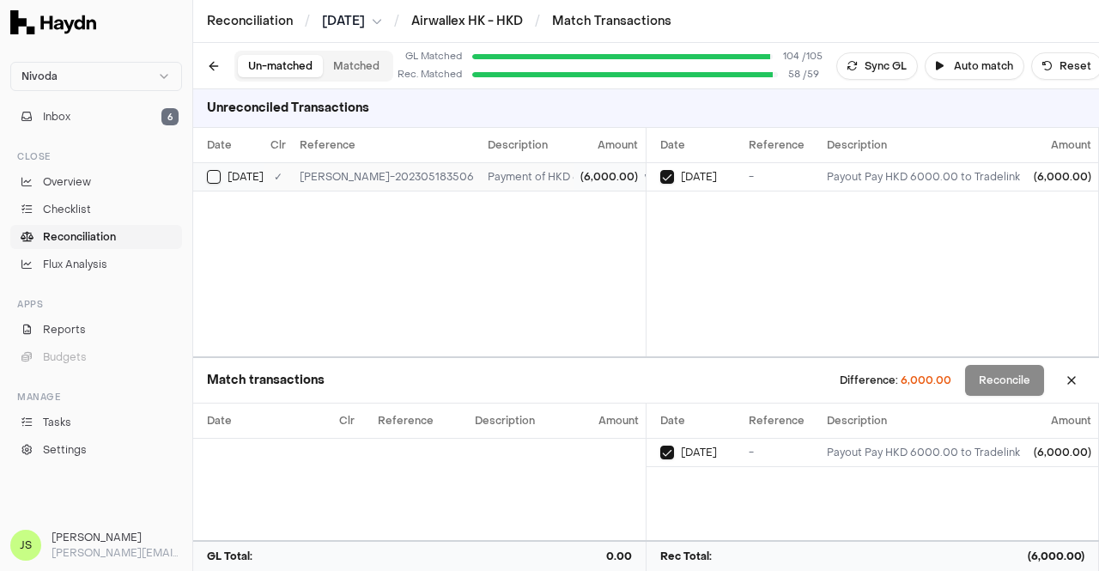
click at [211, 176] on button "Select GL transaction 199074905" at bounding box center [214, 177] width 14 height 14
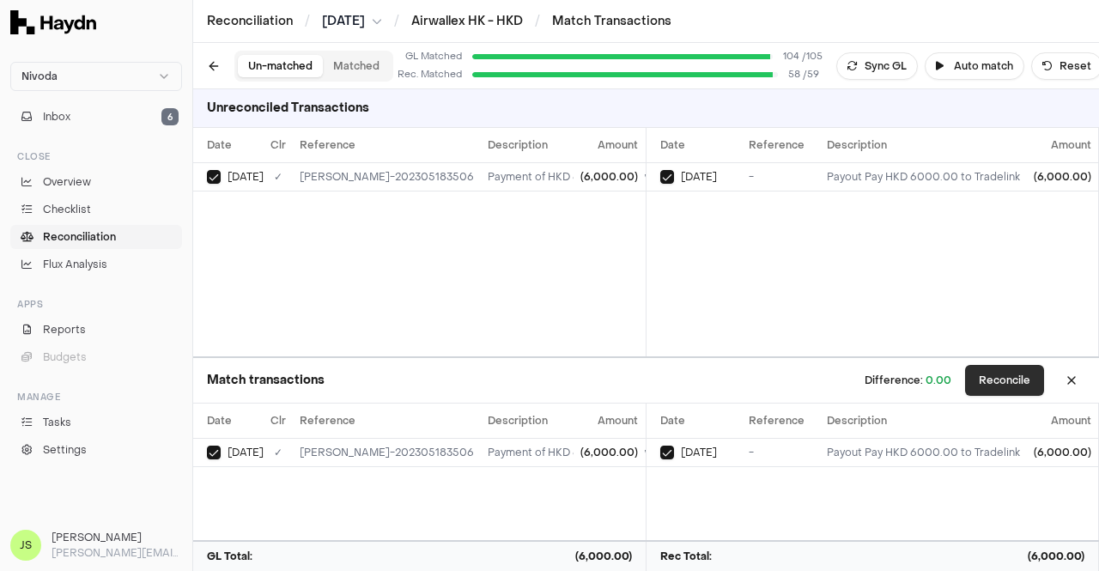
click at [992, 386] on button "Reconcile" at bounding box center [1004, 380] width 79 height 31
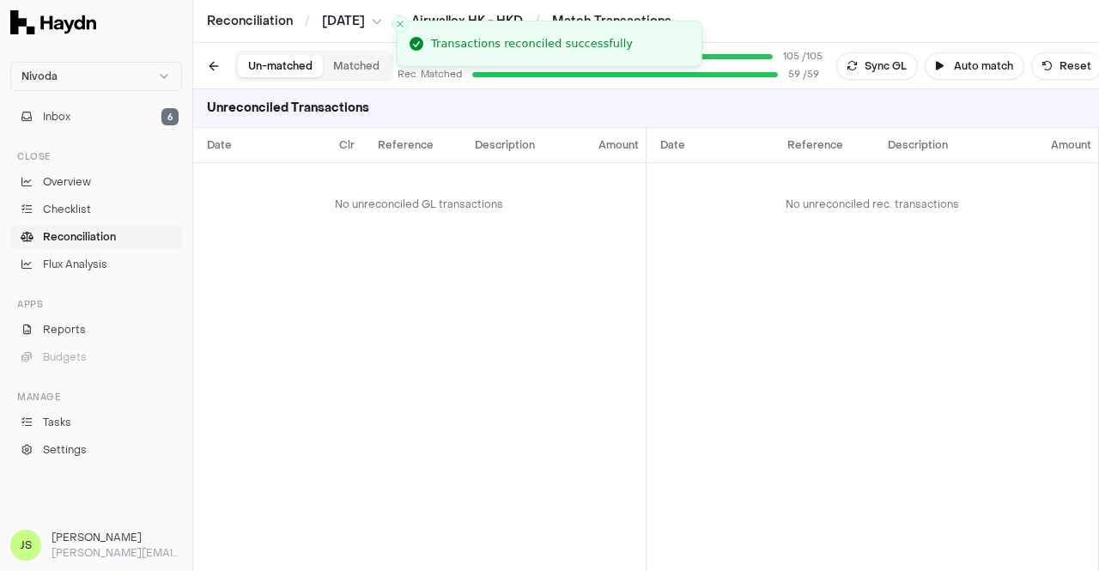
click at [368, 65] on button "Matched" at bounding box center [356, 66] width 67 height 22
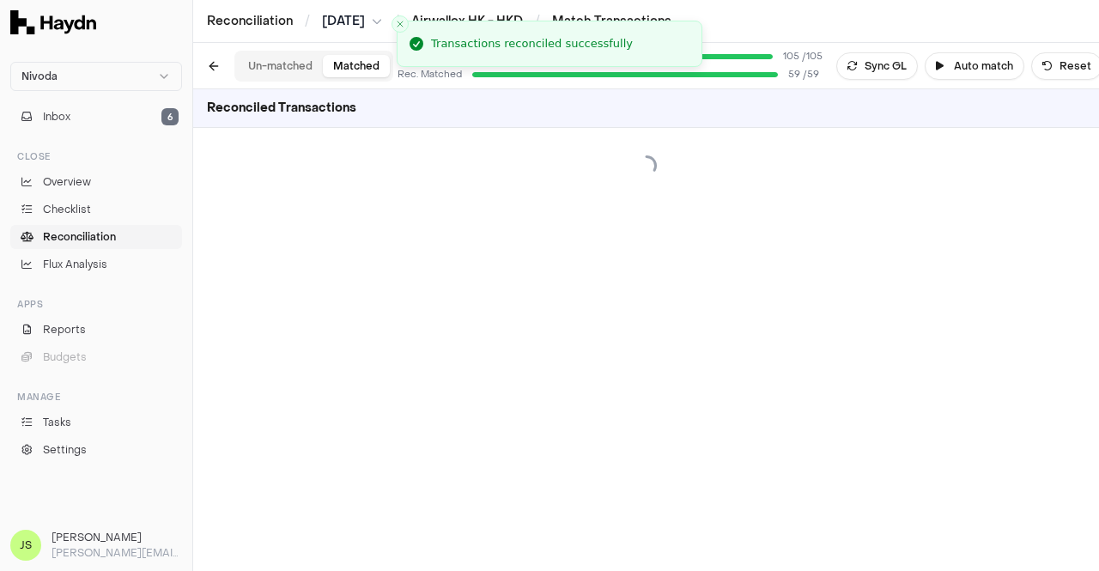
click at [271, 65] on button "Un-matched" at bounding box center [280, 66] width 85 height 22
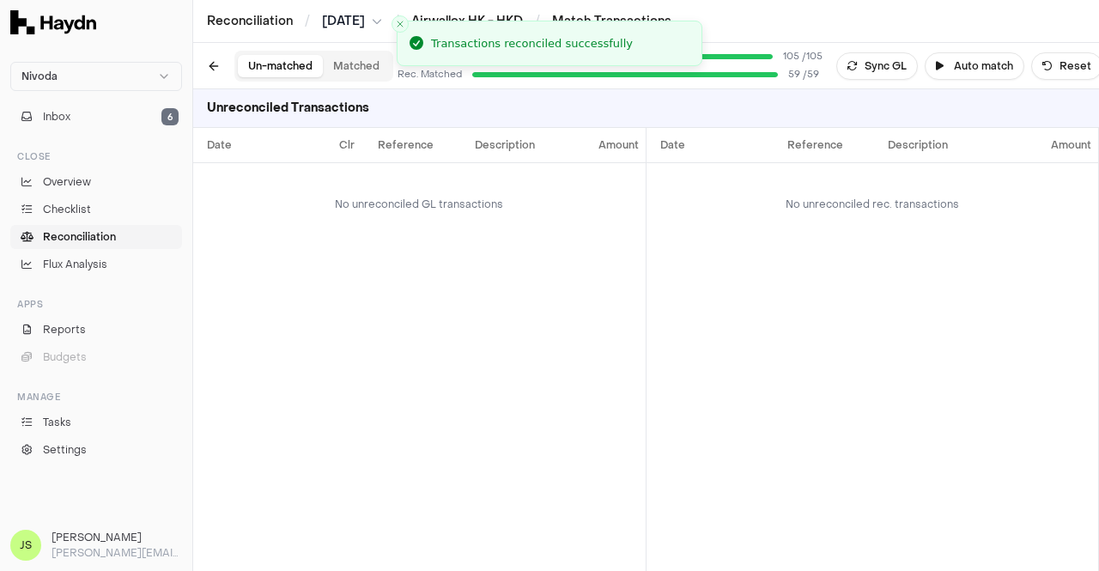
click at [514, 21] on li "Transactions reconciled successfully" at bounding box center [550, 44] width 306 height 46
click at [401, 24] on icon "Close toast" at bounding box center [400, 24] width 10 height 10
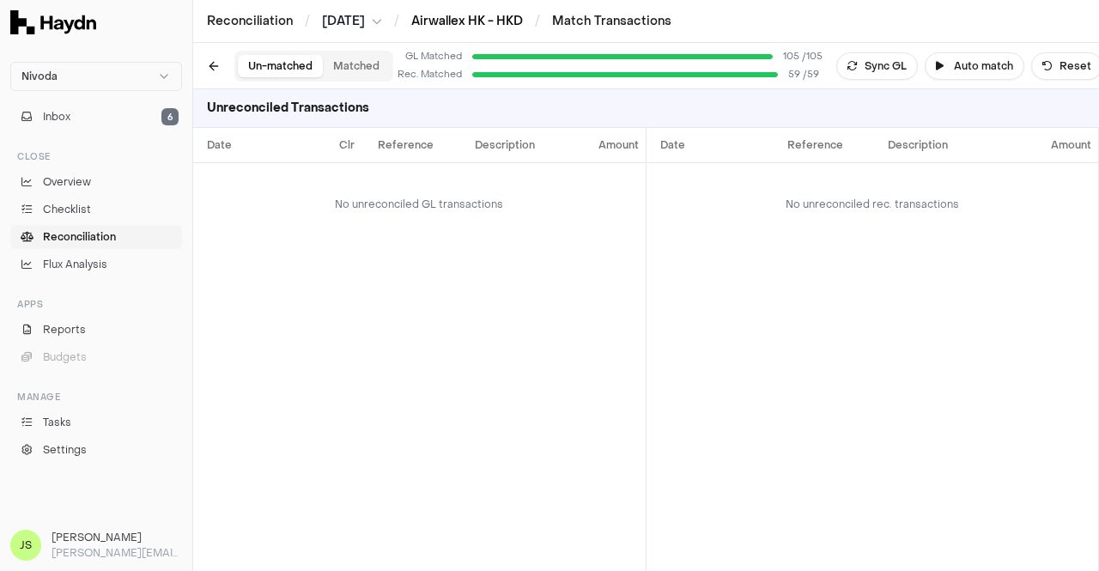
click at [471, 18] on link "Airwallex HK - HKD" at bounding box center [467, 21] width 112 height 16
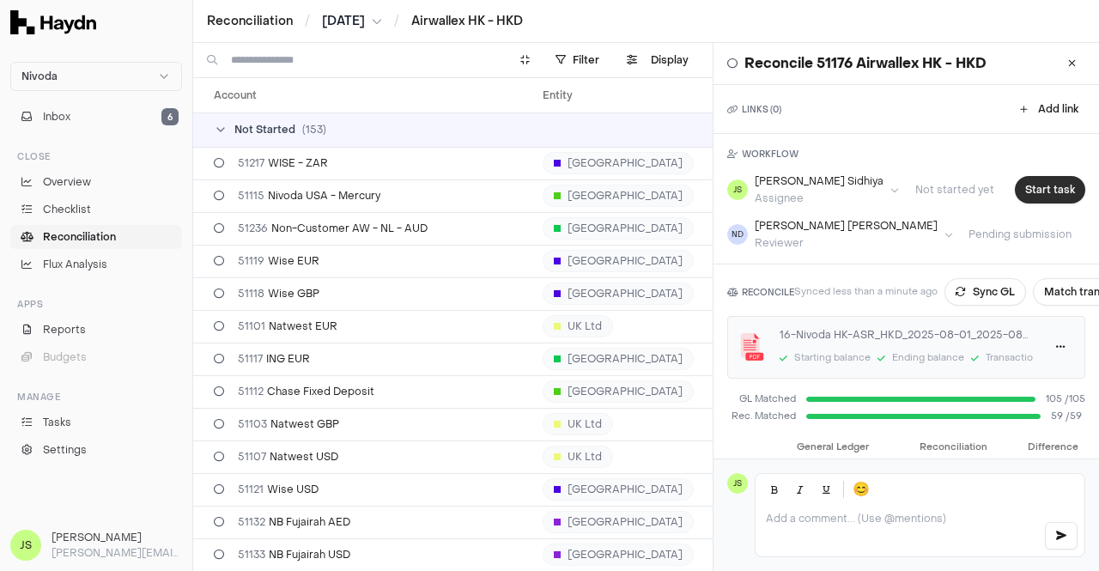
click at [1020, 193] on button "Start task" at bounding box center [1050, 189] width 70 height 27
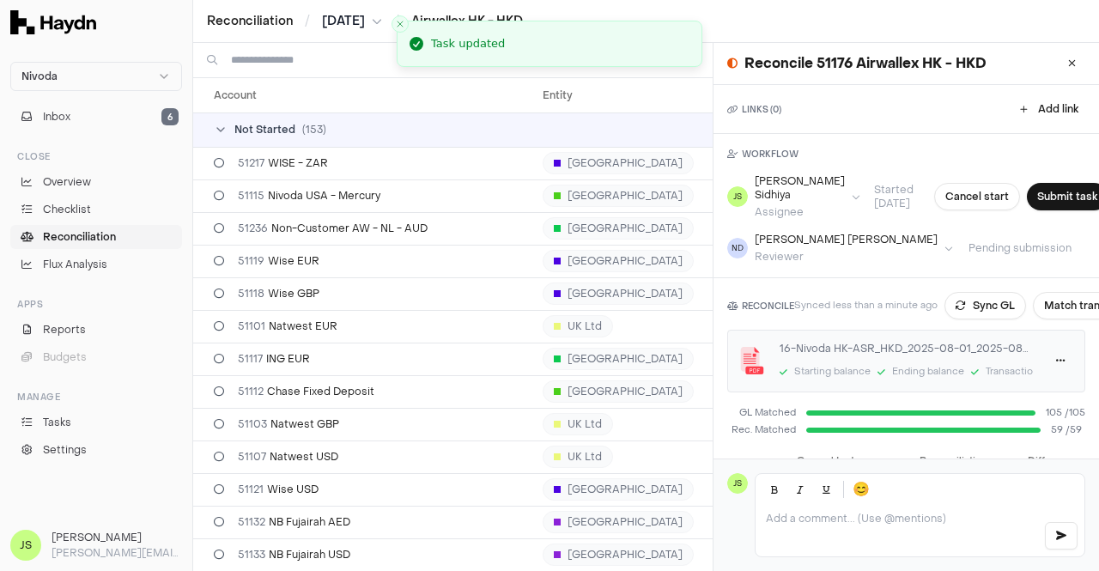
click at [833, 66] on h1 "Reconcile 51176 Airwallex HK - HKD" at bounding box center [865, 63] width 242 height 21
copy h1 "51176"
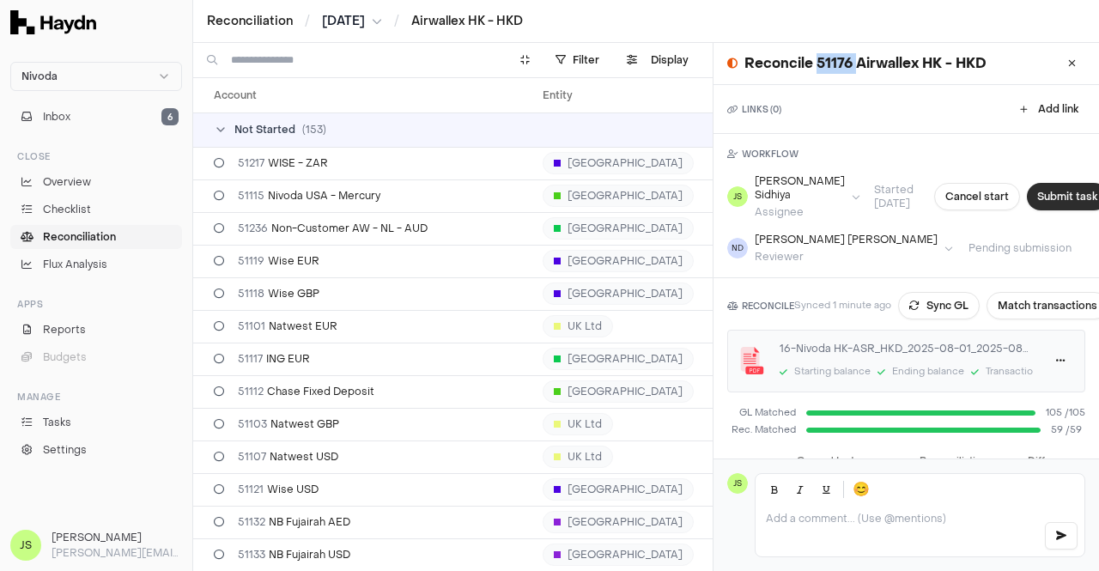
click at [1027, 200] on button "Submit task" at bounding box center [1067, 196] width 81 height 27
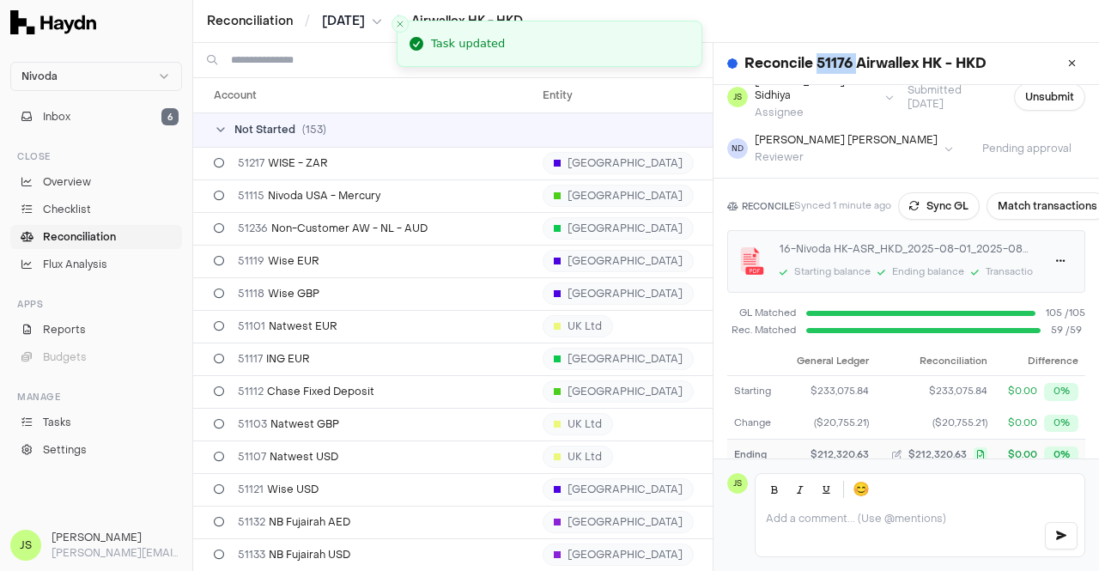
scroll to position [178, 0]
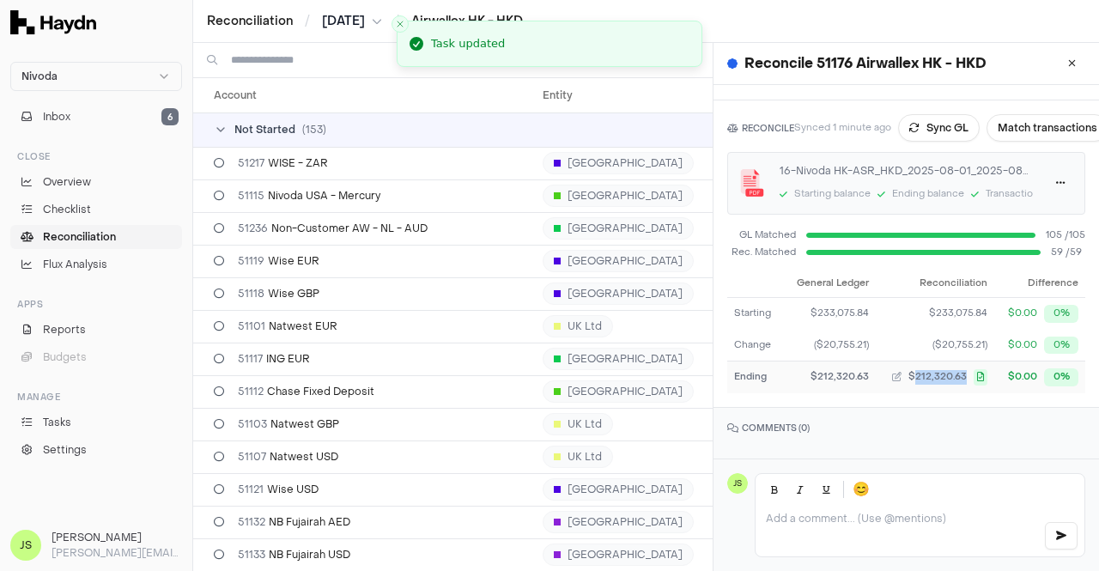
drag, startPoint x: 908, startPoint y: 369, endPoint x: 962, endPoint y: 372, distance: 54.2
click at [962, 372] on td "$212,320.63" at bounding box center [935, 378] width 118 height 32
copy span "212,320.63"
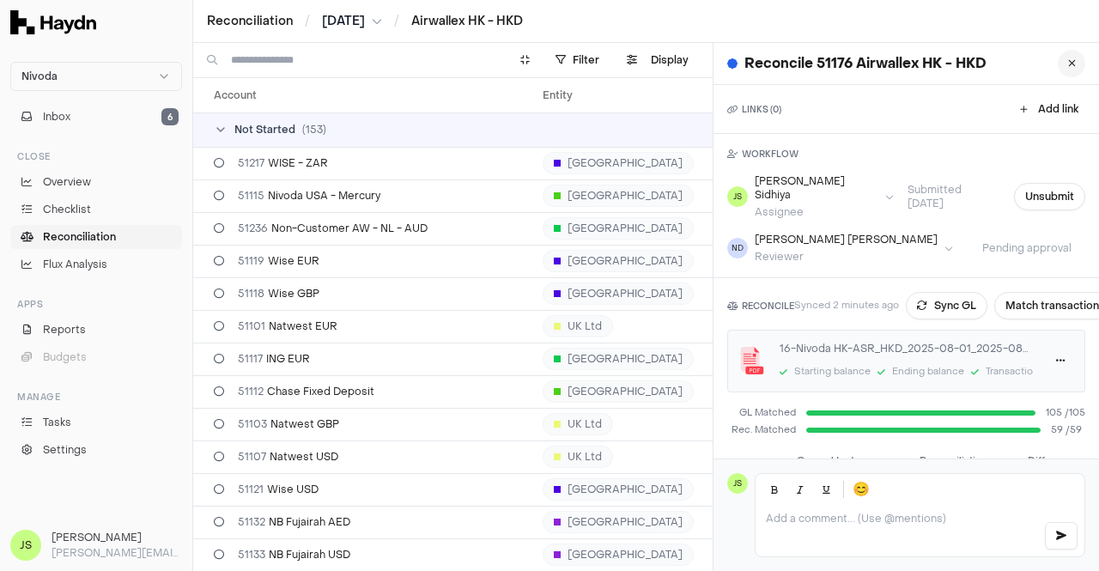
click at [1065, 68] on button at bounding box center [1071, 63] width 27 height 27
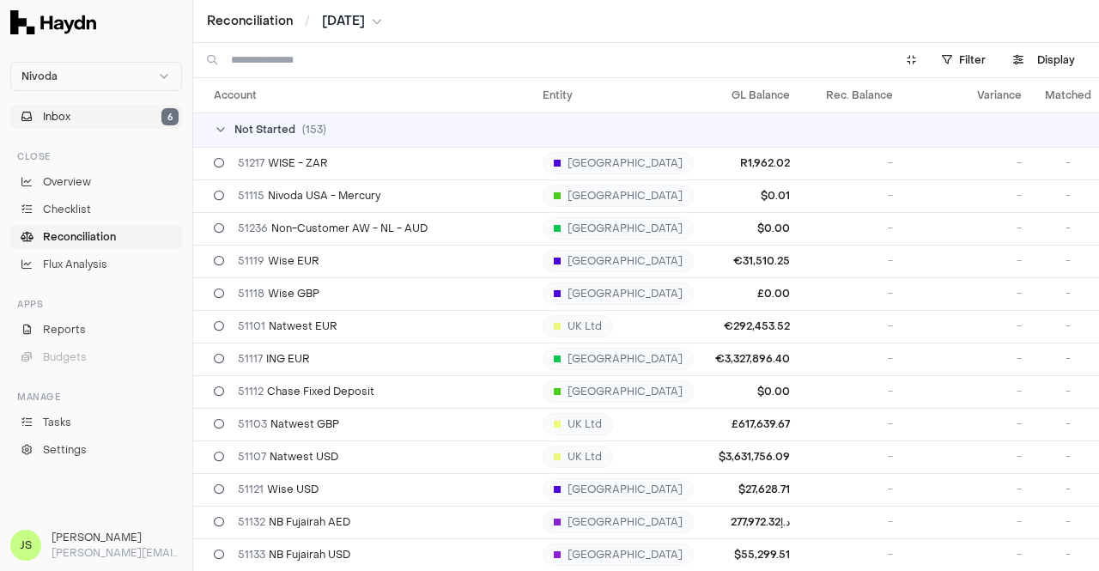
click at [93, 125] on button "Inbox 6" at bounding box center [96, 117] width 172 height 24
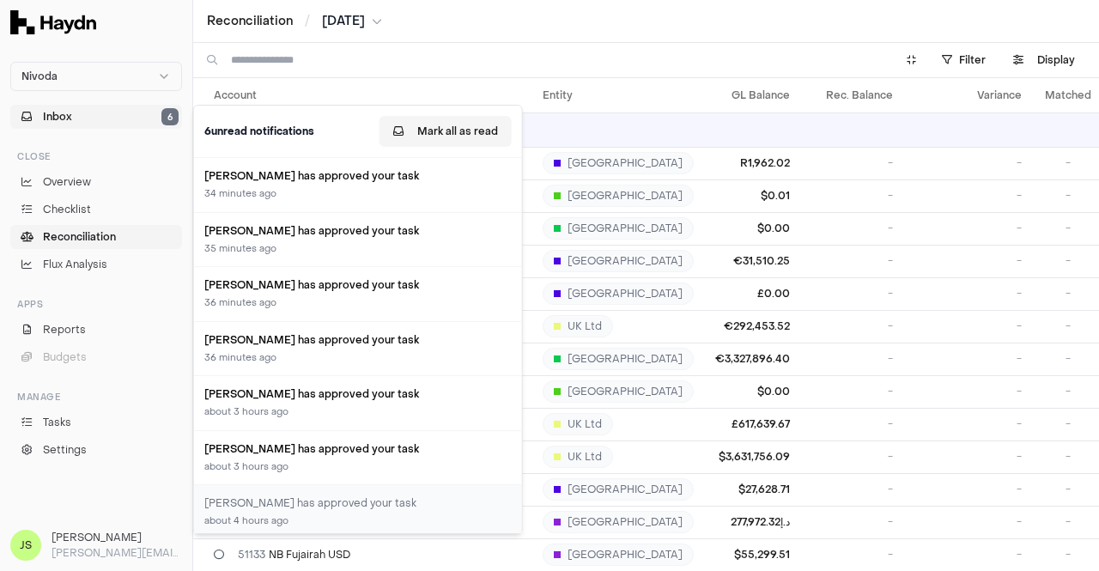
click at [457, 128] on button "Mark all as read" at bounding box center [446, 131] width 132 height 31
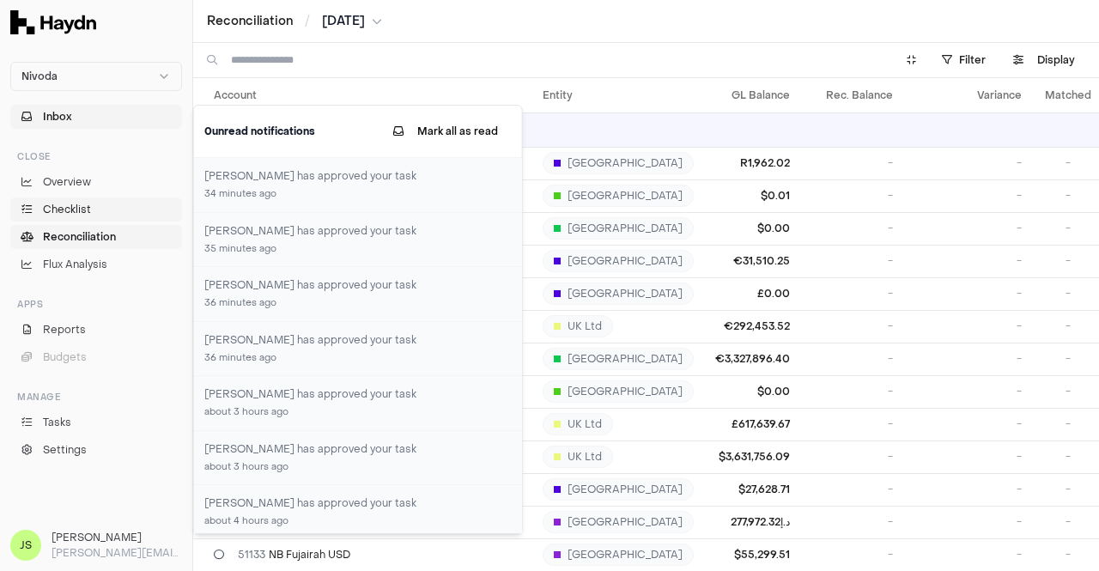
click at [66, 212] on span "Checklist" at bounding box center [67, 209] width 48 height 15
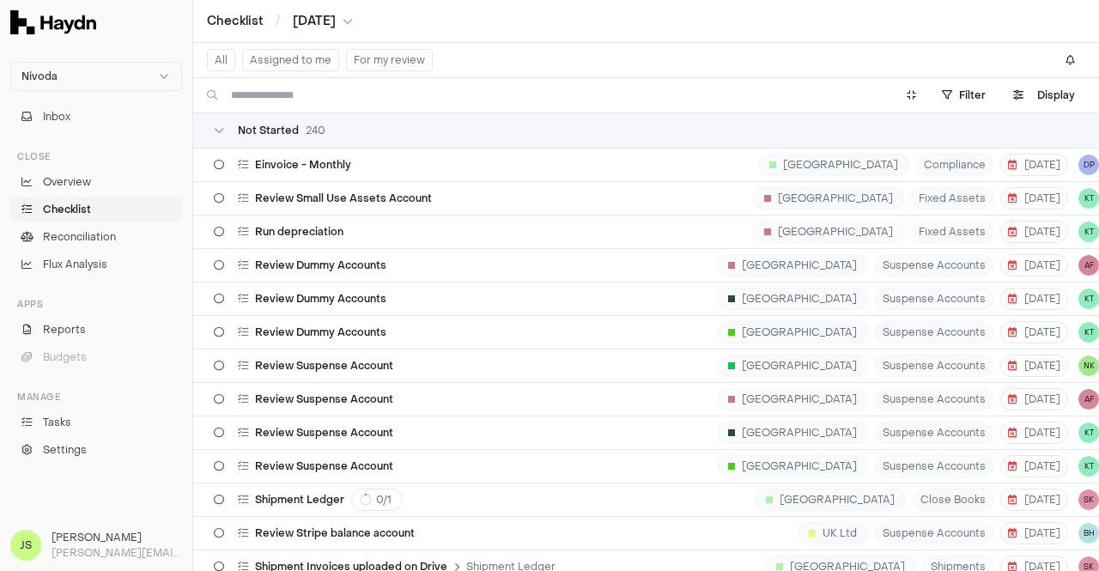
click at [296, 58] on button "Assigned to me" at bounding box center [290, 60] width 97 height 22
